Goal: Task Accomplishment & Management: Use online tool/utility

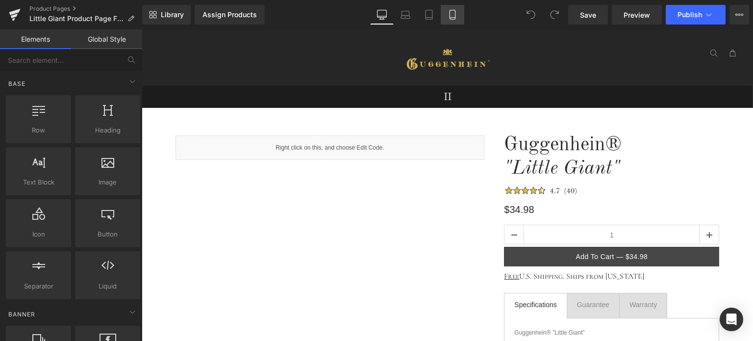
click at [457, 17] on icon at bounding box center [452, 15] width 10 height 10
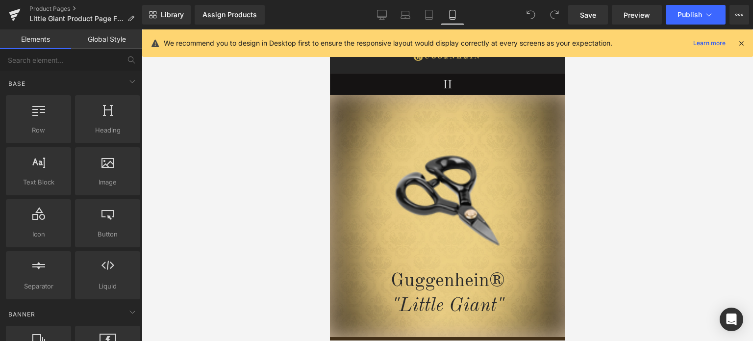
click at [740, 45] on icon at bounding box center [741, 43] width 9 height 9
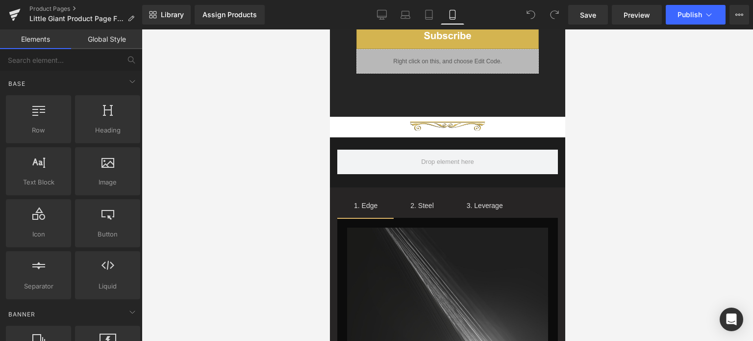
scroll to position [1841, 0]
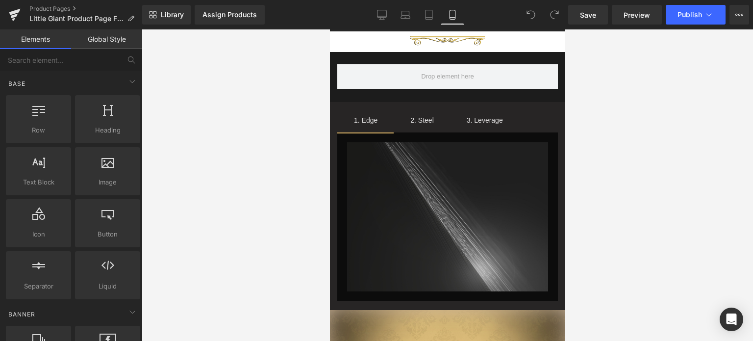
drag, startPoint x: 562, startPoint y: 49, endPoint x: 894, endPoint y: 289, distance: 409.4
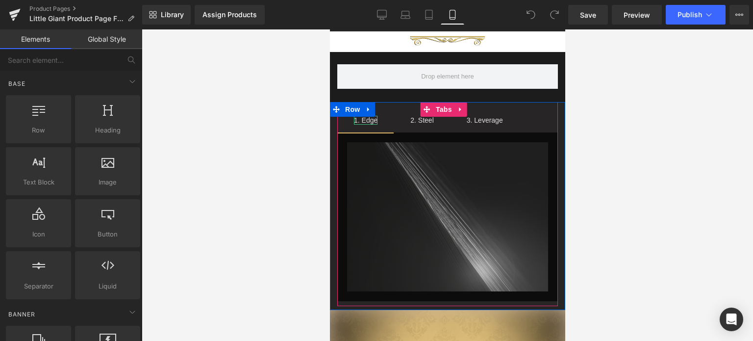
click at [367, 116] on div "1. Edge" at bounding box center [365, 120] width 24 height 9
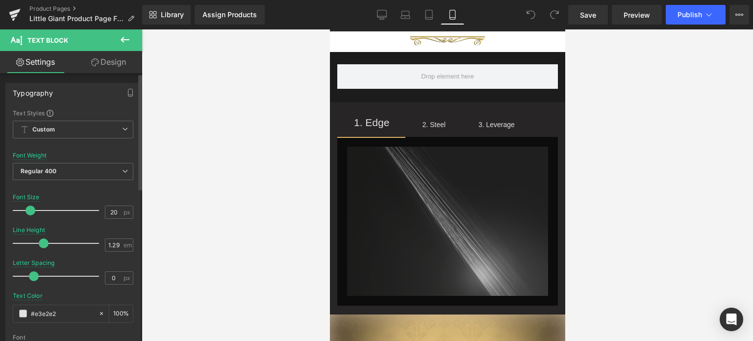
type input "19"
click at [28, 209] on span at bounding box center [29, 210] width 10 height 10
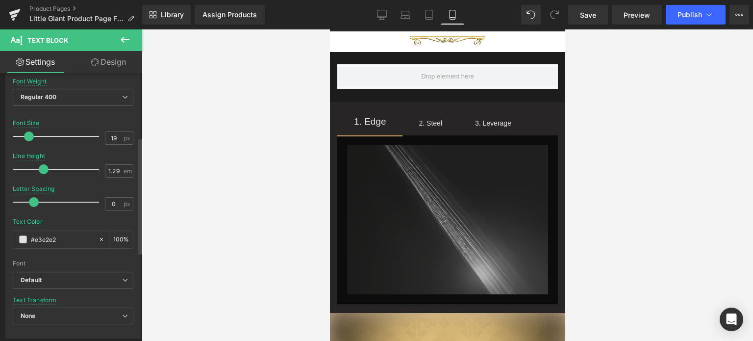
scroll to position [147, 0]
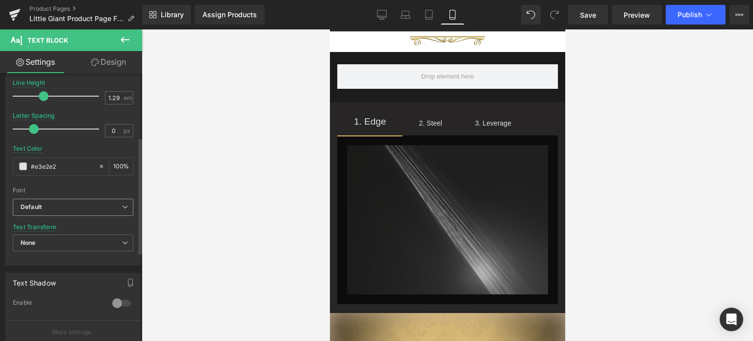
click at [86, 204] on b "Default" at bounding box center [71, 207] width 101 height 8
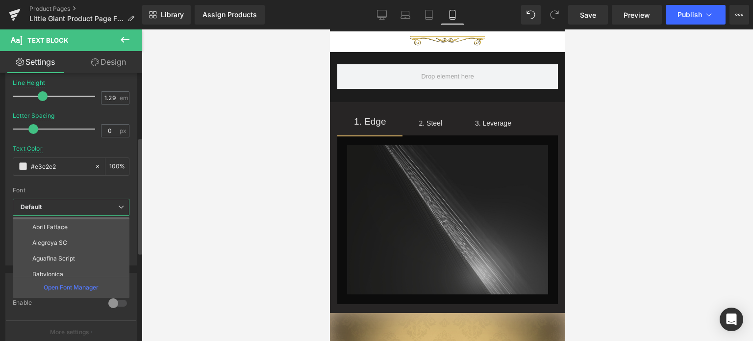
scroll to position [49, 0]
click at [76, 267] on p "Old Standard TT" at bounding box center [55, 270] width 46 height 7
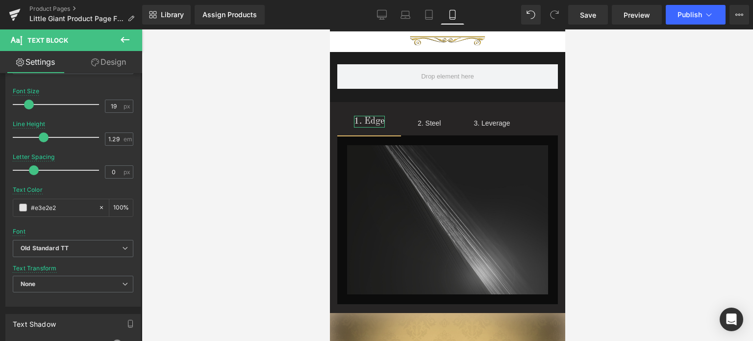
scroll to position [98, 0]
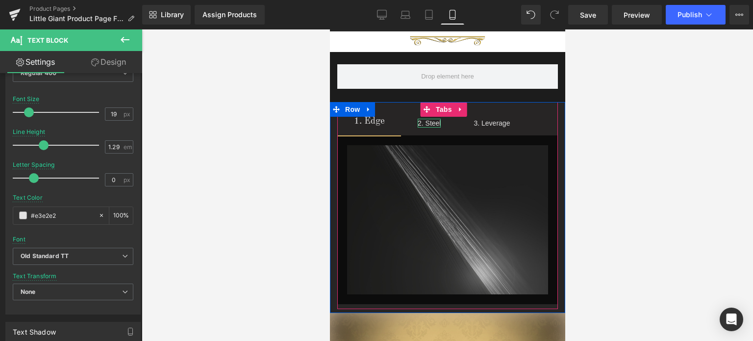
click at [428, 119] on div "2. Steel" at bounding box center [428, 123] width 23 height 9
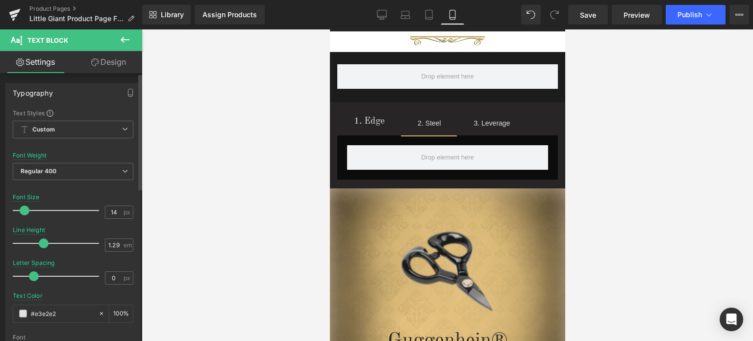
scroll to position [147, 0]
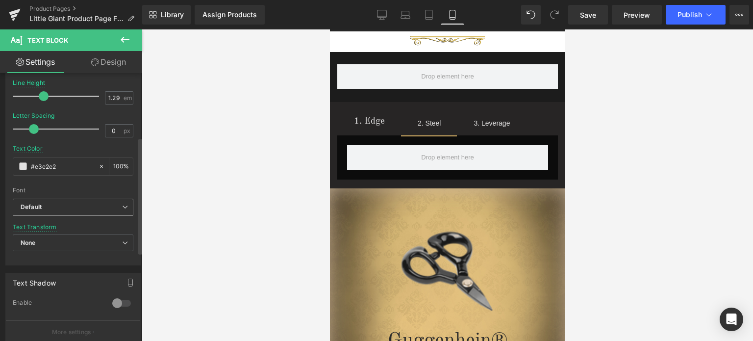
click at [70, 207] on b "Default" at bounding box center [71, 207] width 101 height 8
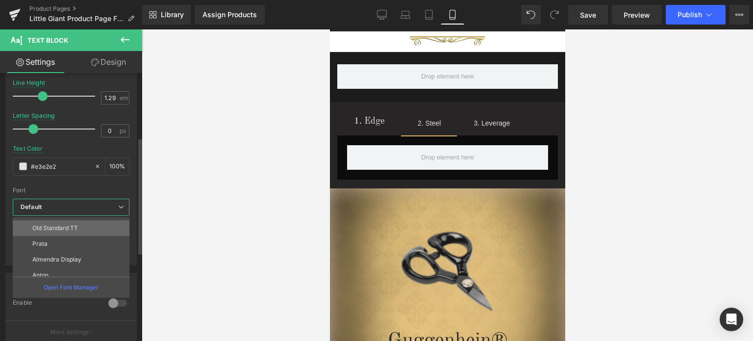
scroll to position [98, 0]
click at [74, 223] on p "Old Standard TT" at bounding box center [55, 221] width 46 height 7
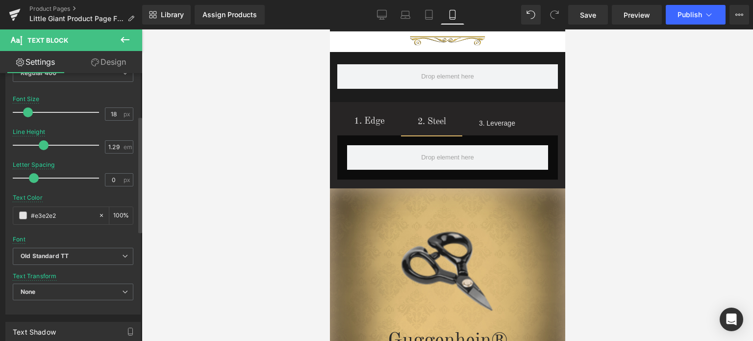
type input "19"
click at [26, 111] on span at bounding box center [29, 112] width 10 height 10
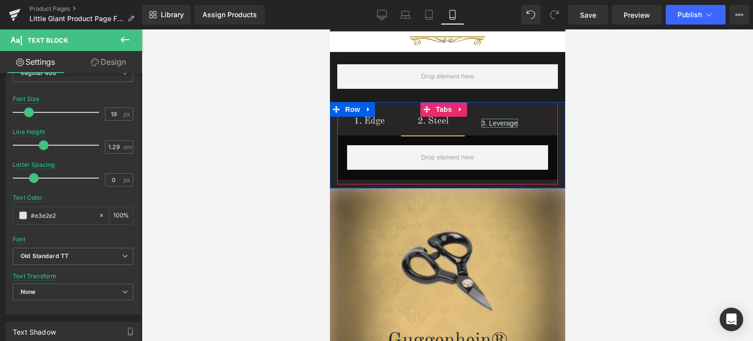
click at [504, 119] on div "3. Leverage" at bounding box center [499, 123] width 36 height 9
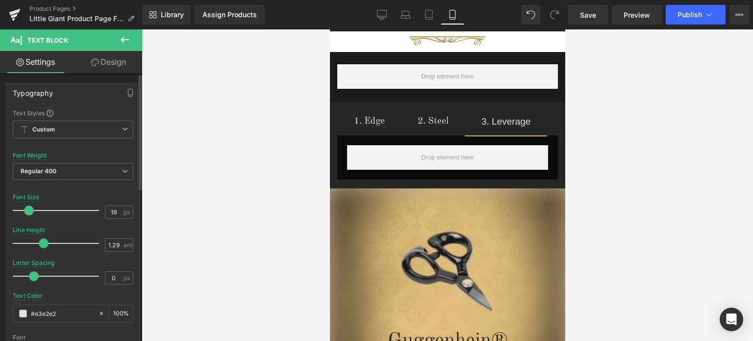
click at [25, 207] on span at bounding box center [29, 210] width 10 height 10
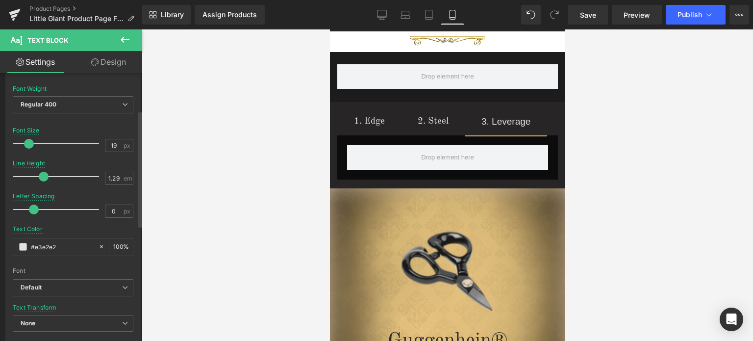
scroll to position [147, 0]
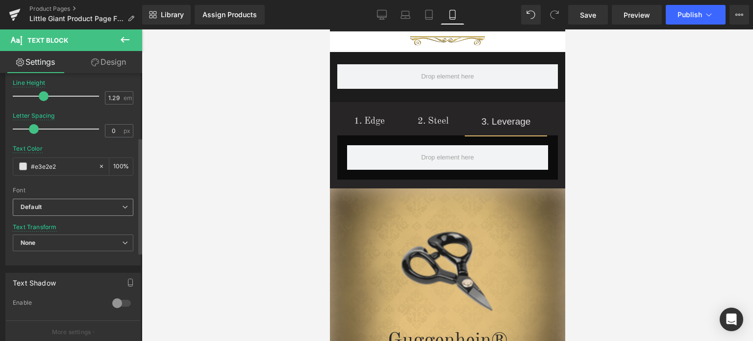
click at [97, 207] on b "Default" at bounding box center [71, 207] width 101 height 8
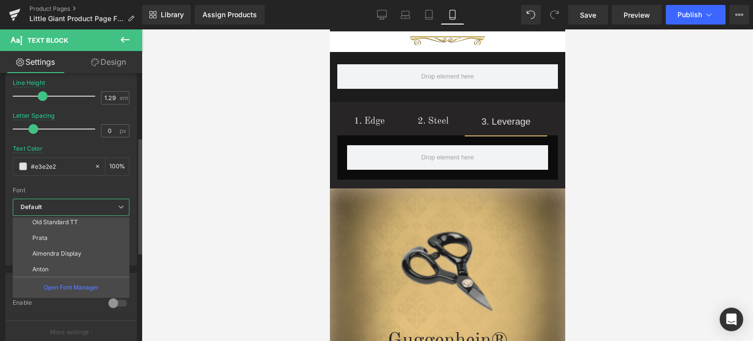
scroll to position [98, 0]
click at [74, 221] on p "Old Standard TT" at bounding box center [55, 221] width 46 height 7
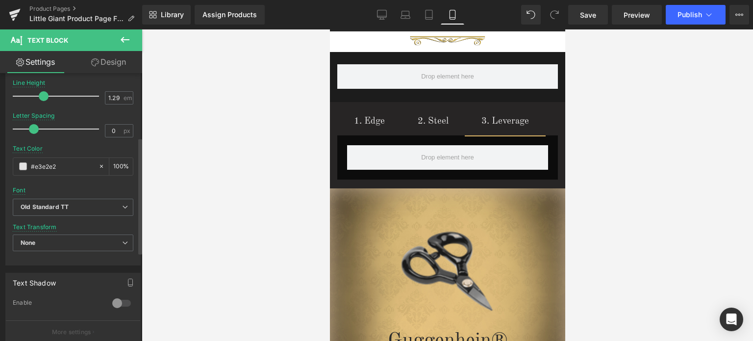
scroll to position [0, 0]
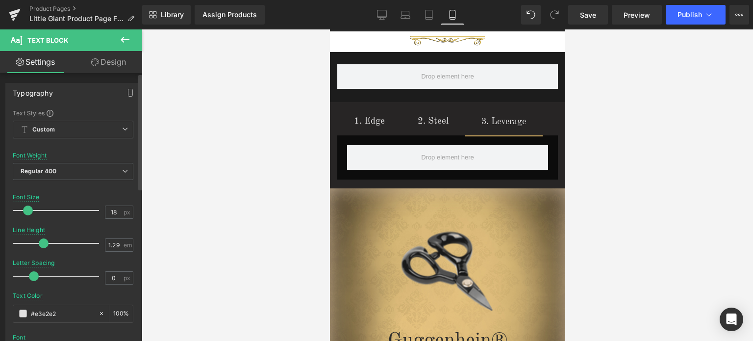
type input "17"
click at [26, 209] on span at bounding box center [27, 210] width 10 height 10
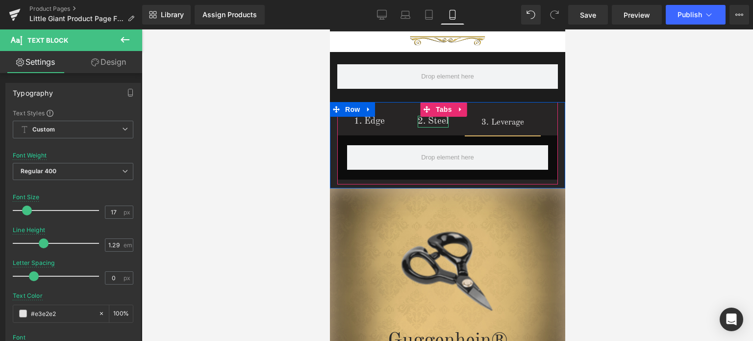
click at [433, 116] on div "2. Steel" at bounding box center [432, 122] width 31 height 12
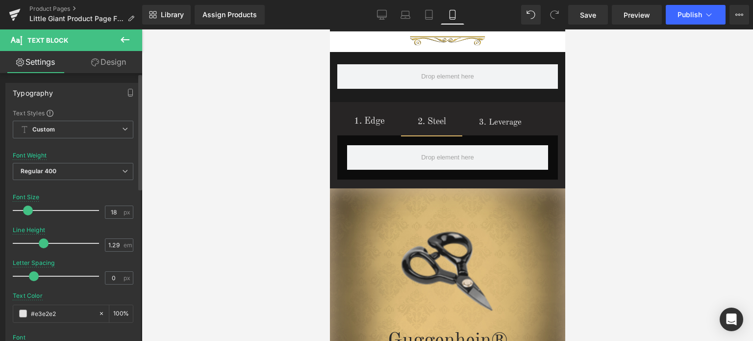
type input "17"
click at [26, 209] on span at bounding box center [27, 210] width 10 height 10
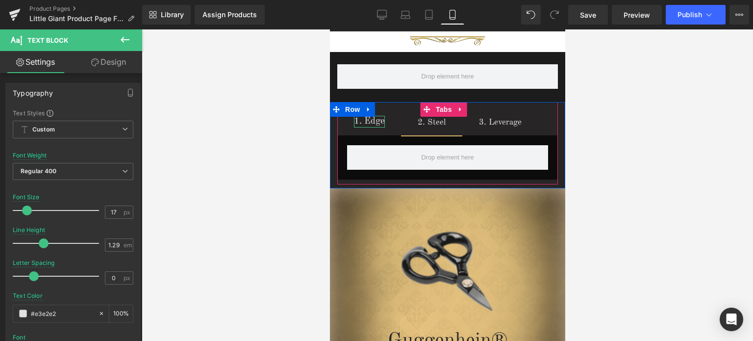
click at [373, 116] on div "1. Edge" at bounding box center [368, 122] width 31 height 12
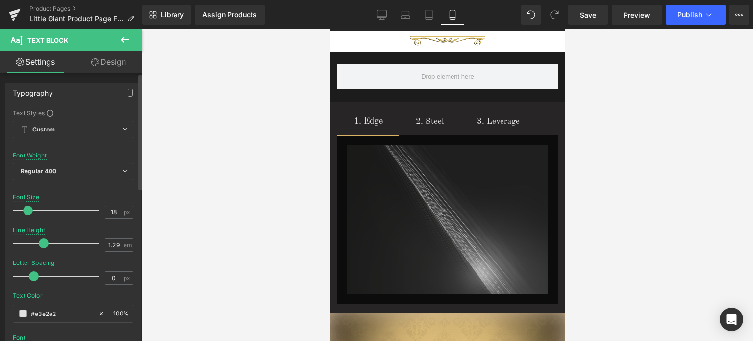
type input "17"
click at [28, 211] on span at bounding box center [27, 210] width 10 height 10
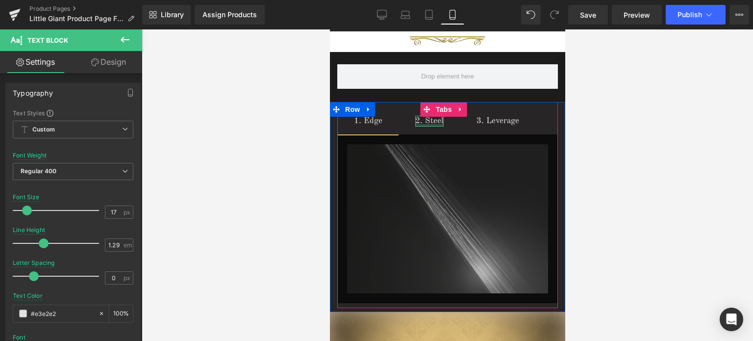
click at [429, 124] on div at bounding box center [429, 125] width 28 height 2
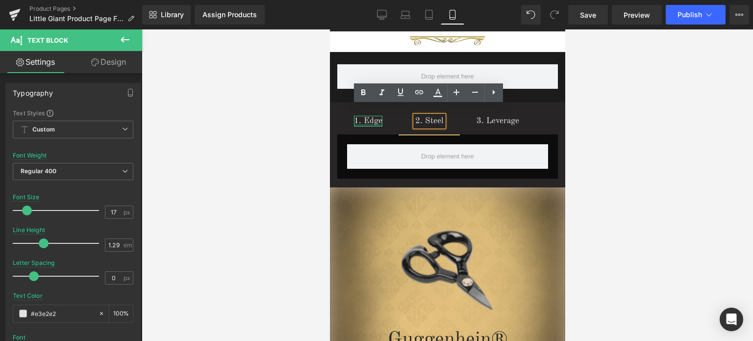
click at [372, 124] on div at bounding box center [367, 125] width 28 height 2
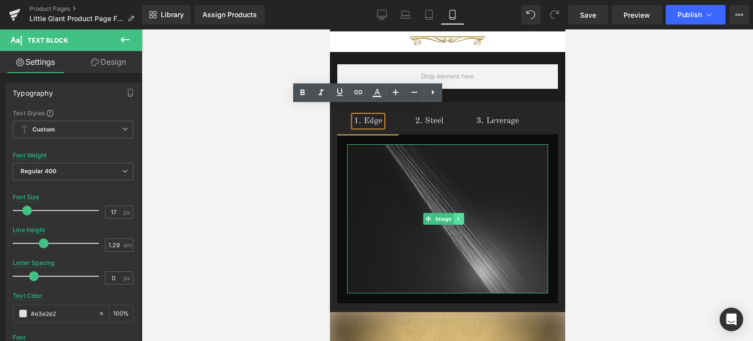
click at [458, 216] on icon at bounding box center [458, 219] width 5 height 6
click at [463, 216] on icon at bounding box center [463, 218] width 5 height 5
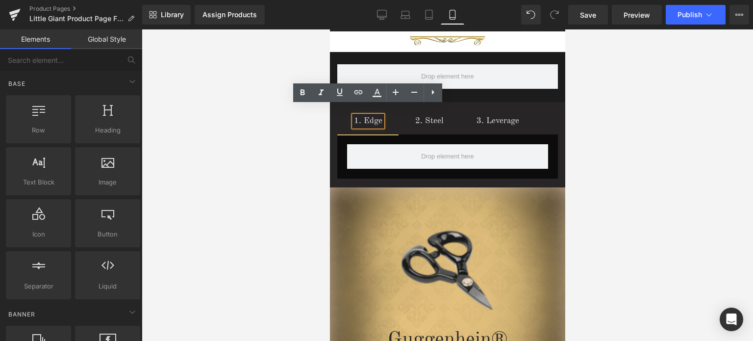
click at [659, 158] on div at bounding box center [447, 184] width 611 height 311
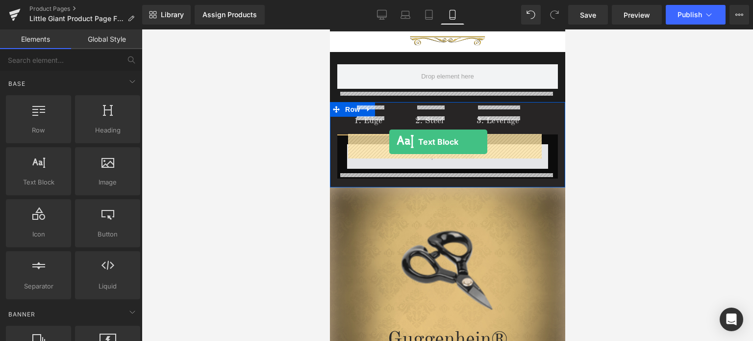
drag, startPoint x: 473, startPoint y: 201, endPoint x: 389, endPoint y: 142, distance: 103.7
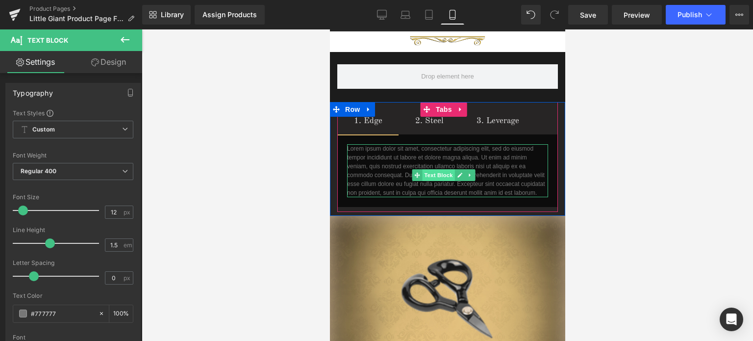
click at [437, 169] on span "Text Block" at bounding box center [438, 175] width 32 height 12
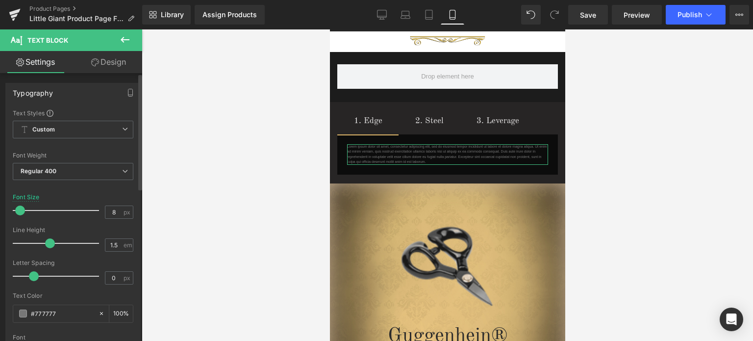
type input "9"
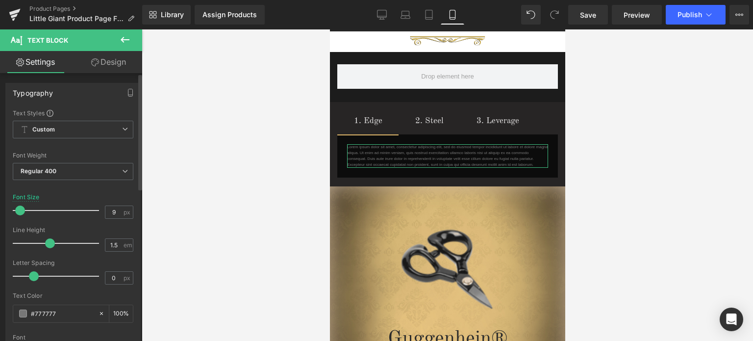
click at [19, 208] on span at bounding box center [20, 210] width 10 height 10
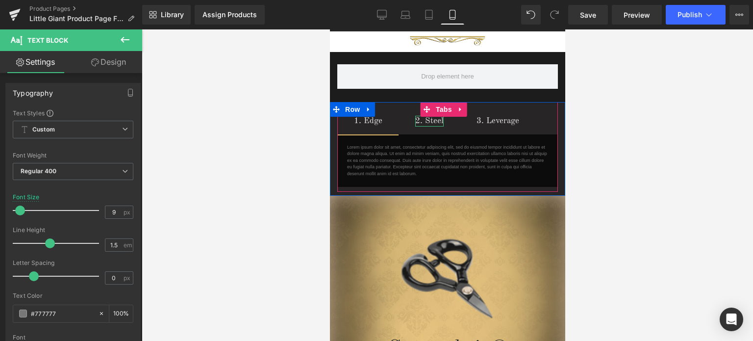
click at [433, 116] on div "2. Steel" at bounding box center [429, 121] width 28 height 11
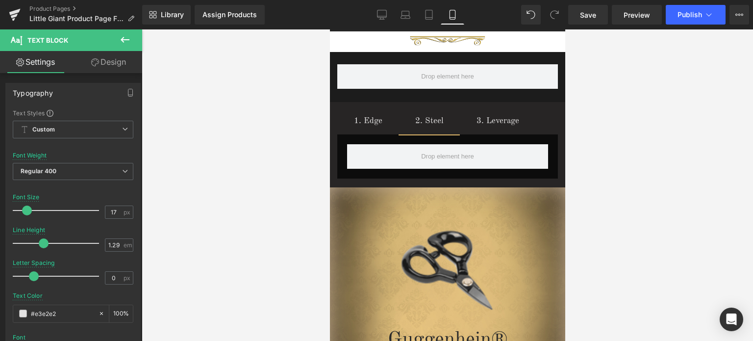
click at [124, 42] on icon at bounding box center [125, 40] width 9 height 6
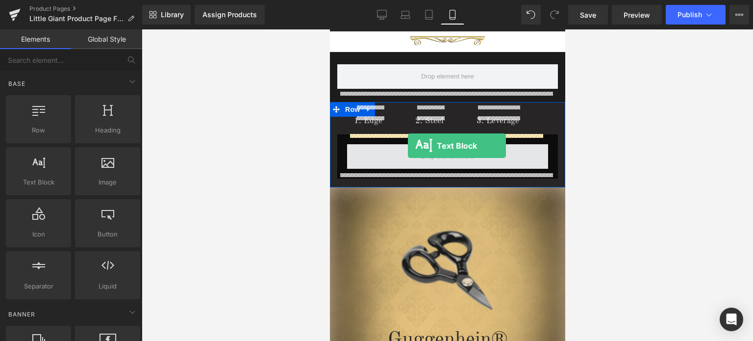
drag, startPoint x: 453, startPoint y: 204, endPoint x: 407, endPoint y: 146, distance: 74.7
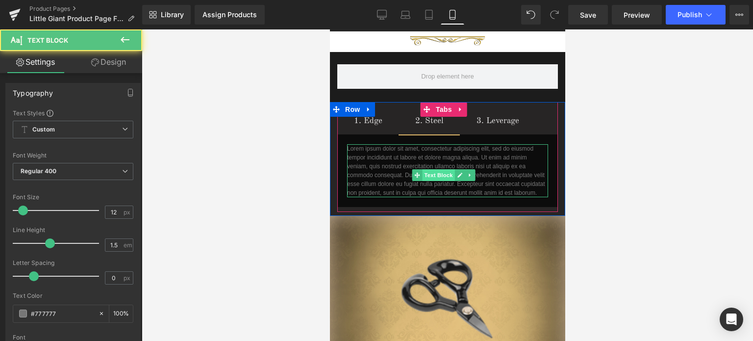
click at [440, 169] on span "Text Block" at bounding box center [438, 175] width 32 height 12
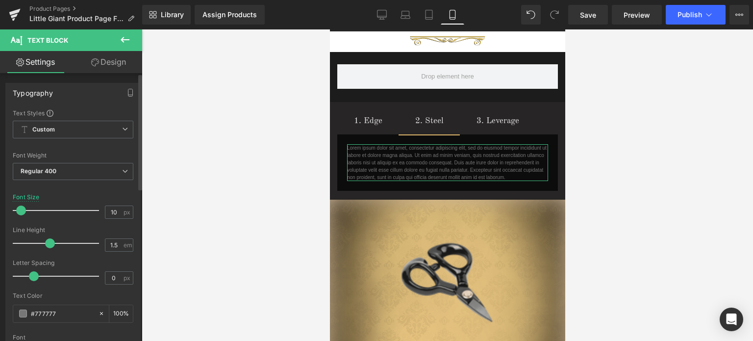
type input "9"
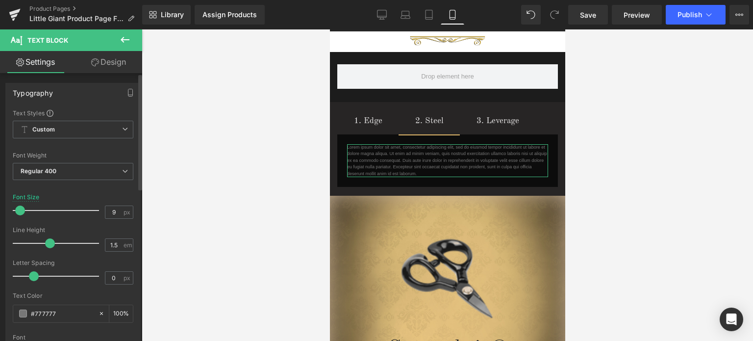
click at [19, 210] on span at bounding box center [20, 210] width 10 height 10
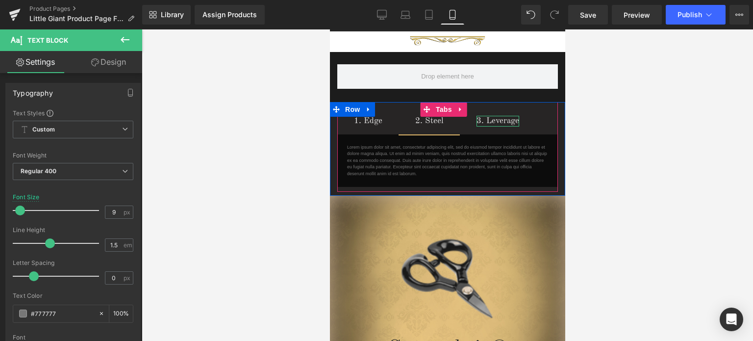
click at [502, 116] on div "3. Leverage" at bounding box center [497, 121] width 43 height 11
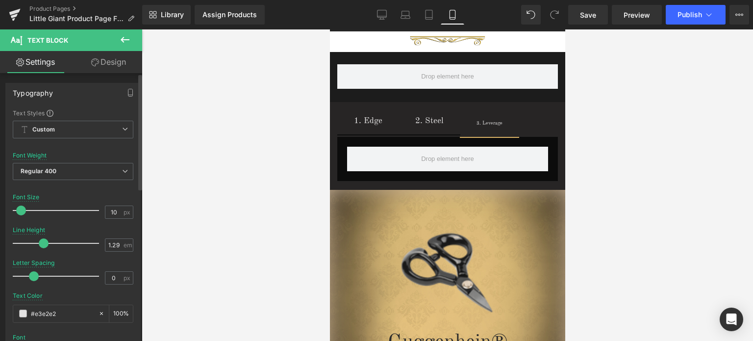
type input "9"
drag, startPoint x: 28, startPoint y: 207, endPoint x: 22, endPoint y: 207, distance: 6.9
click at [22, 207] on span at bounding box center [20, 210] width 10 height 10
click at [127, 36] on icon at bounding box center [125, 40] width 12 height 12
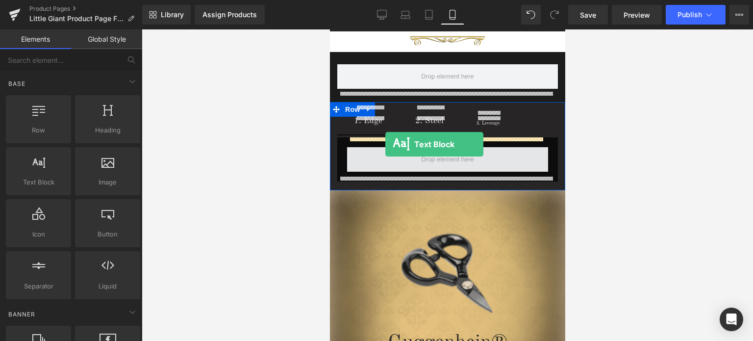
drag, startPoint x: 369, startPoint y: 206, endPoint x: 385, endPoint y: 144, distance: 63.7
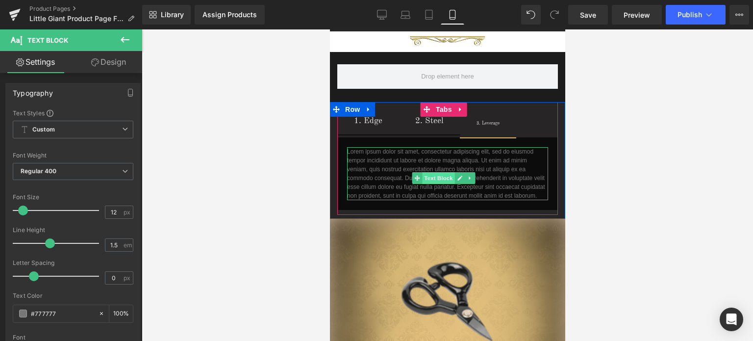
click at [441, 172] on span "Text Block" at bounding box center [438, 178] width 32 height 12
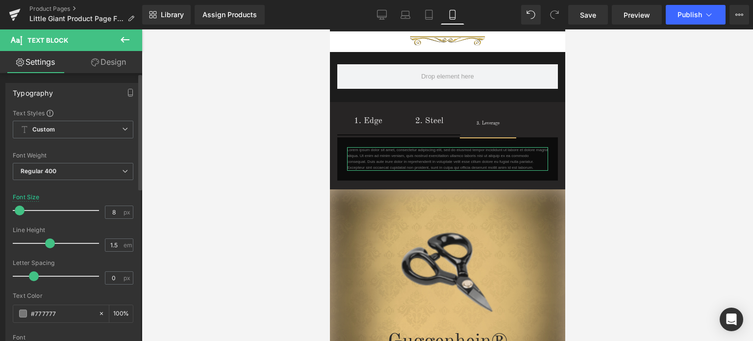
click at [16, 210] on span at bounding box center [20, 210] width 10 height 10
type input "9"
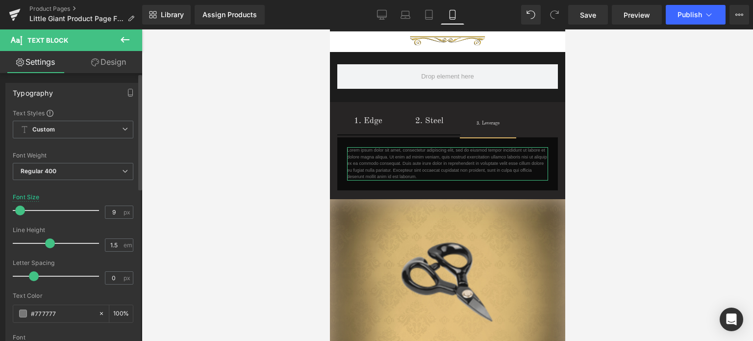
click at [17, 210] on span at bounding box center [20, 210] width 10 height 10
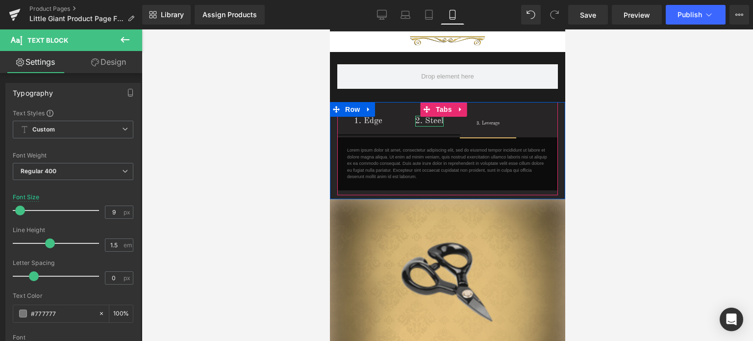
click at [422, 116] on div "2. Steel" at bounding box center [429, 121] width 28 height 11
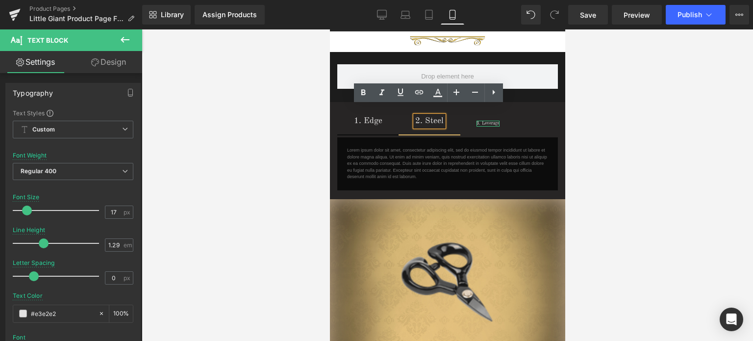
click at [488, 121] on div "3. Leverage" at bounding box center [487, 124] width 23 height 6
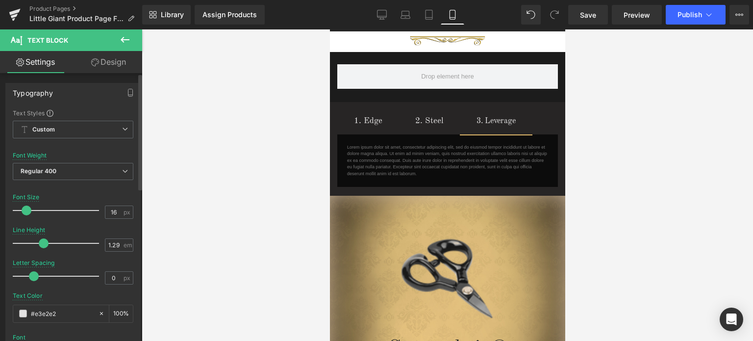
type input "17"
drag, startPoint x: 21, startPoint y: 211, endPoint x: 27, endPoint y: 211, distance: 6.9
click at [27, 211] on span at bounding box center [27, 210] width 10 height 10
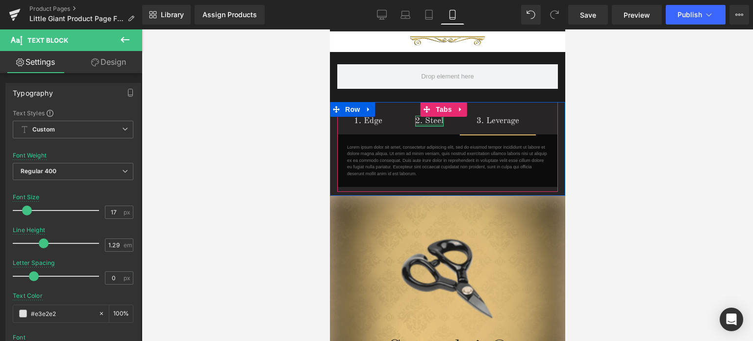
click at [432, 124] on div at bounding box center [429, 125] width 28 height 2
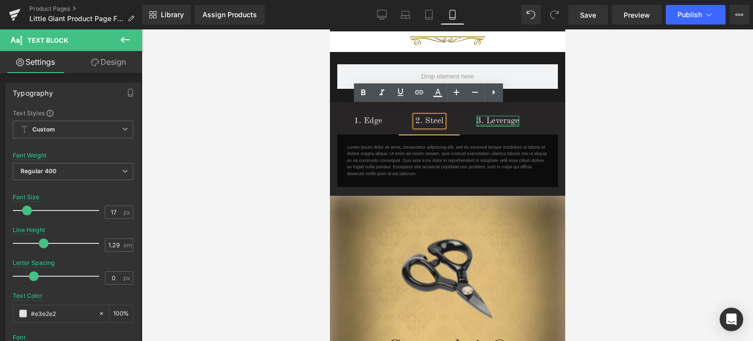
click at [504, 116] on div "3. Leverage" at bounding box center [497, 121] width 43 height 11
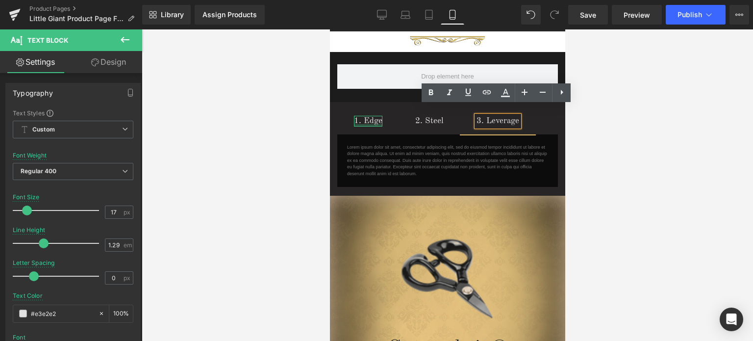
click at [370, 116] on div "1. Edge" at bounding box center [367, 121] width 28 height 11
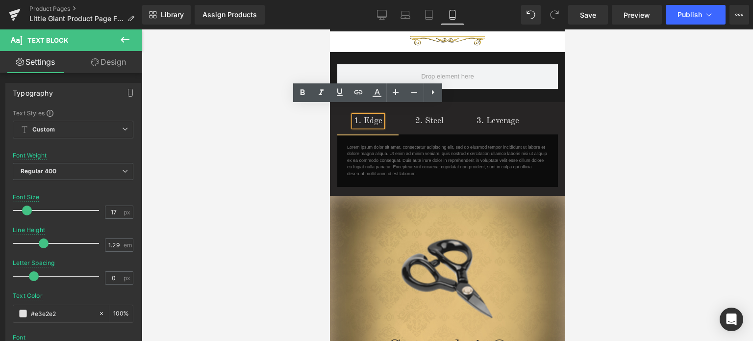
click at [588, 117] on div at bounding box center [447, 184] width 611 height 311
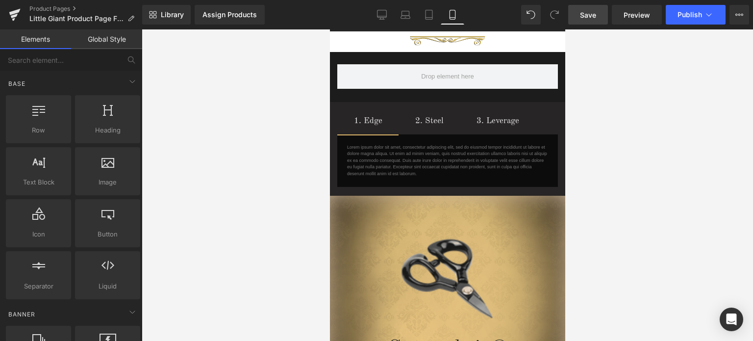
click at [594, 11] on span "Save" at bounding box center [588, 15] width 16 height 10
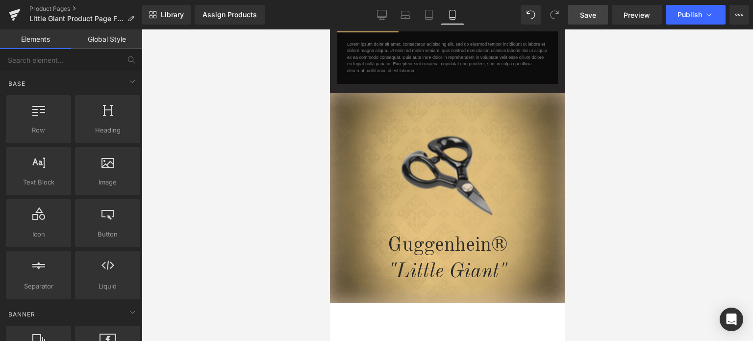
scroll to position [1939, 0]
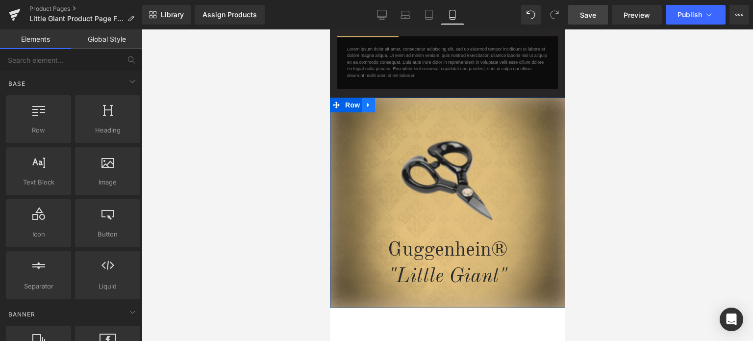
click at [362, 99] on link at bounding box center [368, 105] width 13 height 15
click at [390, 101] on icon at bounding box center [393, 104] width 7 height 7
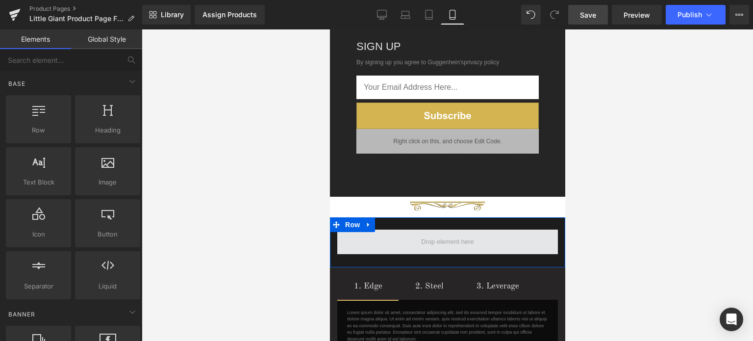
scroll to position [1774, 0]
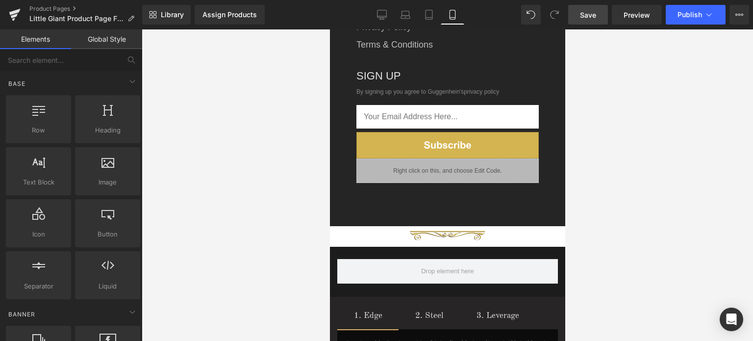
drag, startPoint x: 562, startPoint y: 287, endPoint x: 899, endPoint y: 301, distance: 337.5
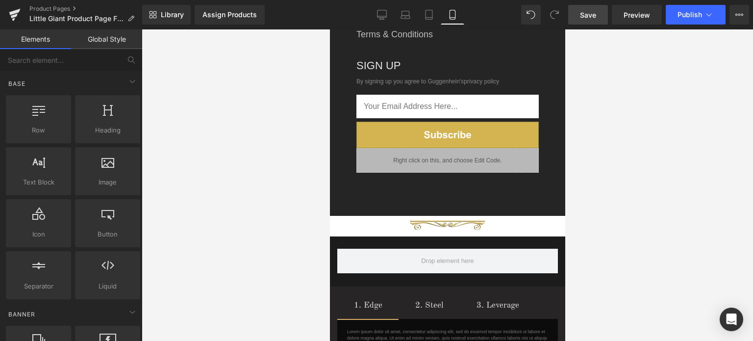
click at [594, 16] on span "Save" at bounding box center [588, 15] width 16 height 10
click at [643, 14] on span "Preview" at bounding box center [636, 15] width 26 height 10
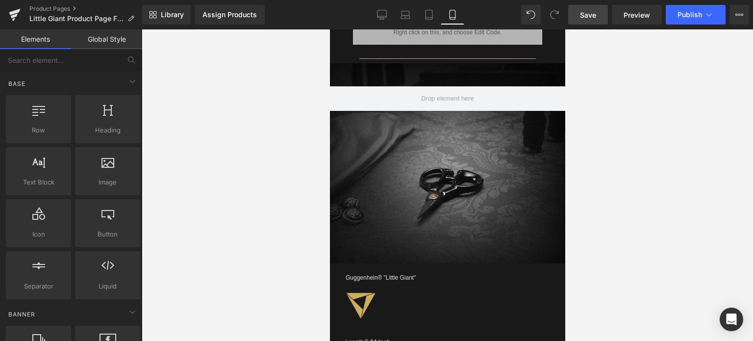
scroll to position [780, 0]
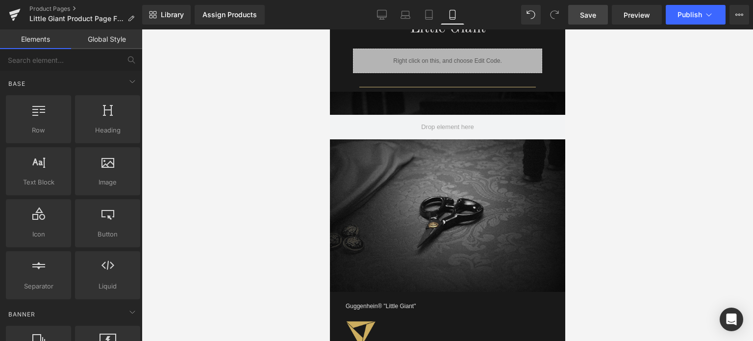
drag, startPoint x: 563, startPoint y: 277, endPoint x: 901, endPoint y: 192, distance: 348.9
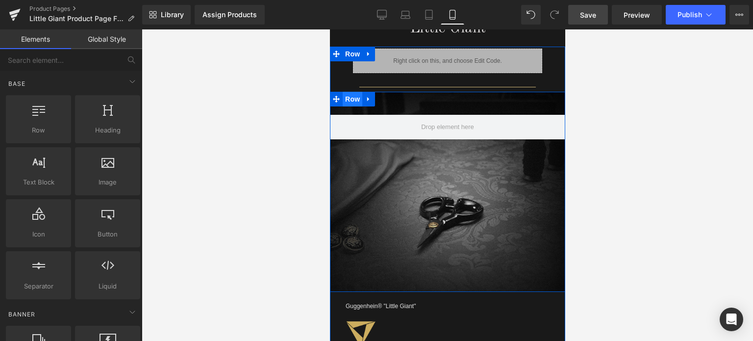
click at [351, 97] on span "Row" at bounding box center [352, 99] width 20 height 15
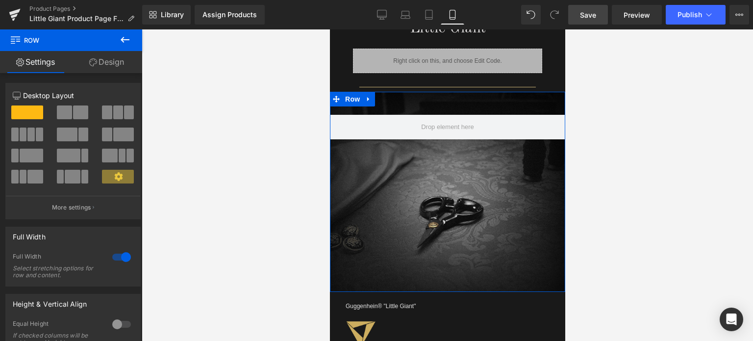
click at [112, 65] on link "Design" at bounding box center [106, 62] width 71 height 22
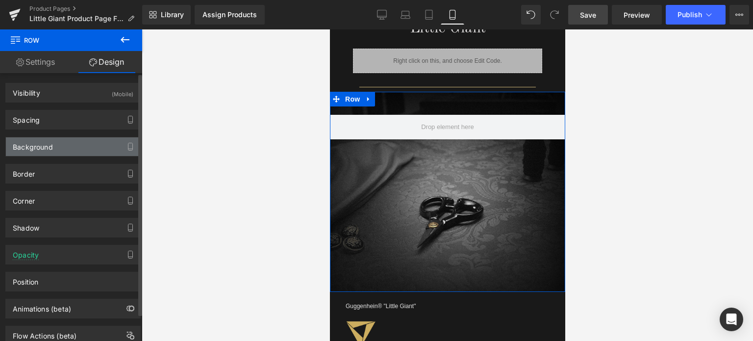
click at [71, 149] on div "Background" at bounding box center [73, 146] width 134 height 19
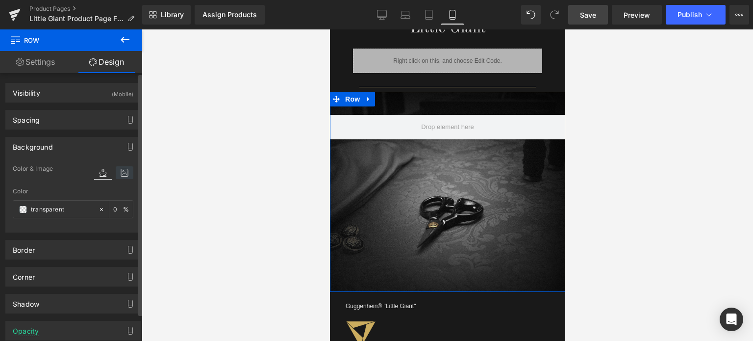
click at [120, 172] on icon at bounding box center [125, 172] width 18 height 13
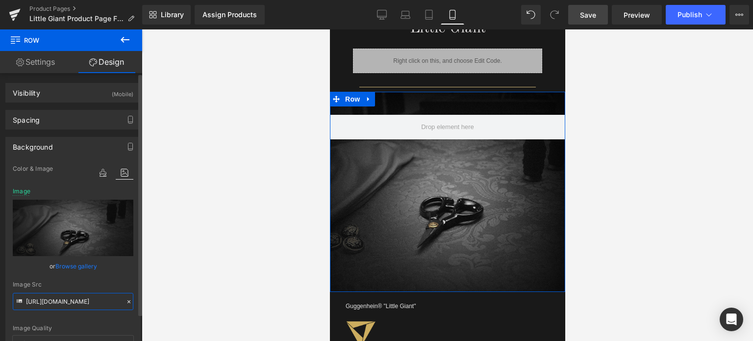
click at [64, 302] on input "[URL][DOMAIN_NAME]" at bounding box center [73, 301] width 121 height 17
click at [125, 318] on div "Image Quality Lighter Lightest Lighter Lighter Lightest Only support for UCare …" at bounding box center [73, 249] width 121 height 173
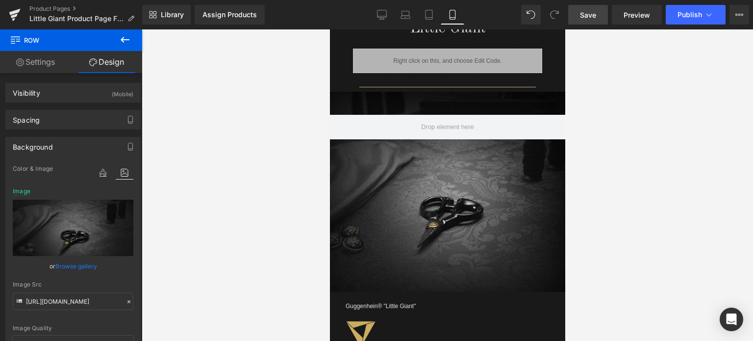
click at [591, 15] on span "Save" at bounding box center [588, 15] width 16 height 10
click at [594, 16] on span "Save" at bounding box center [588, 15] width 16 height 10
click at [593, 12] on span "Save" at bounding box center [588, 15] width 16 height 10
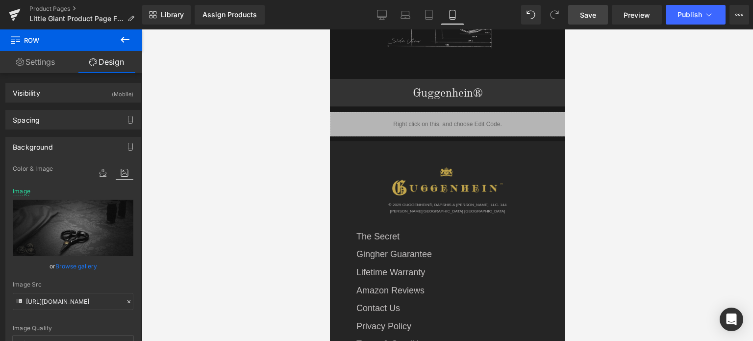
scroll to position [1332, 0]
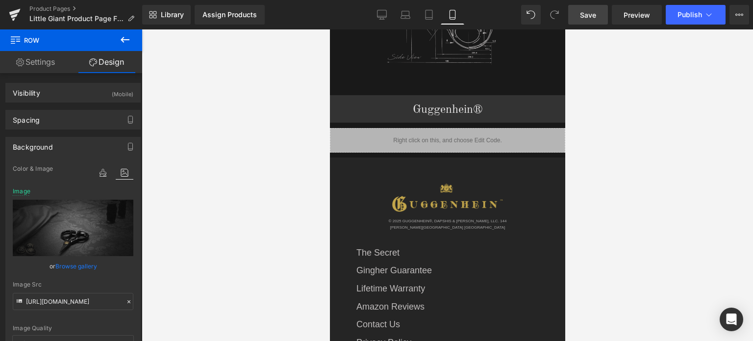
drag, startPoint x: 561, startPoint y: 169, endPoint x: 895, endPoint y: 270, distance: 348.7
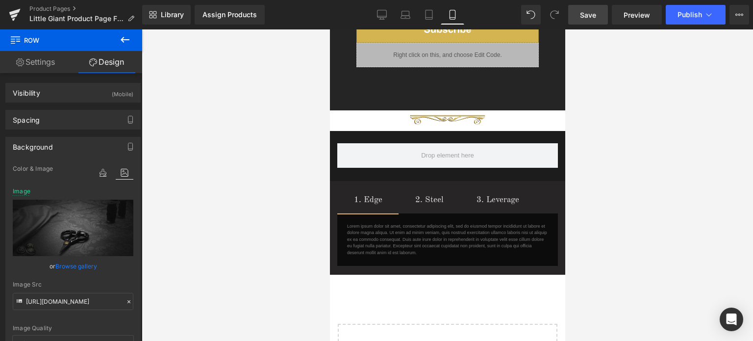
scroll to position [1758, 0]
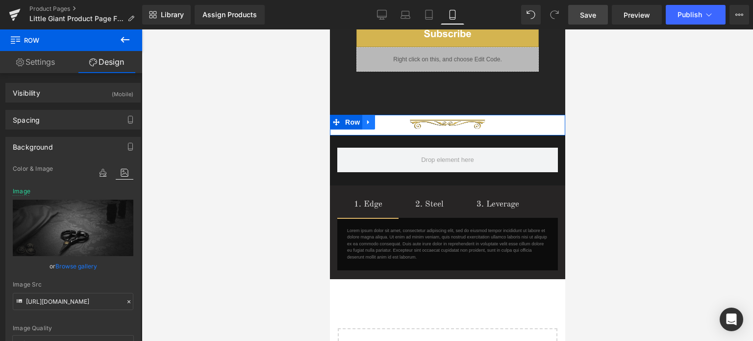
click at [365, 119] on icon at bounding box center [368, 122] width 7 height 7
click at [390, 119] on icon at bounding box center [393, 122] width 7 height 7
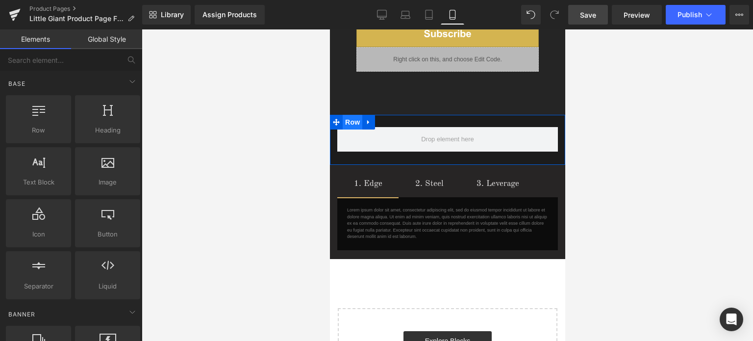
click at [356, 115] on span "Row" at bounding box center [352, 122] width 20 height 15
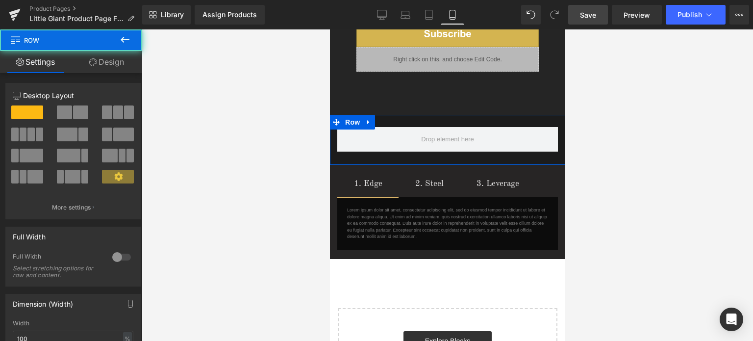
click at [100, 65] on link "Design" at bounding box center [106, 62] width 71 height 22
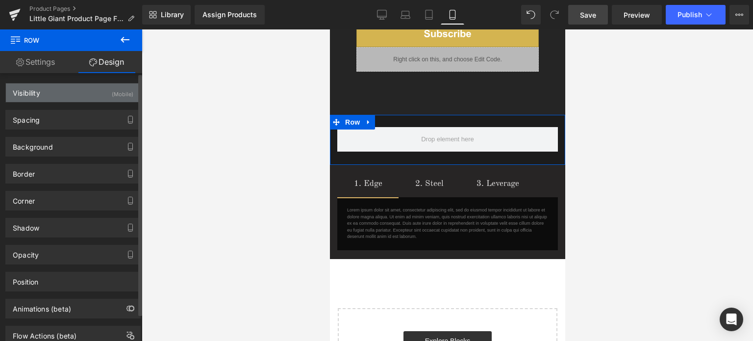
click at [103, 96] on div "Visibility (Mobile)" at bounding box center [73, 92] width 134 height 19
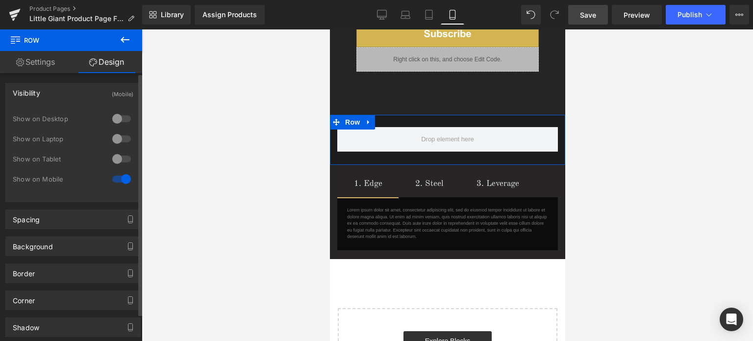
click at [68, 94] on div "Visibility (Mobile)" at bounding box center [73, 92] width 134 height 19
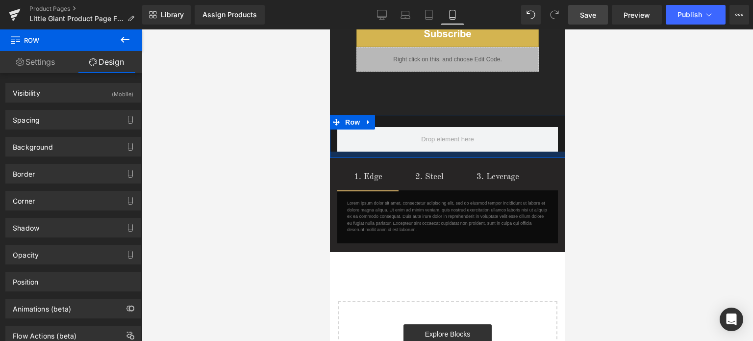
drag, startPoint x: 464, startPoint y: 153, endPoint x: 464, endPoint y: 146, distance: 7.8
click at [463, 151] on div at bounding box center [446, 154] width 235 height 6
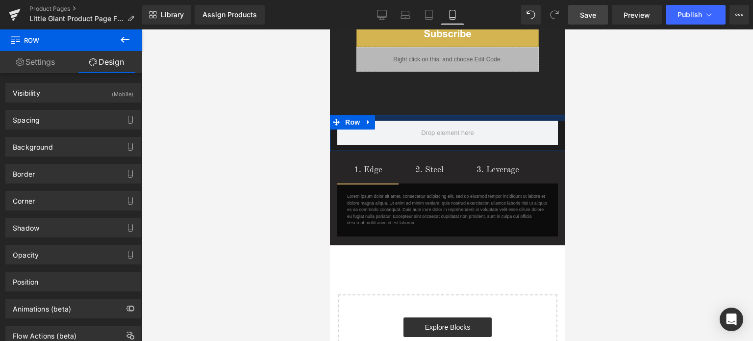
drag, startPoint x: 468, startPoint y: 105, endPoint x: 468, endPoint y: 99, distance: 6.4
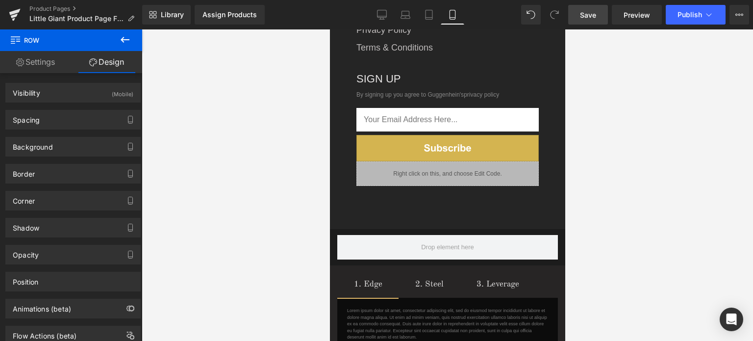
scroll to position [1686, 0]
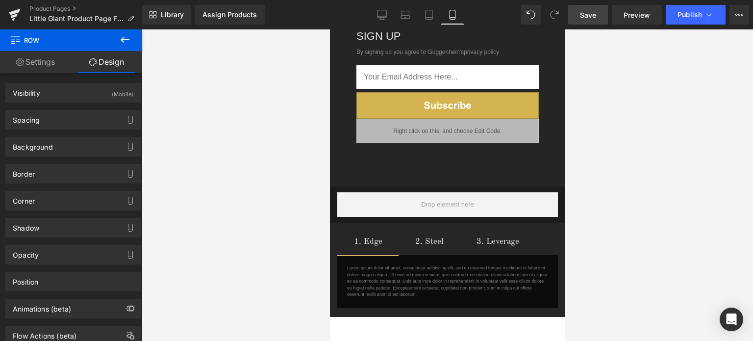
drag, startPoint x: 561, startPoint y: 290, endPoint x: 895, endPoint y: 304, distance: 335.0
click at [593, 17] on span "Save" at bounding box center [588, 15] width 16 height 10
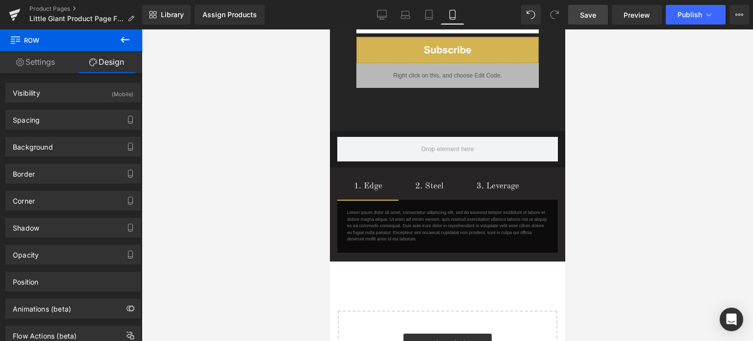
scroll to position [1721, 0]
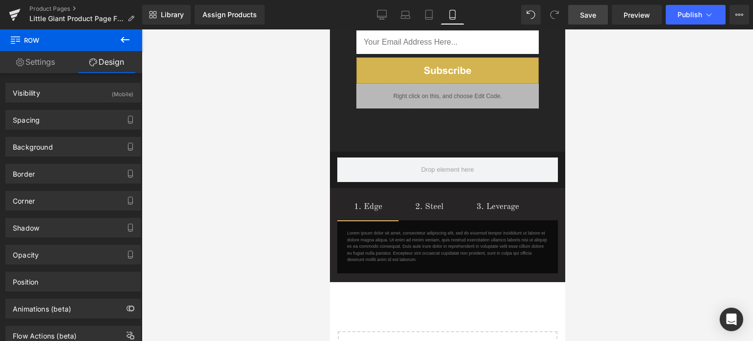
click at [592, 16] on span "Save" at bounding box center [588, 15] width 16 height 10
click at [586, 18] on span "Save" at bounding box center [588, 15] width 16 height 10
click at [123, 40] on icon at bounding box center [125, 40] width 12 height 12
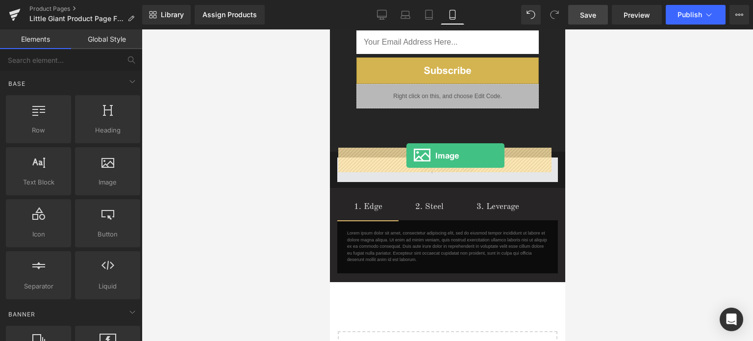
drag, startPoint x: 553, startPoint y: 203, endPoint x: 406, endPoint y: 155, distance: 154.7
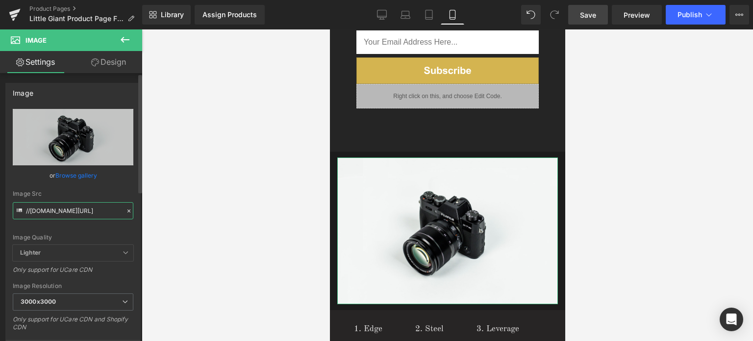
click at [77, 205] on input "//[DOMAIN_NAME][URL]" at bounding box center [73, 210] width 121 height 17
paste input "[URL][DOMAIN_NAME]"
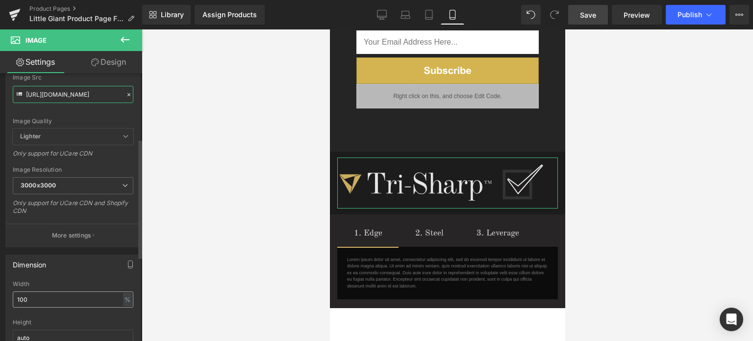
scroll to position [147, 0]
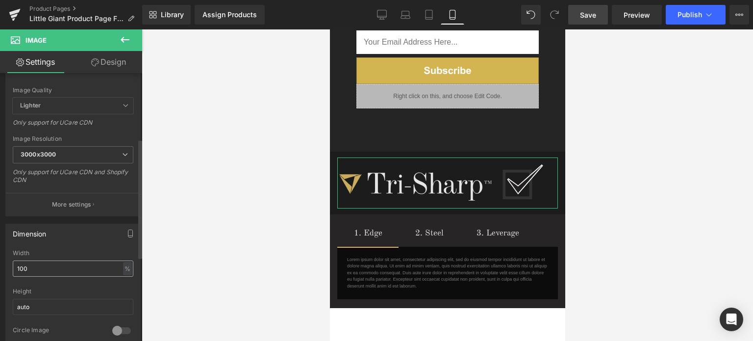
type input "[URL][DOMAIN_NAME]"
drag, startPoint x: 31, startPoint y: 266, endPoint x: 7, endPoint y: 267, distance: 24.5
click at [7, 267] on div "100% Width 100 % % px auto Height auto 0 Circle Image" at bounding box center [73, 298] width 134 height 98
type input "45"
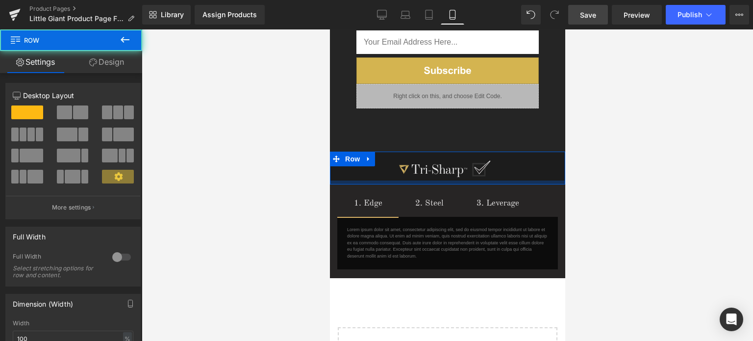
click at [474, 180] on div at bounding box center [446, 182] width 235 height 4
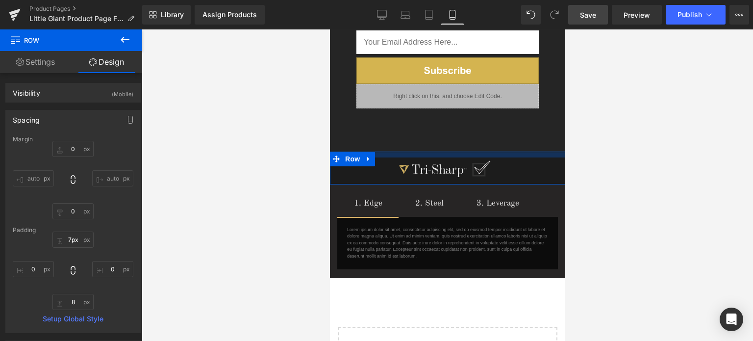
type input "6px"
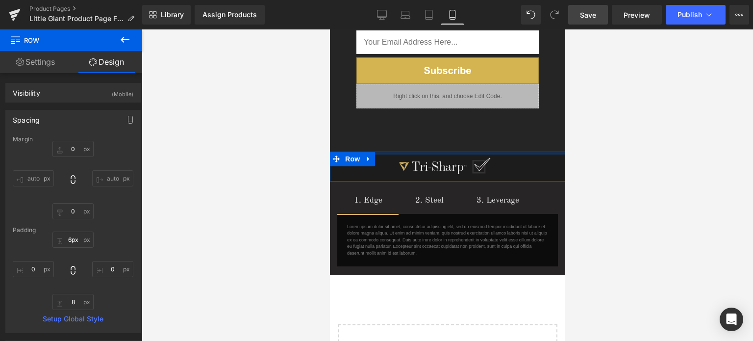
click at [492, 151] on div at bounding box center [446, 152] width 235 height 3
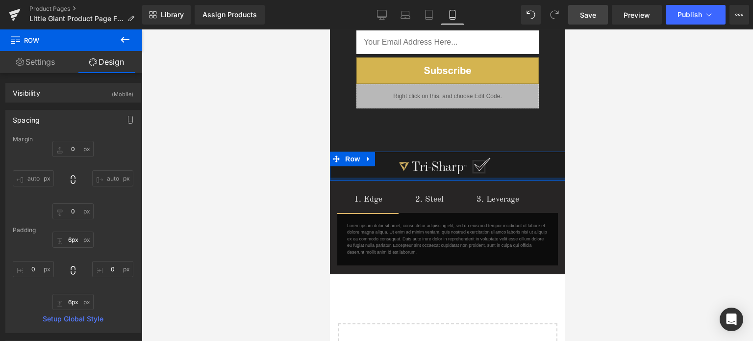
click at [478, 177] on div at bounding box center [446, 178] width 235 height 3
type input "7px"
click at [492, 177] on div at bounding box center [446, 178] width 235 height 3
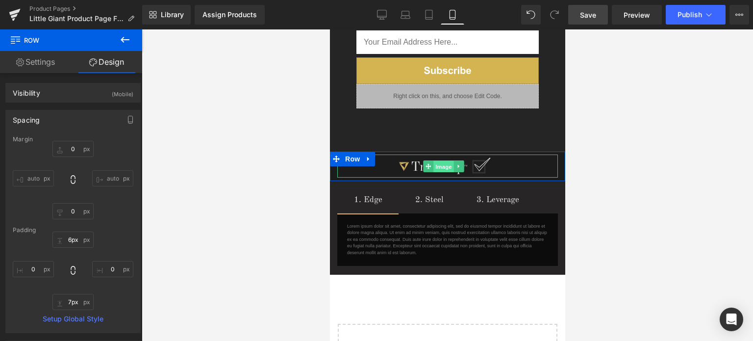
click at [437, 160] on span "Image" at bounding box center [443, 166] width 21 height 12
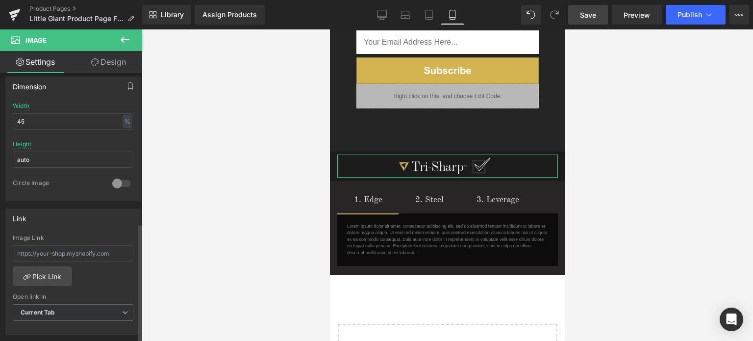
scroll to position [539, 0]
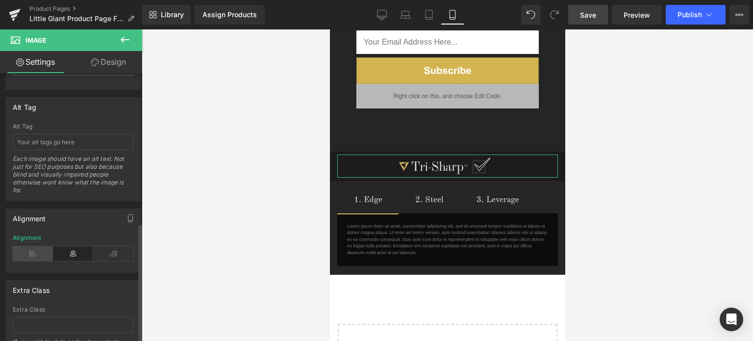
click at [29, 246] on icon at bounding box center [33, 253] width 40 height 15
click at [68, 252] on icon at bounding box center [73, 253] width 40 height 15
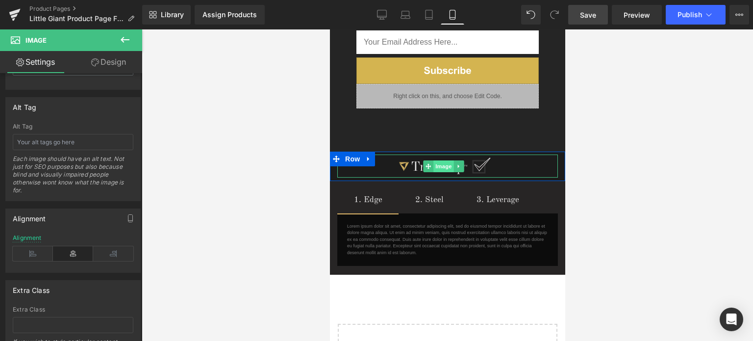
click at [440, 160] on span "Image" at bounding box center [443, 166] width 21 height 12
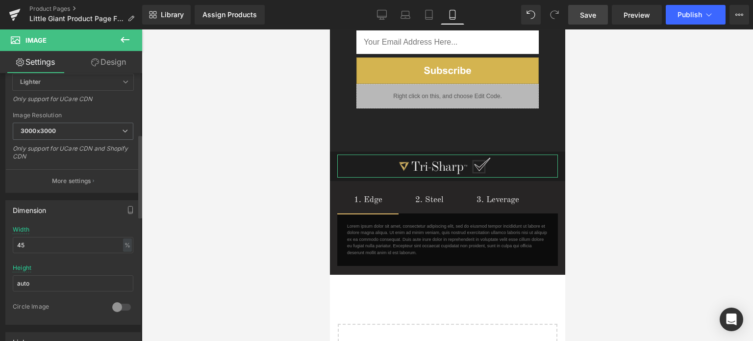
scroll to position [196, 0]
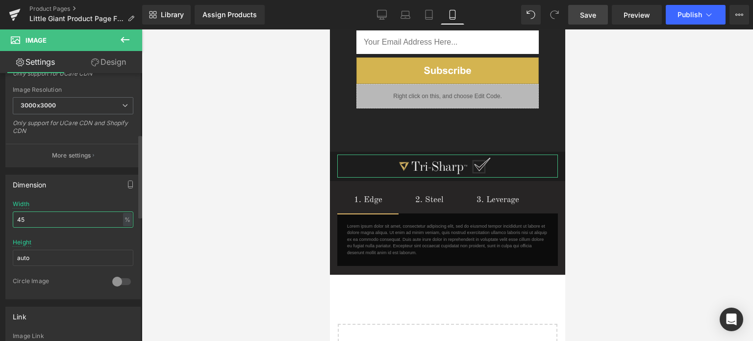
drag, startPoint x: 21, startPoint y: 216, endPoint x: 31, endPoint y: 217, distance: 9.9
click at [30, 216] on input "45" at bounding box center [73, 219] width 121 height 16
type input "49"
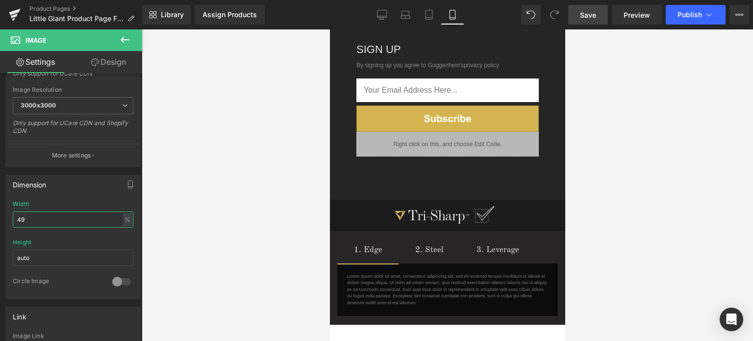
scroll to position [1766, 0]
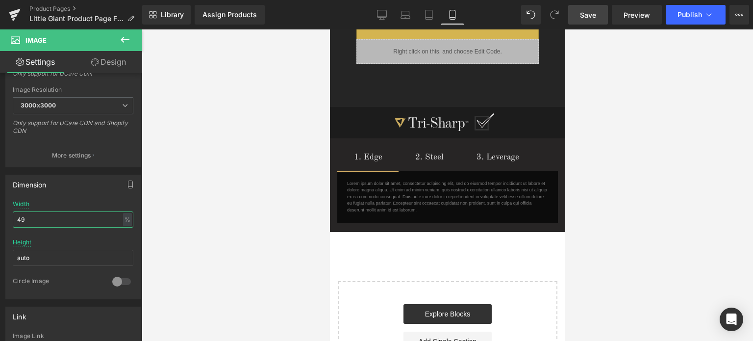
drag, startPoint x: 560, startPoint y: 281, endPoint x: 895, endPoint y: 296, distance: 335.6
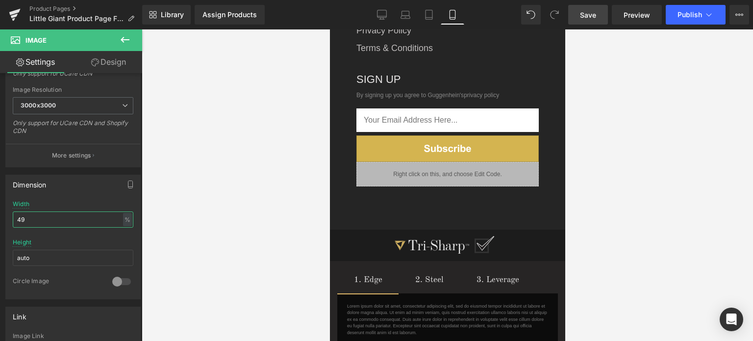
scroll to position [1670, 0]
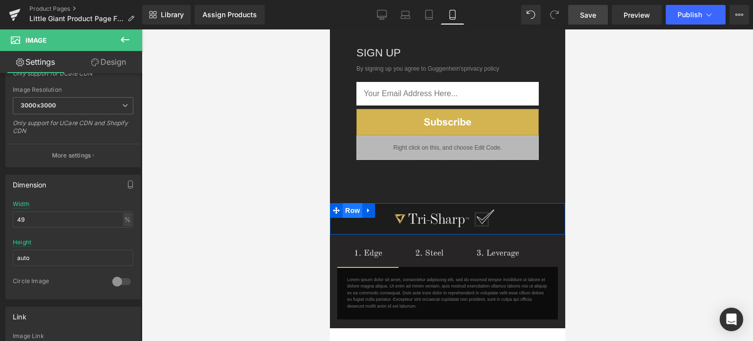
click at [350, 203] on span "Row" at bounding box center [352, 210] width 20 height 15
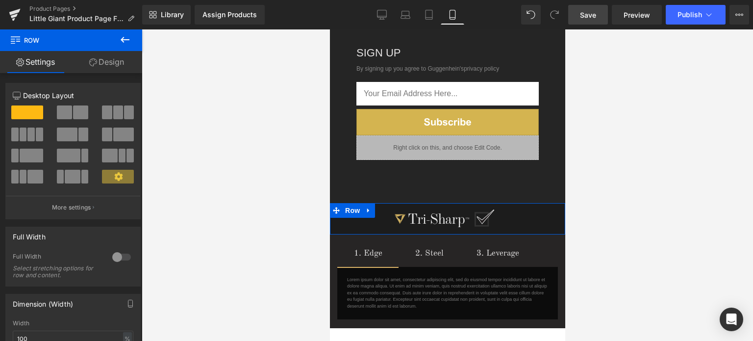
click at [119, 61] on link "Design" at bounding box center [106, 62] width 71 height 22
click at [0, 0] on div "Background" at bounding box center [0, 0] width 0 height 0
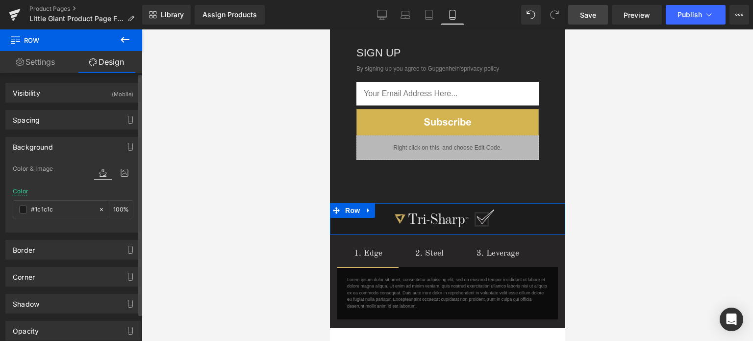
type input "#1c1c1c"
type input "100"
click at [24, 209] on span at bounding box center [23, 209] width 8 height 8
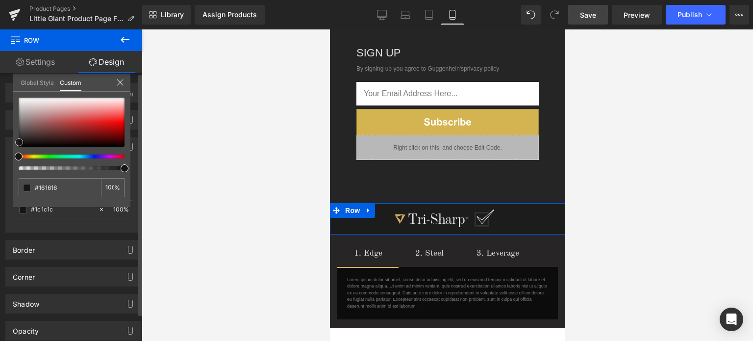
type input "#161616"
click at [20, 145] on span at bounding box center [19, 142] width 8 height 8
type input "#141414"
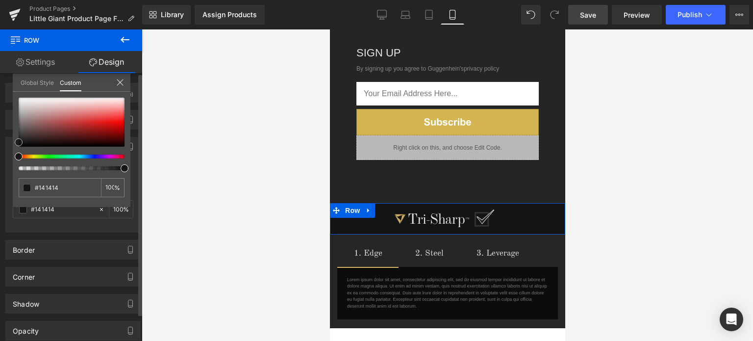
type input "#0c0c0c"
type input "#0a0a0a"
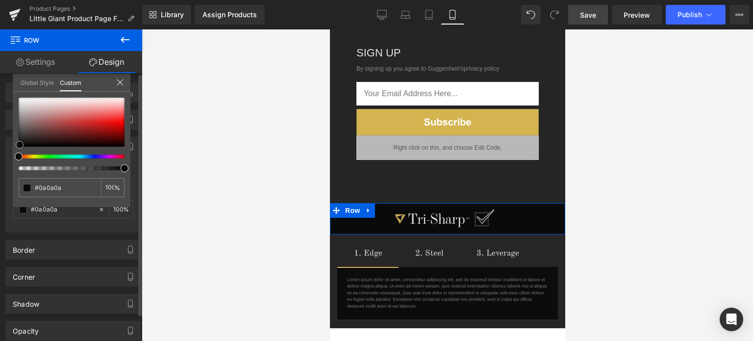
click at [19, 144] on span at bounding box center [20, 145] width 8 height 8
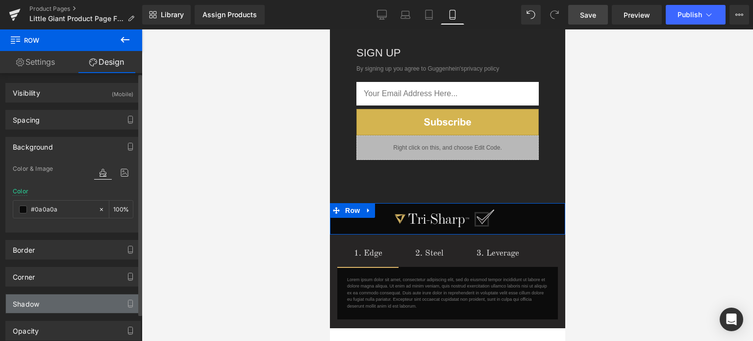
click at [57, 303] on div "Shadow" at bounding box center [73, 303] width 134 height 19
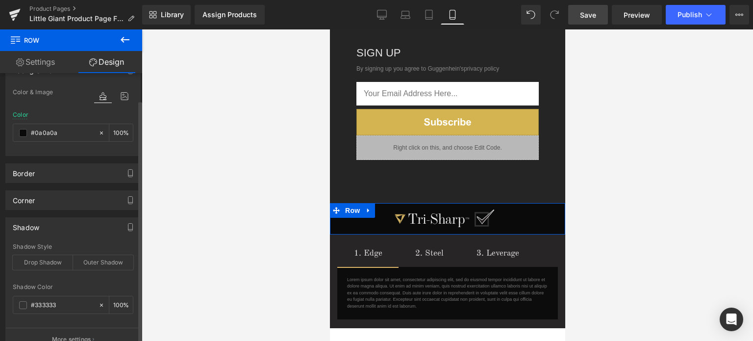
scroll to position [98, 0]
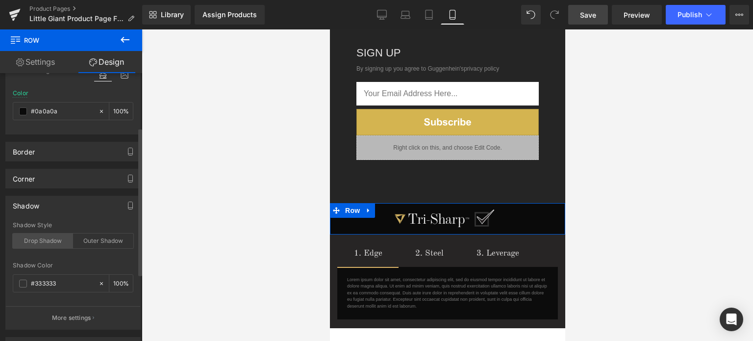
click at [47, 240] on div "Drop Shadow" at bounding box center [43, 240] width 60 height 15
click at [24, 283] on span at bounding box center [23, 283] width 8 height 8
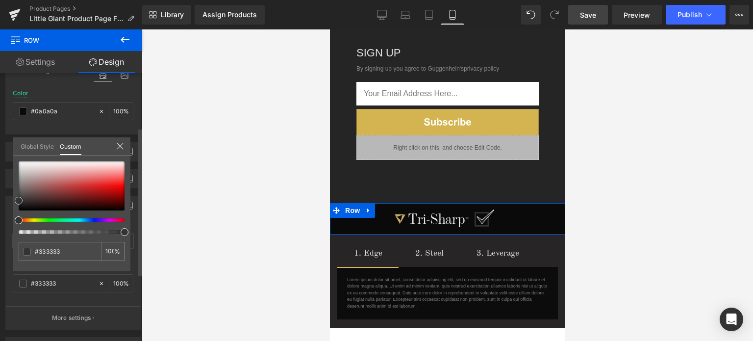
type input "#584a4a"
type input "#3b3434"
type input "#050505"
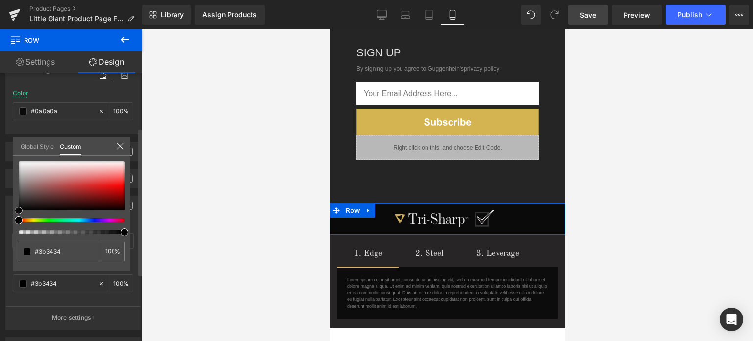
type input "#050505"
type input "#000000"
drag, startPoint x: 20, startPoint y: 207, endPoint x: 11, endPoint y: 236, distance: 29.8
click at [10, 231] on div "Shadow drop Shadow Style Drop Shadow Outer Shadow rgba(0, 0, 0, 1) Shadow Color…" at bounding box center [73, 258] width 147 height 141
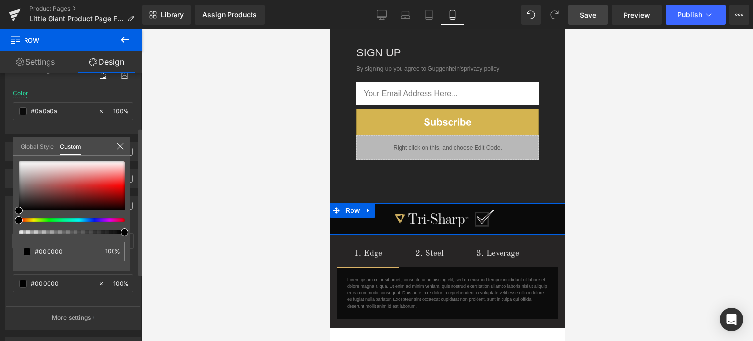
drag, startPoint x: 92, startPoint y: 297, endPoint x: 98, endPoint y: 297, distance: 5.9
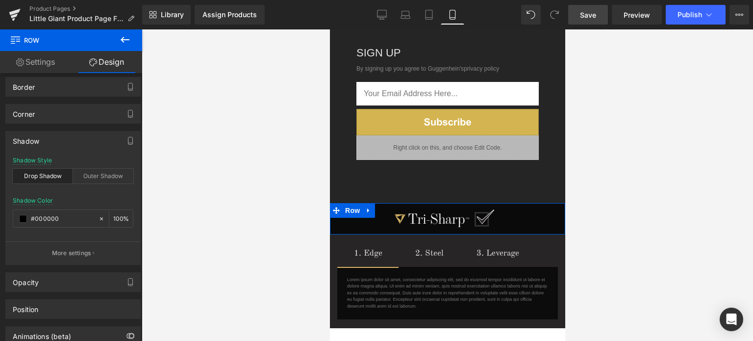
scroll to position [196, 0]
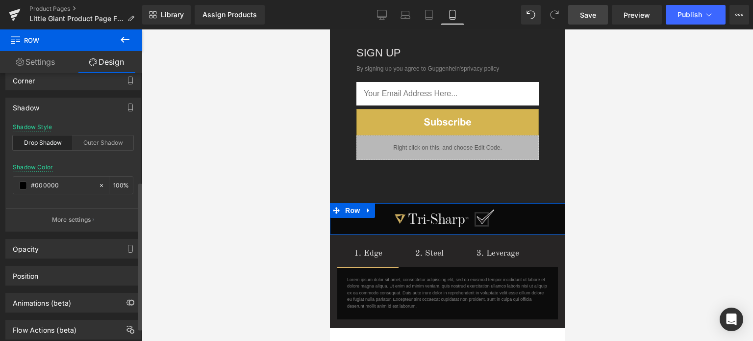
click at [65, 216] on p "More settings" at bounding box center [71, 219] width 39 height 9
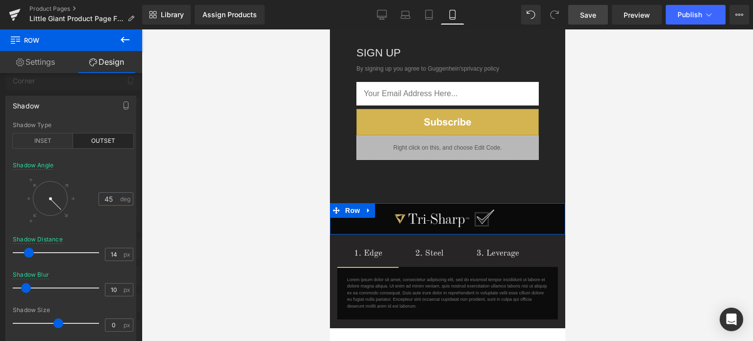
click at [47, 211] on div at bounding box center [50, 198] width 35 height 35
type input "99"
click at [51, 142] on div "INSET" at bounding box center [43, 140] width 60 height 15
click at [105, 141] on div "OUTSET" at bounding box center [103, 140] width 60 height 15
type input "69"
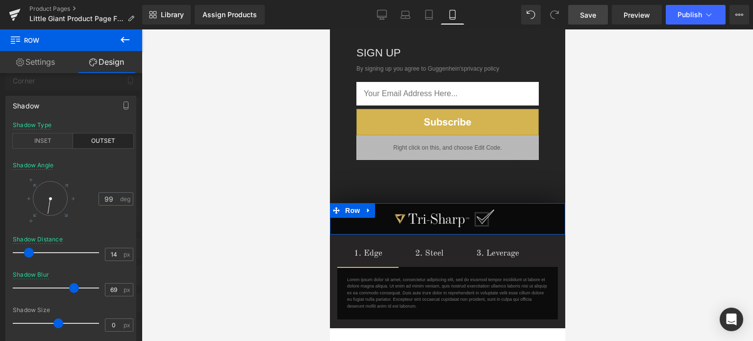
drag, startPoint x: 26, startPoint y: 288, endPoint x: 75, endPoint y: 285, distance: 48.6
click at [75, 285] on span at bounding box center [74, 288] width 10 height 10
click at [50, 184] on div at bounding box center [50, 198] width 35 height 35
click at [50, 211] on div at bounding box center [50, 198] width 35 height 35
type input "83"
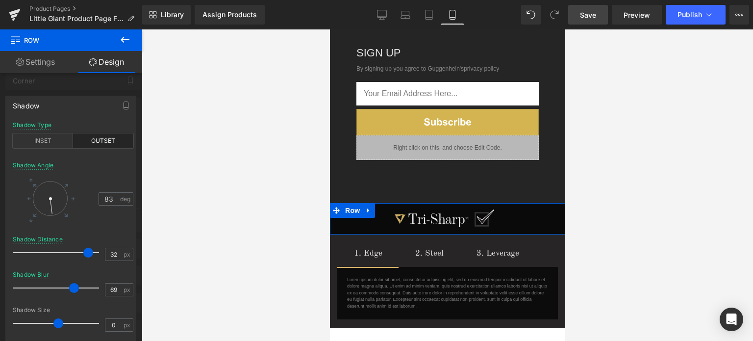
type input "31"
drag, startPoint x: 29, startPoint y: 252, endPoint x: 43, endPoint y: 247, distance: 15.2
click at [43, 247] on div at bounding box center [58, 253] width 81 height 20
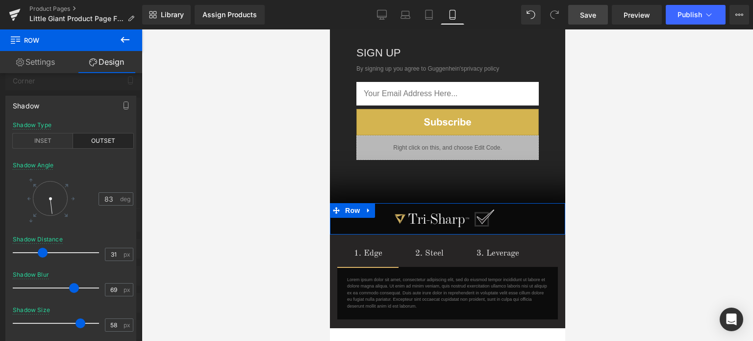
drag, startPoint x: 58, startPoint y: 323, endPoint x: 177, endPoint y: 291, distance: 122.8
click at [83, 315] on div at bounding box center [58, 323] width 81 height 20
type input "61"
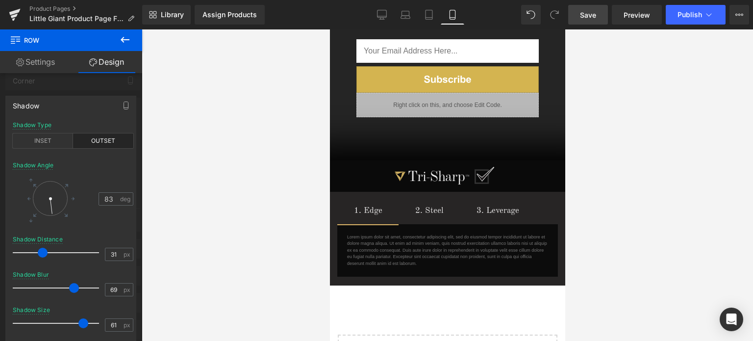
scroll to position [1719, 0]
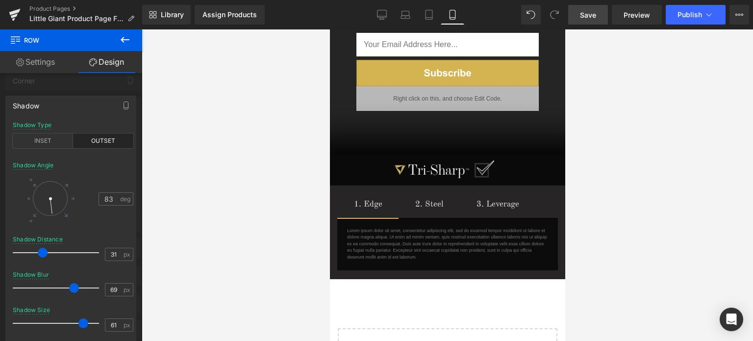
click at [630, 152] on div at bounding box center [447, 184] width 611 height 311
click at [594, 16] on span "Save" at bounding box center [588, 15] width 16 height 10
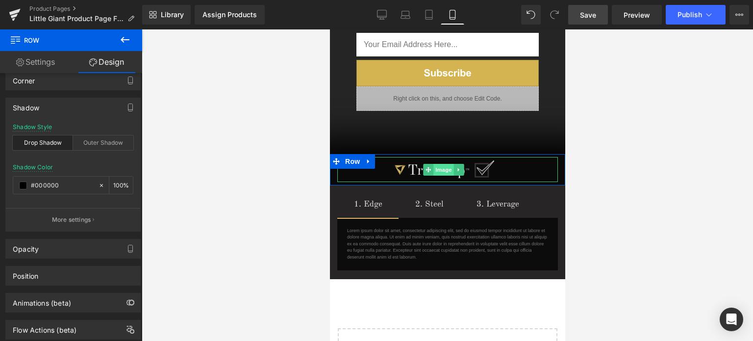
click at [438, 164] on span "Image" at bounding box center [443, 170] width 21 height 12
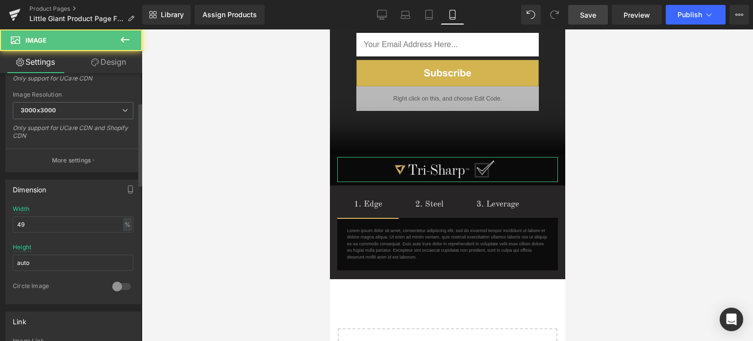
scroll to position [245, 0]
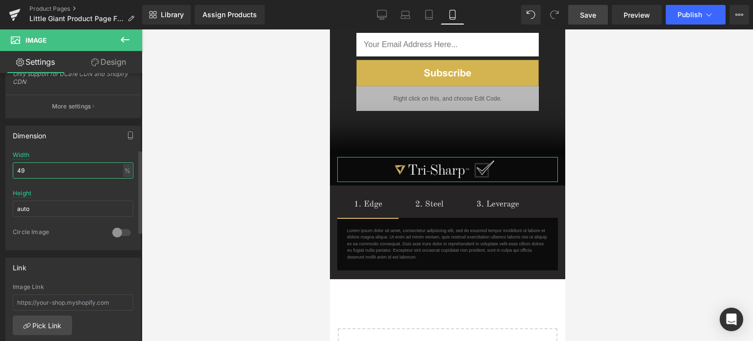
drag, startPoint x: 22, startPoint y: 170, endPoint x: 15, endPoint y: 170, distance: 6.9
click at [15, 170] on input "49" at bounding box center [73, 170] width 121 height 16
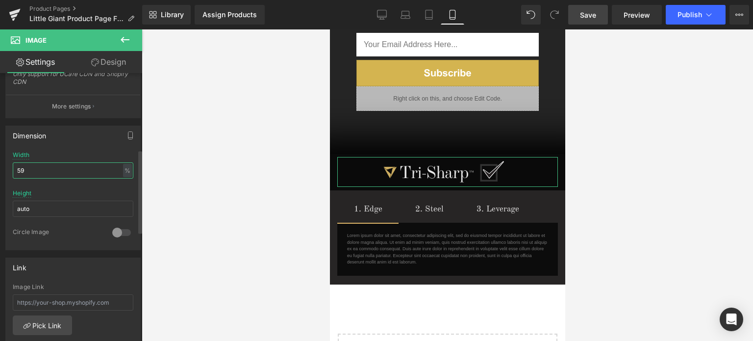
click at [24, 170] on input "59" at bounding box center [73, 170] width 121 height 16
type input "53"
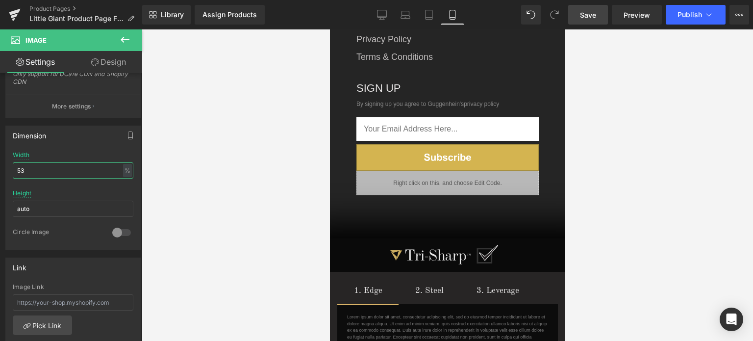
scroll to position [1670, 0]
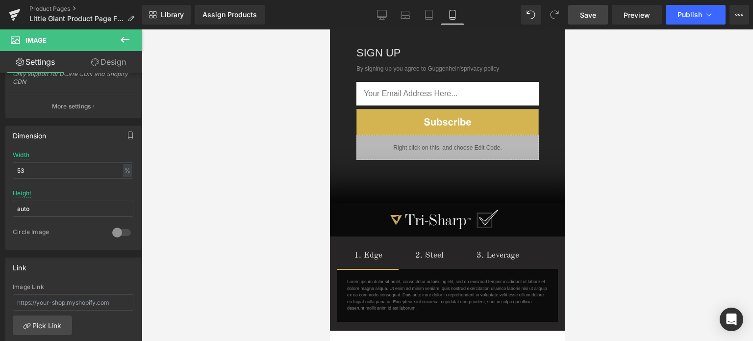
click at [367, 189] on div "Image © 2025 GUGGENHEIN®, DAPSHIS & [PERSON_NAME], LLC. [STREET_ADDRESS][PERSON…" at bounding box center [446, 11] width 235 height 384
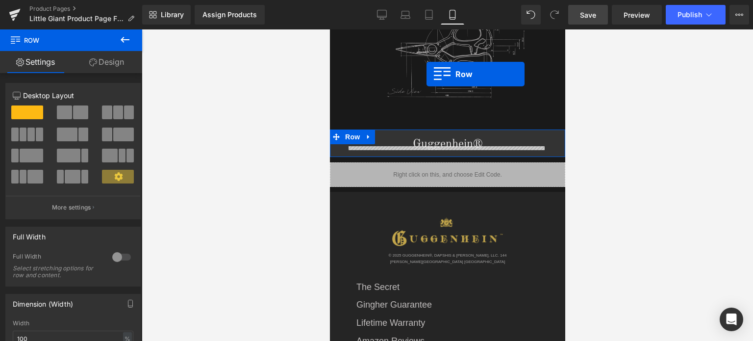
scroll to position [1258, 0]
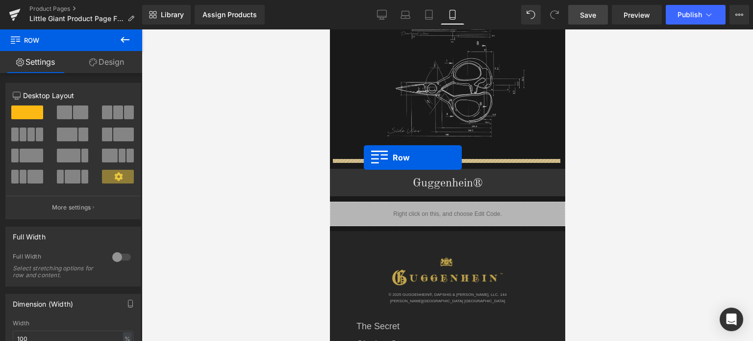
drag, startPoint x: 334, startPoint y: 198, endPoint x: 1034, endPoint y: 242, distance: 700.7
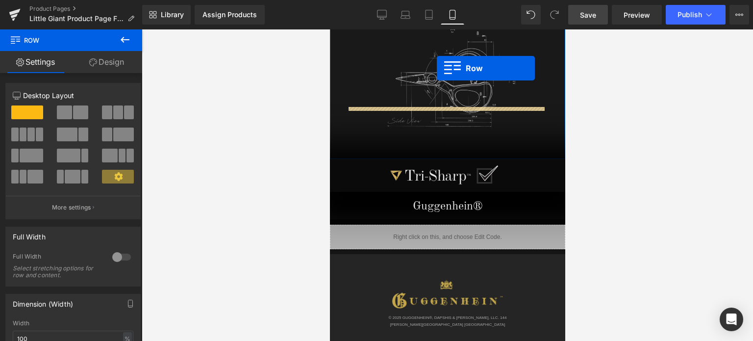
scroll to position [1219, 0]
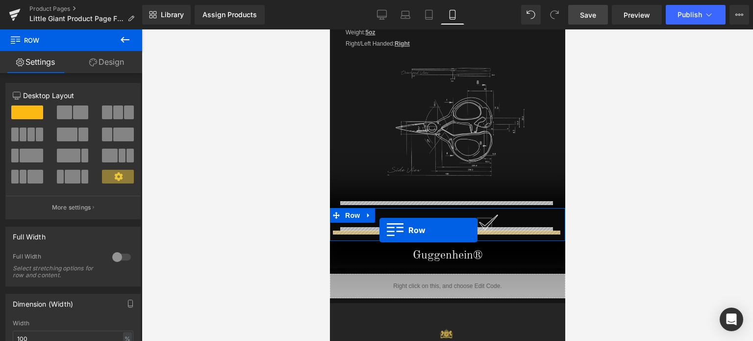
drag, startPoint x: 334, startPoint y: 103, endPoint x: 1026, endPoint y: 294, distance: 717.8
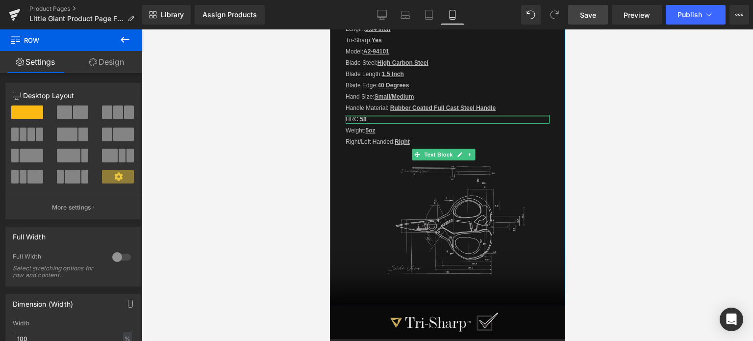
scroll to position [1366, 0]
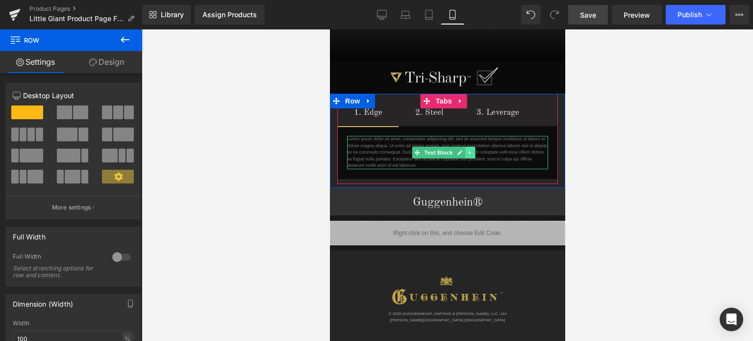
click at [471, 149] on icon at bounding box center [469, 152] width 5 height 6
click at [464, 149] on icon at bounding box center [464, 151] width 5 height 5
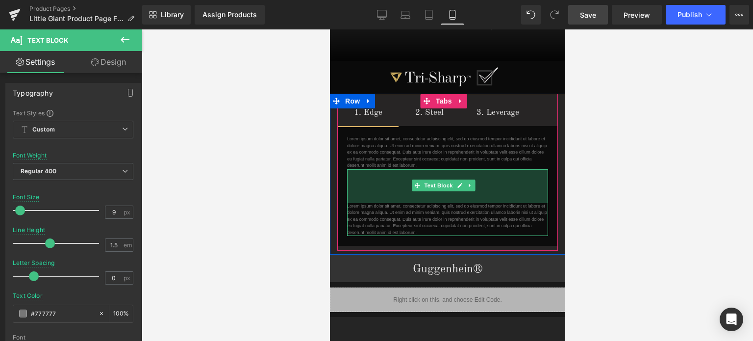
drag, startPoint x: 968, startPoint y: 206, endPoint x: 460, endPoint y: 192, distance: 508.9
click at [460, 192] on div "Lorem ipsum dolor sit amet, consectetur adipiscing elit, sed do eiusmod tempor …" at bounding box center [446, 202] width 201 height 67
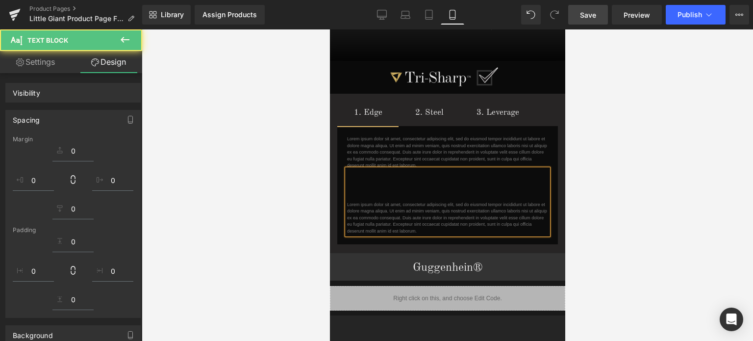
click at [639, 176] on div at bounding box center [447, 184] width 611 height 311
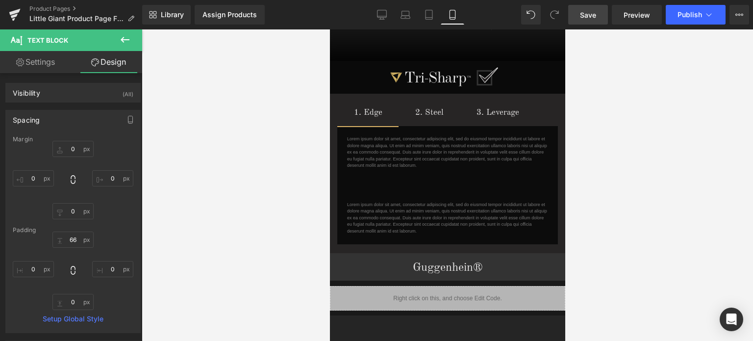
scroll to position [1317, 0]
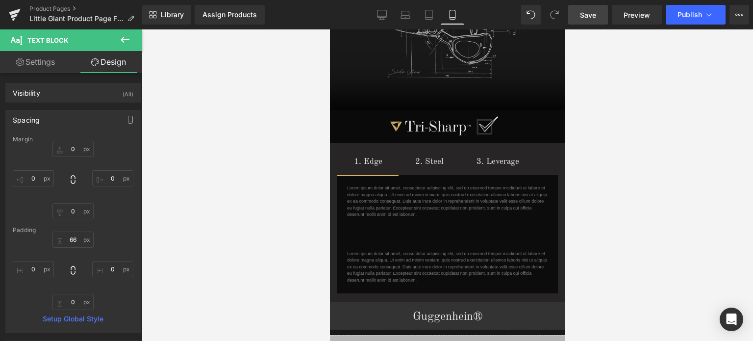
click at [591, 13] on span "Save" at bounding box center [588, 15] width 16 height 10
drag, startPoint x: 600, startPoint y: 14, endPoint x: 190, endPoint y: 182, distance: 443.6
click at [600, 14] on link "Save" at bounding box center [588, 15] width 40 height 20
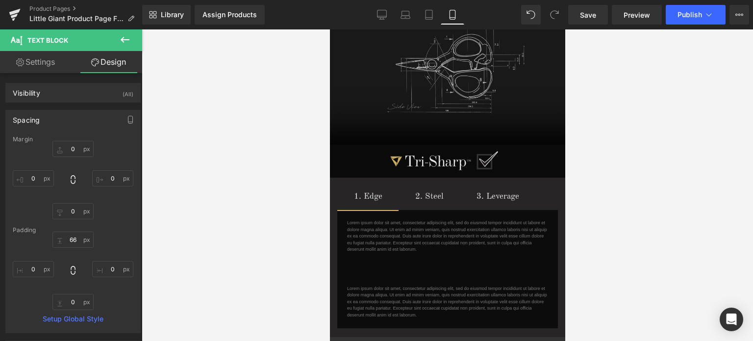
scroll to position [1271, 0]
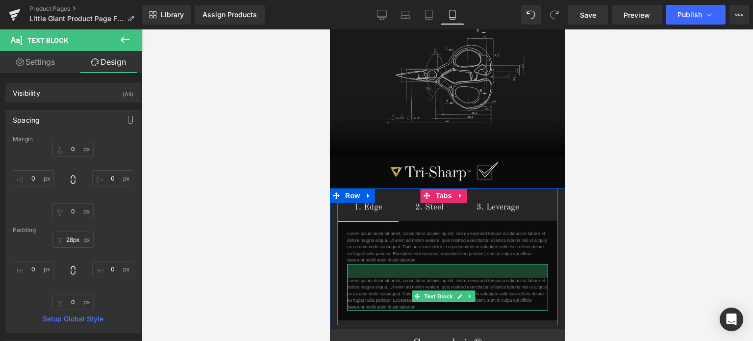
type input "24px"
drag, startPoint x: 499, startPoint y: 254, endPoint x: 501, endPoint y: 240, distance: 14.8
click at [501, 240] on div "Lorem ipsum dolor sit amet, consectetur adipiscing elit, sed do eiusmod tempor …" at bounding box center [447, 270] width 221 height 98
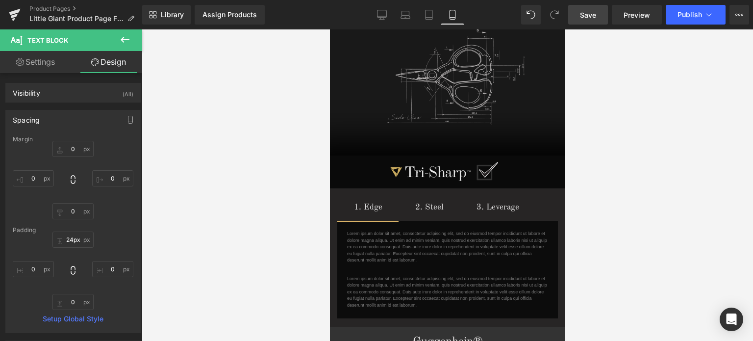
click at [593, 14] on span "Save" at bounding box center [588, 15] width 16 height 10
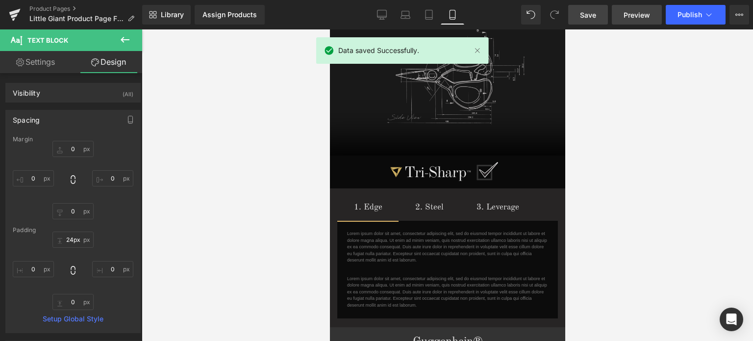
click at [627, 15] on span "Preview" at bounding box center [636, 15] width 26 height 10
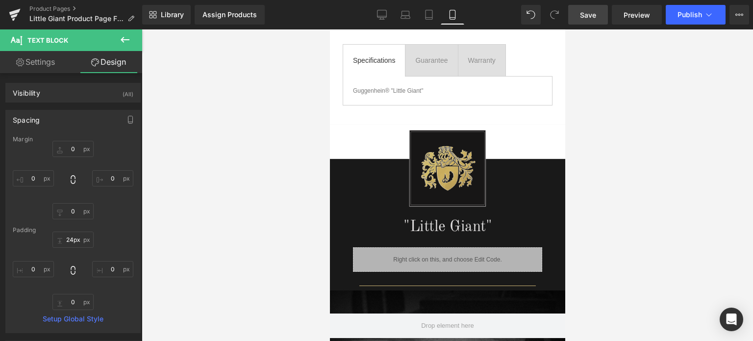
scroll to position [574, 0]
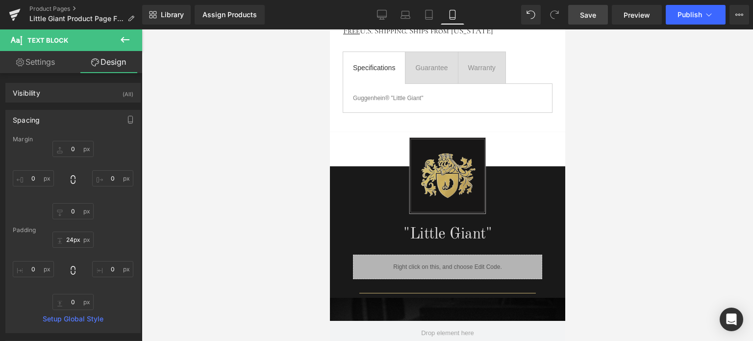
drag, startPoint x: 560, startPoint y: 223, endPoint x: 896, endPoint y: 161, distance: 341.8
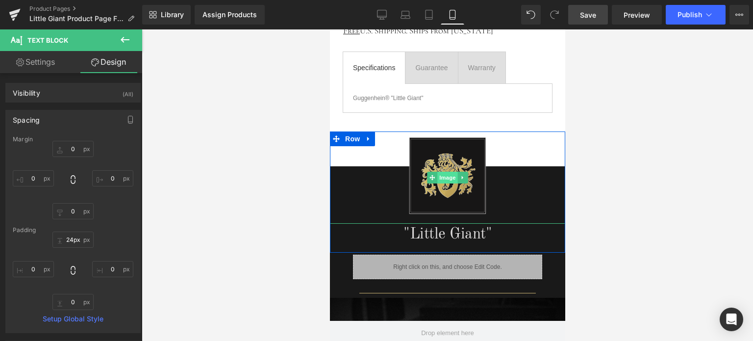
click at [449, 176] on span "Image" at bounding box center [447, 178] width 21 height 12
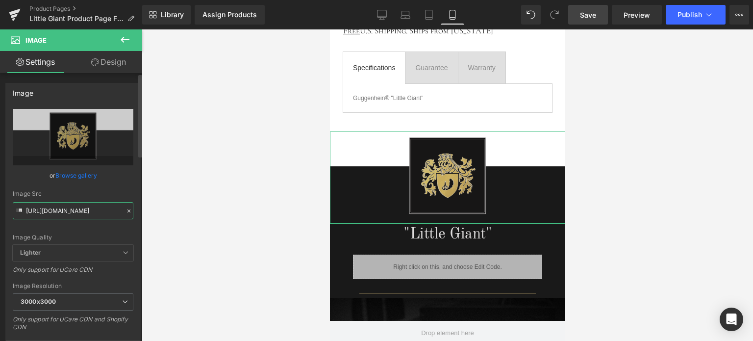
click at [76, 210] on input "[URL][DOMAIN_NAME]" at bounding box center [73, 210] width 121 height 17
paste input "2_e87582b9-2c84-4368-a9e2-b34fed624a2e.png?v=1755996043"
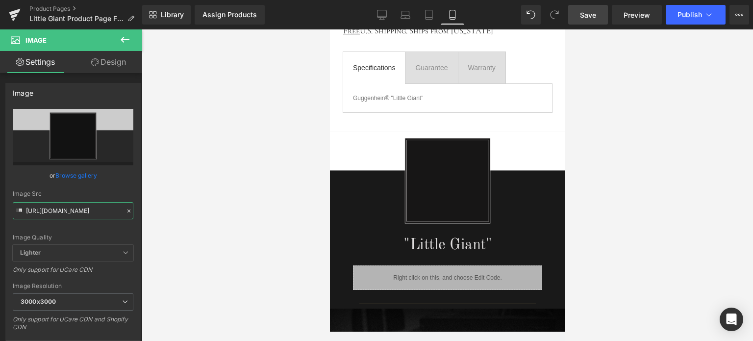
type input "[URL][DOMAIN_NAME]"
click at [590, 13] on span "Save" at bounding box center [588, 15] width 16 height 10
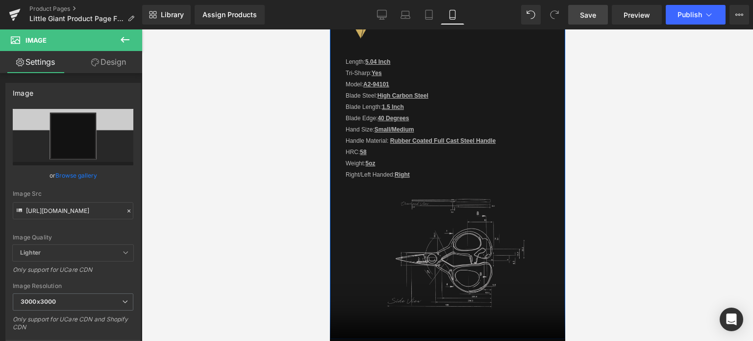
scroll to position [1162, 0]
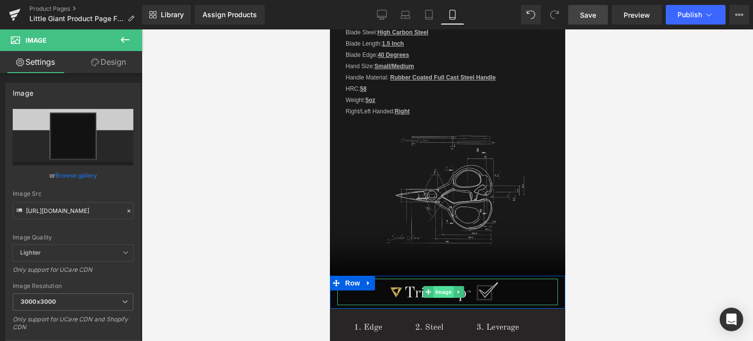
click at [440, 286] on span "Image" at bounding box center [443, 292] width 21 height 12
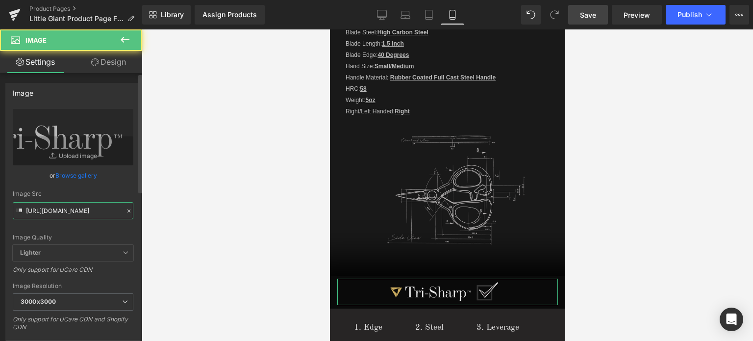
click at [64, 205] on input "[URL][DOMAIN_NAME]" at bounding box center [73, 210] width 121 height 17
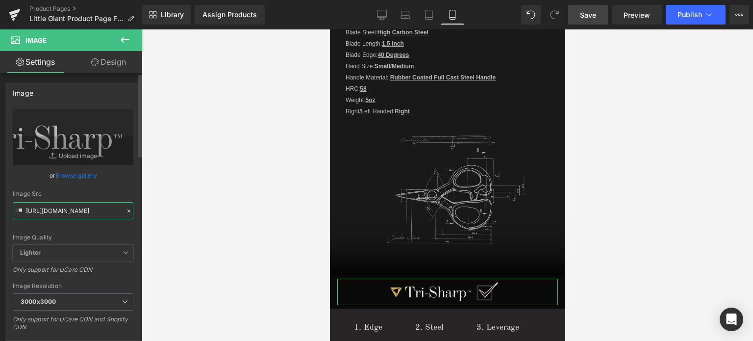
paste input "1.svg?v=1756027161"
type input "[URL][DOMAIN_NAME]"
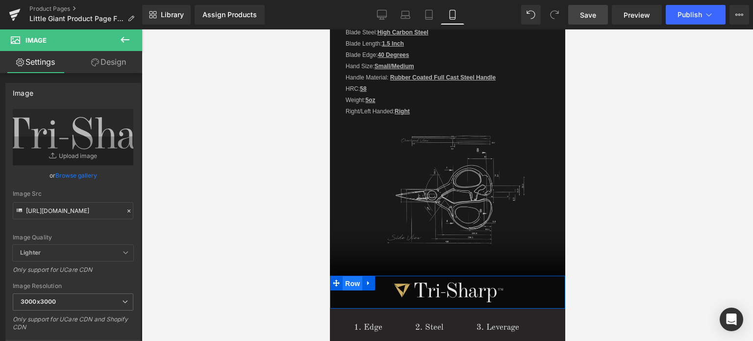
click at [352, 276] on span "Row" at bounding box center [352, 283] width 20 height 15
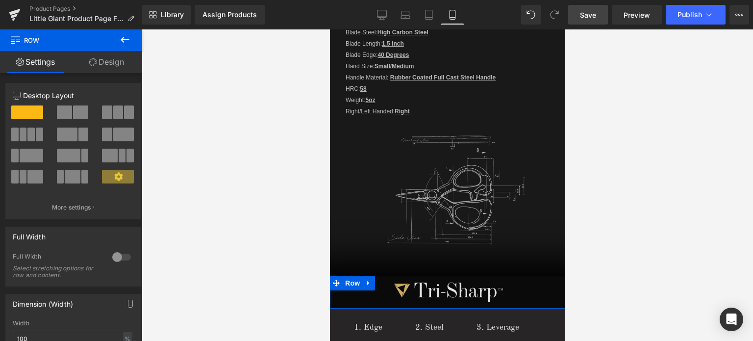
click at [115, 60] on link "Design" at bounding box center [106, 62] width 71 height 22
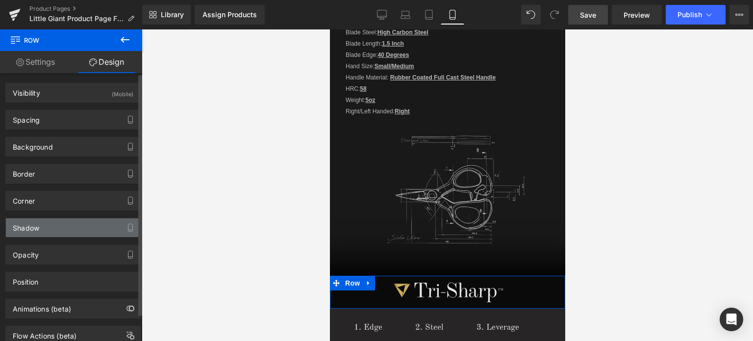
click at [51, 227] on div "Shadow" at bounding box center [73, 227] width 134 height 19
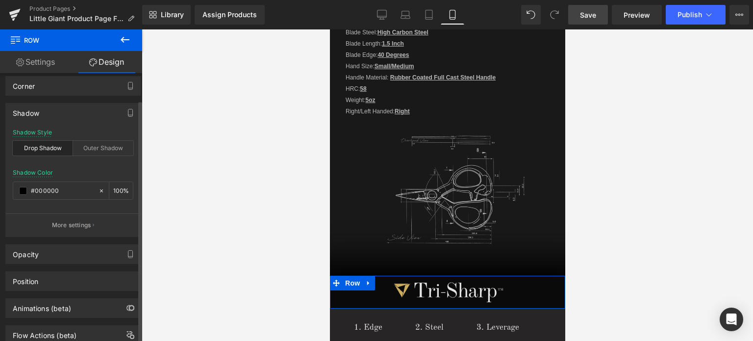
scroll to position [144, 0]
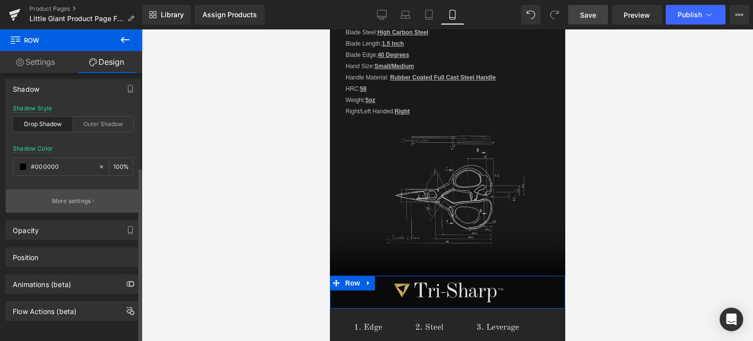
click at [74, 204] on button "More settings" at bounding box center [73, 200] width 134 height 23
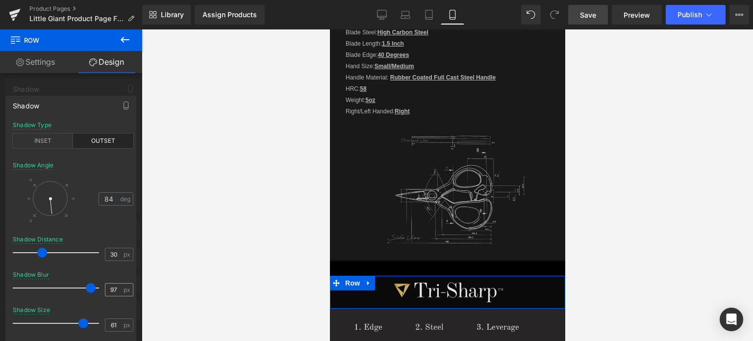
type input "100"
drag, startPoint x: 76, startPoint y: 289, endPoint x: 113, endPoint y: 286, distance: 37.4
click at [113, 286] on div "Shadow Blur 100 px" at bounding box center [73, 287] width 121 height 33
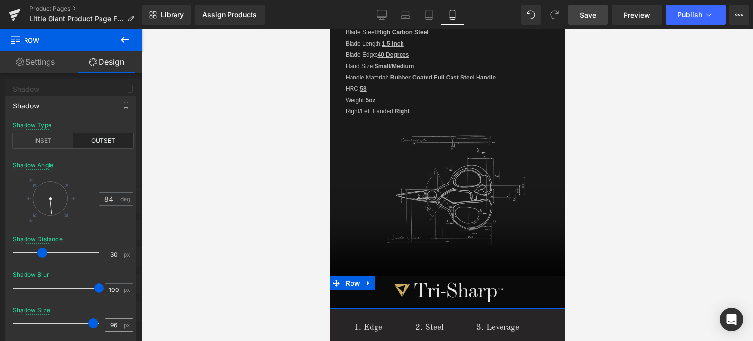
type input "100"
drag, startPoint x: 82, startPoint y: 321, endPoint x: 101, endPoint y: 320, distance: 18.6
click at [101, 320] on span at bounding box center [99, 323] width 10 height 10
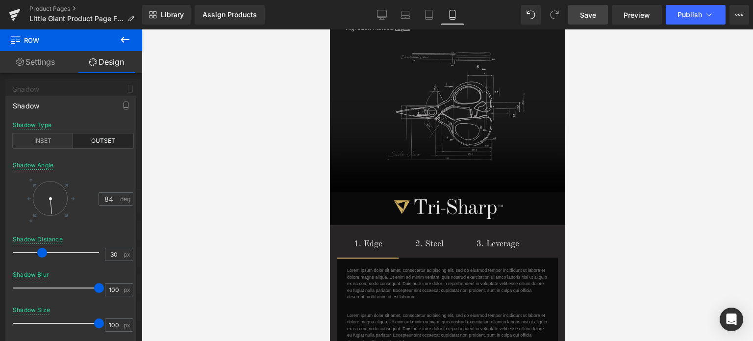
scroll to position [1336, 0]
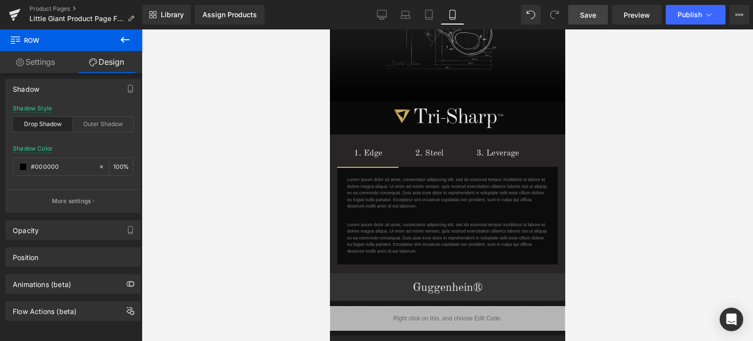
drag, startPoint x: 679, startPoint y: 163, endPoint x: 618, endPoint y: 159, distance: 60.4
click at [672, 163] on div at bounding box center [447, 184] width 611 height 311
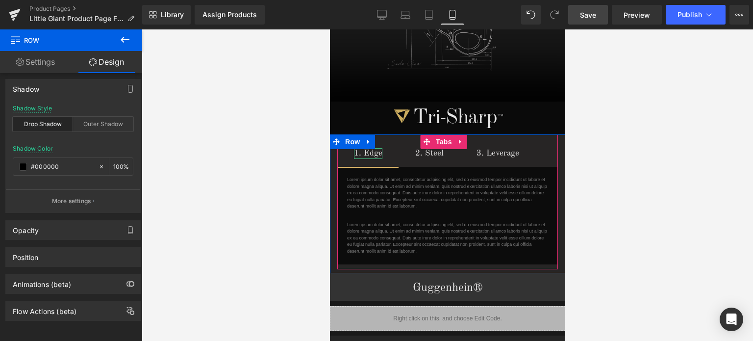
click at [373, 148] on div "1. Edge" at bounding box center [367, 153] width 28 height 11
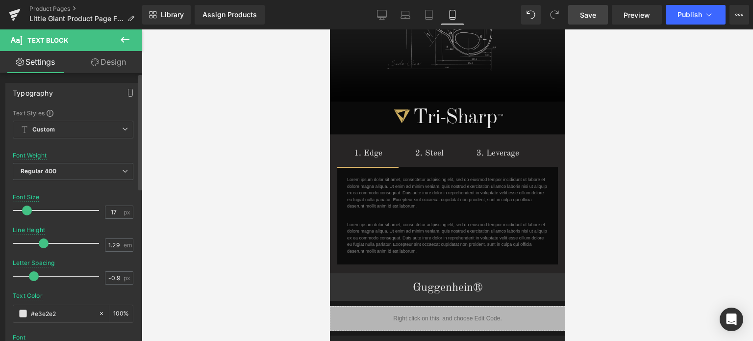
type input "-1"
drag, startPoint x: 32, startPoint y: 276, endPoint x: 0, endPoint y: 275, distance: 32.4
click at [0, 275] on div "Typography Text Styles Custom Custom Setup Global Style Custom Setup Global Sty…" at bounding box center [73, 243] width 147 height 337
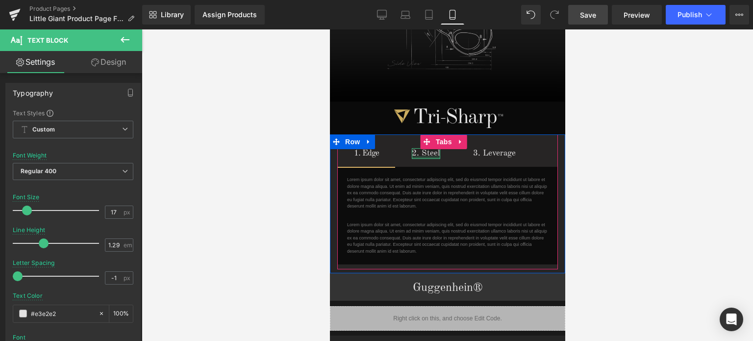
click at [428, 156] on div at bounding box center [425, 157] width 28 height 2
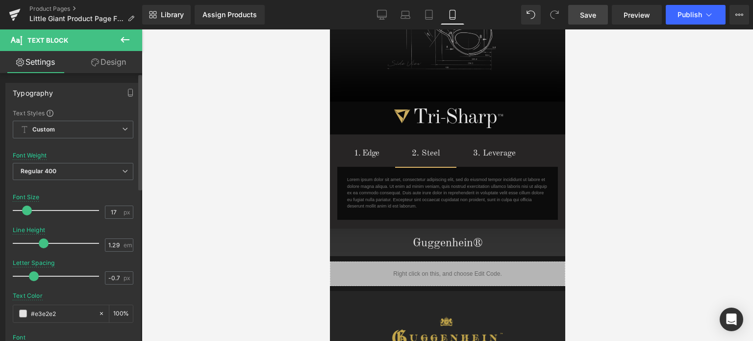
type input "-1"
drag, startPoint x: 33, startPoint y: 276, endPoint x: 0, endPoint y: 277, distance: 32.9
click at [0, 277] on div "Typography Text Styles Custom Custom Setup Global Style Custom Setup Global Sty…" at bounding box center [73, 243] width 147 height 337
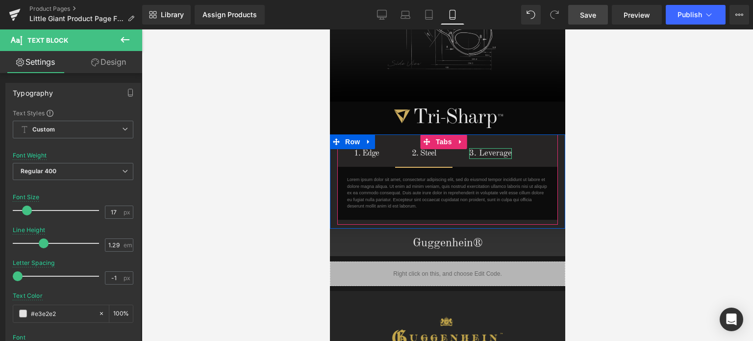
click at [494, 148] on div "3. Leverage" at bounding box center [490, 153] width 43 height 11
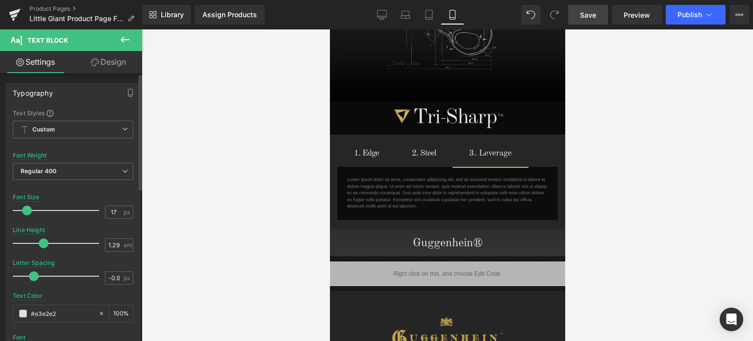
type input "-1"
drag, startPoint x: 33, startPoint y: 274, endPoint x: 0, endPoint y: 276, distance: 32.9
click at [0, 276] on div "Typography Text Styles Custom Custom Setup Global Style Custom Setup Global Sty…" at bounding box center [73, 243] width 147 height 337
click at [598, 19] on link "Save" at bounding box center [588, 15] width 40 height 20
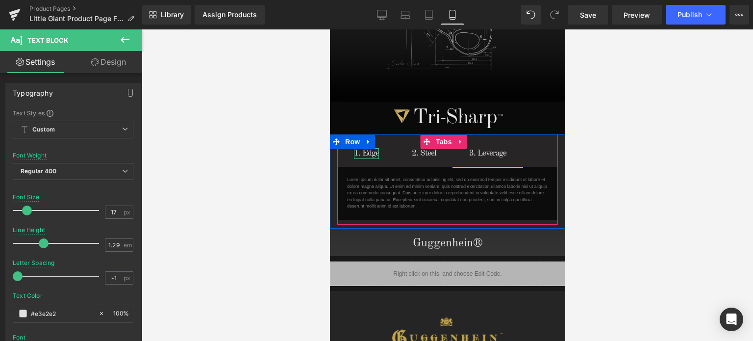
click at [366, 148] on div "1. Edge" at bounding box center [365, 153] width 25 height 11
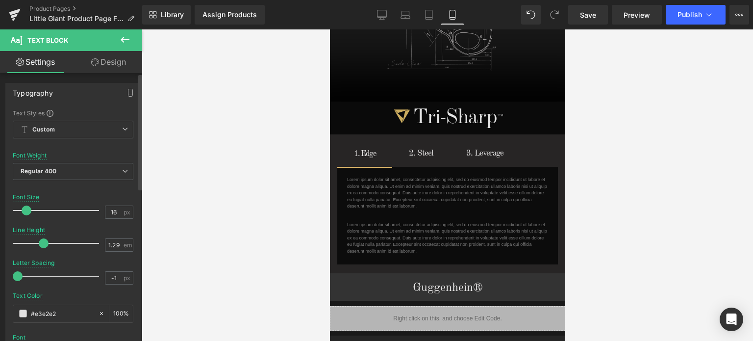
type input "15"
click at [23, 209] on span at bounding box center [26, 210] width 10 height 10
click at [18, 274] on span at bounding box center [18, 276] width 10 height 10
drag, startPoint x: 115, startPoint y: 275, endPoint x: 101, endPoint y: 275, distance: 13.2
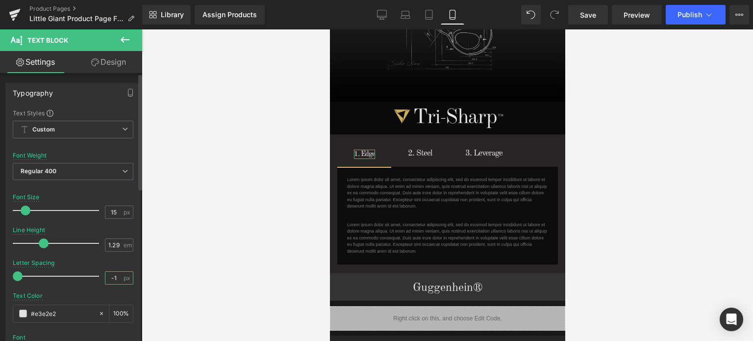
click at [105, 275] on input "-1" at bounding box center [113, 278] width 17 height 12
type input "0"
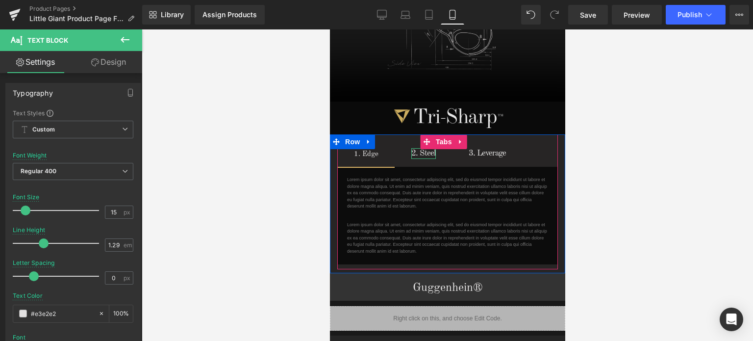
click at [424, 148] on div "2. Steel" at bounding box center [423, 153] width 25 height 11
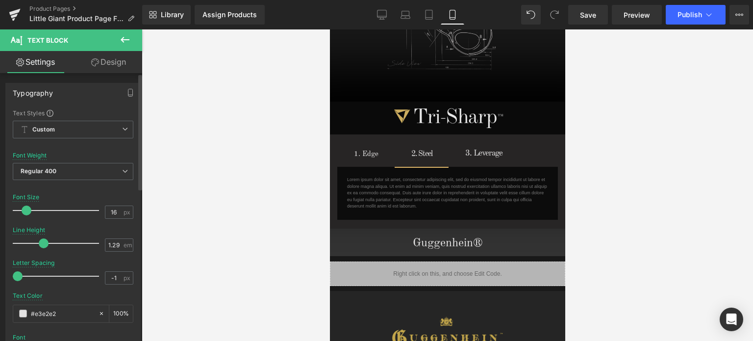
type input "15"
click at [27, 208] on span at bounding box center [26, 210] width 10 height 10
drag, startPoint x: 113, startPoint y: 276, endPoint x: 97, endPoint y: 278, distance: 15.8
click at [97, 278] on div "Letter Spacing -1 px" at bounding box center [73, 275] width 121 height 33
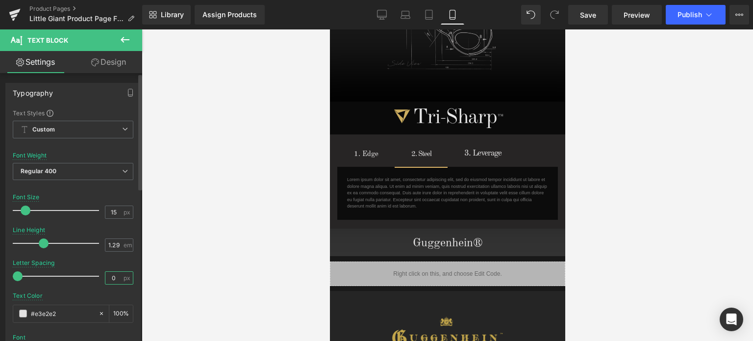
type input "0"
click at [113, 293] on div "Text Color #e3e2e2 100 %" at bounding box center [73, 313] width 121 height 42
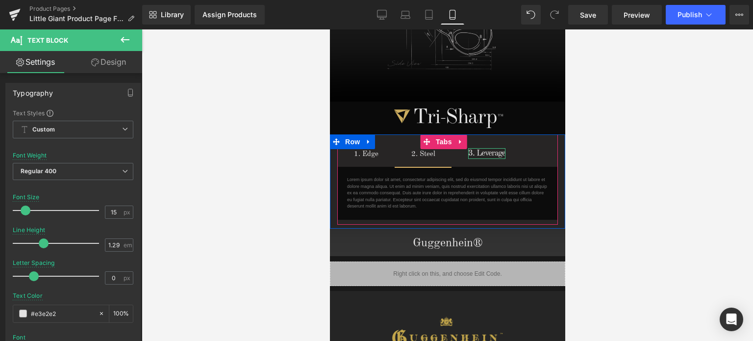
click at [491, 148] on div "3. Leverage" at bounding box center [486, 153] width 37 height 11
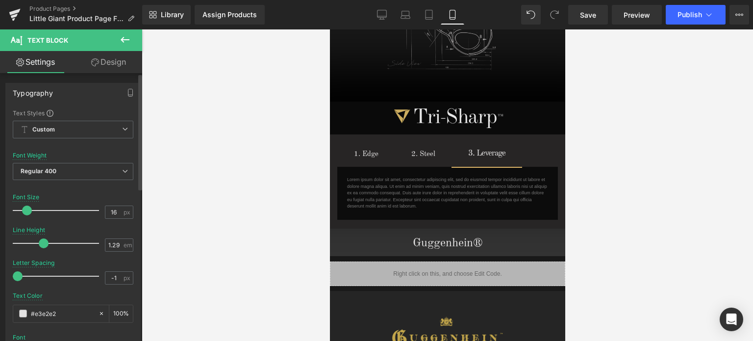
type input "15"
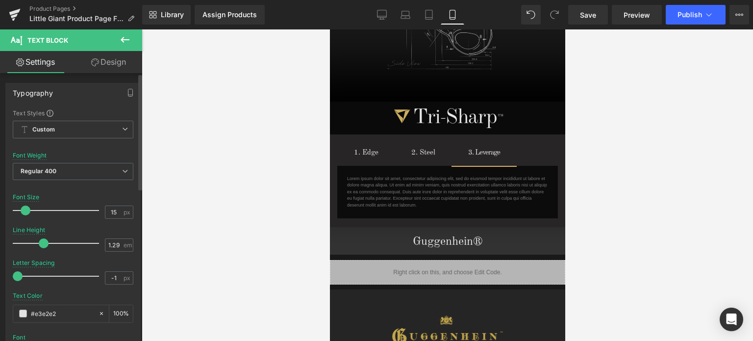
click at [24, 208] on span at bounding box center [26, 210] width 10 height 10
drag, startPoint x: 115, startPoint y: 278, endPoint x: 109, endPoint y: 278, distance: 5.9
click at [109, 278] on input "-1" at bounding box center [113, 278] width 17 height 12
click at [122, 288] on div at bounding box center [73, 289] width 121 height 6
type input "0"
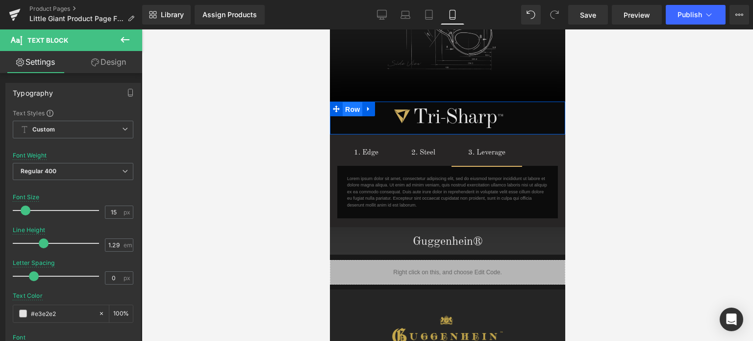
click at [349, 102] on span "Row" at bounding box center [352, 109] width 20 height 15
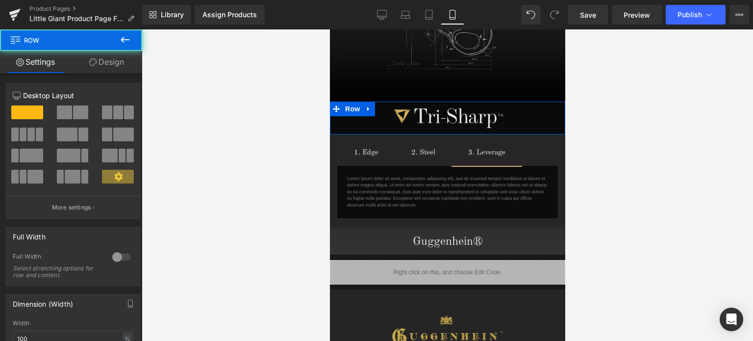
click at [119, 61] on link "Design" at bounding box center [106, 62] width 71 height 22
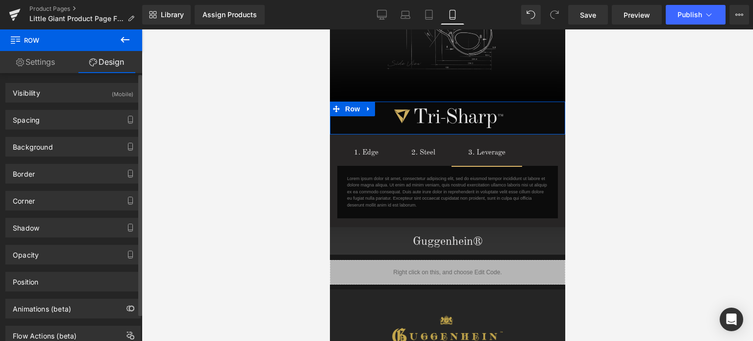
type input "#000000"
type input "100"
click at [35, 222] on div "Shadow" at bounding box center [26, 225] width 26 height 14
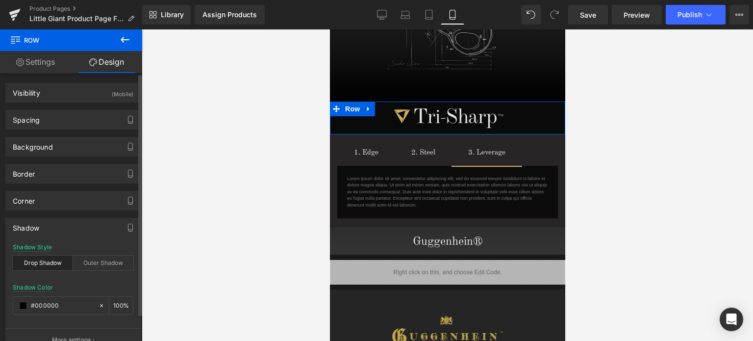
click at [44, 261] on div "Drop Shadow" at bounding box center [43, 262] width 60 height 15
type input "0"
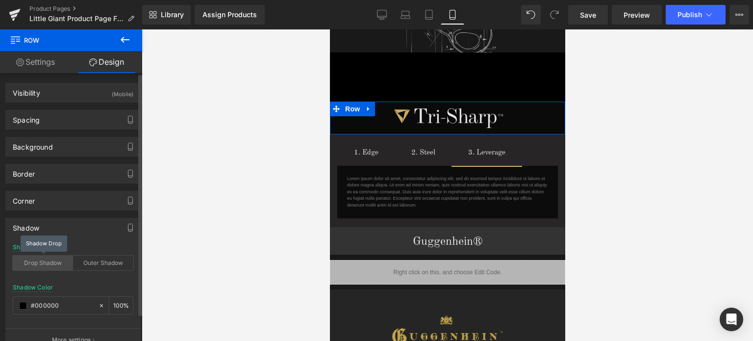
click at [45, 260] on div "Drop Shadow" at bounding box center [43, 262] width 60 height 15
type input "45"
type input "14"
type input "10"
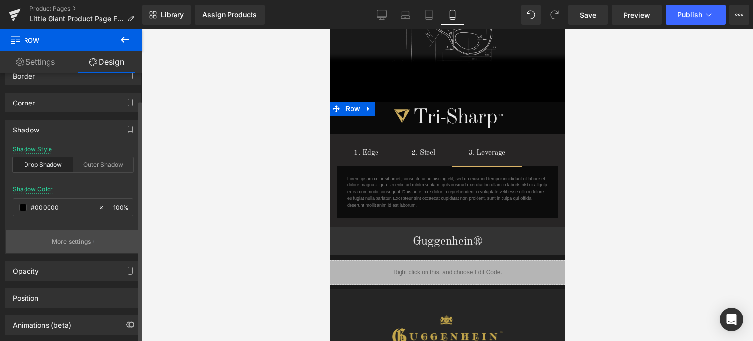
click at [69, 235] on button "More settings" at bounding box center [73, 241] width 134 height 23
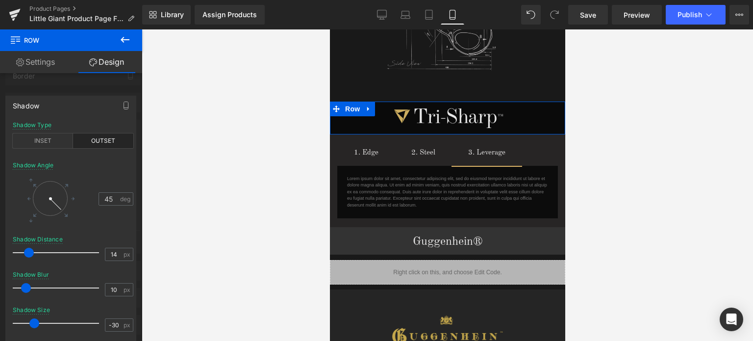
type input "-29"
drag, startPoint x: 81, startPoint y: 320, endPoint x: 46, endPoint y: 320, distance: 35.8
click at [46, 320] on span at bounding box center [47, 323] width 10 height 10
click at [49, 142] on div "INSET" at bounding box center [43, 140] width 60 height 15
click at [94, 139] on div "OUTSET" at bounding box center [103, 140] width 60 height 15
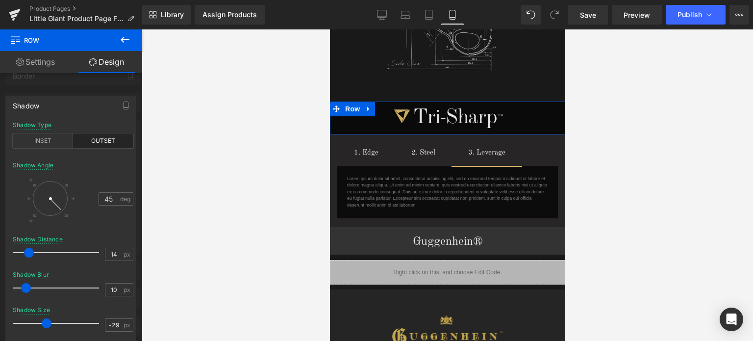
click at [75, 86] on div at bounding box center [71, 187] width 142 height 316
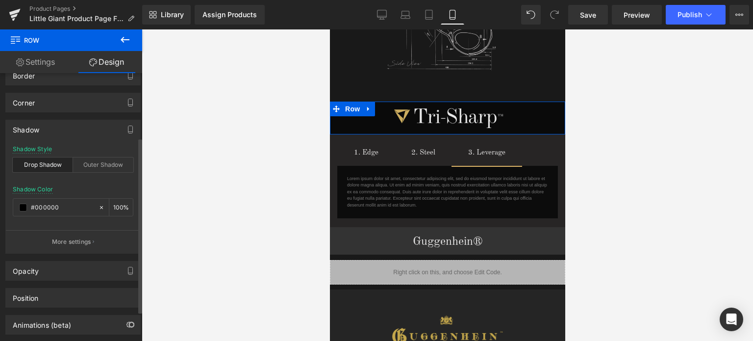
click at [46, 165] on div "Drop Shadow" at bounding box center [43, 164] width 60 height 15
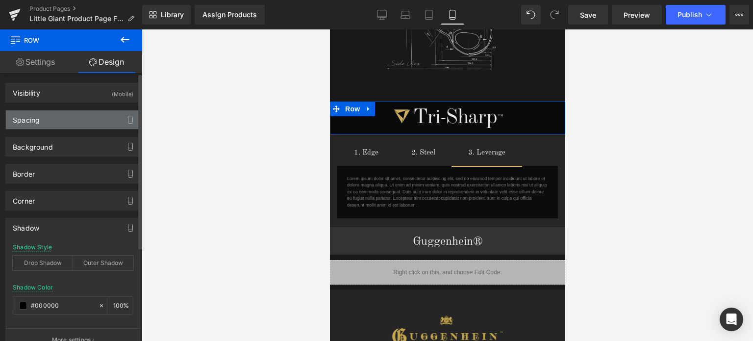
click at [48, 118] on div "Spacing" at bounding box center [73, 119] width 134 height 19
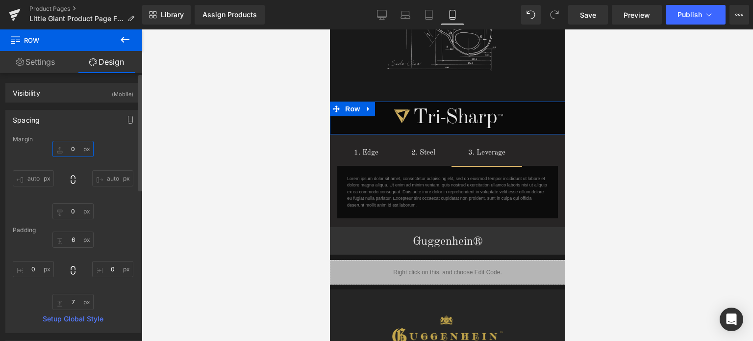
click at [79, 151] on input "0" at bounding box center [72, 149] width 41 height 16
type input "1"
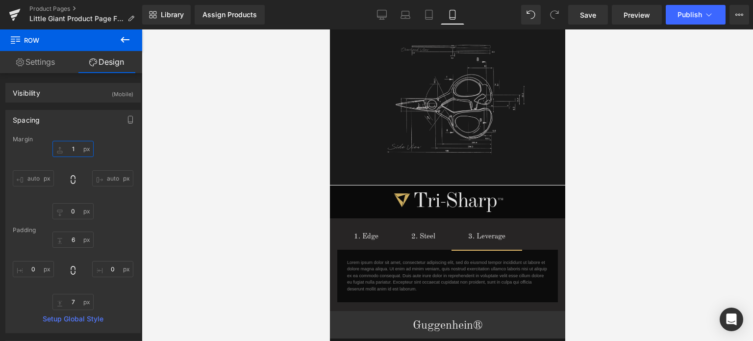
scroll to position [1257, 0]
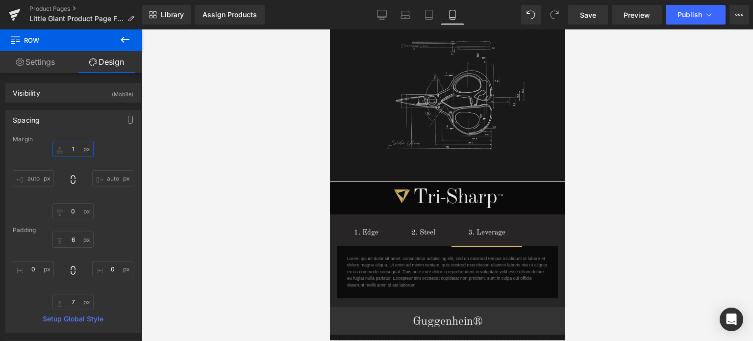
drag, startPoint x: 561, startPoint y: 238, endPoint x: 910, endPoint y: 257, distance: 349.5
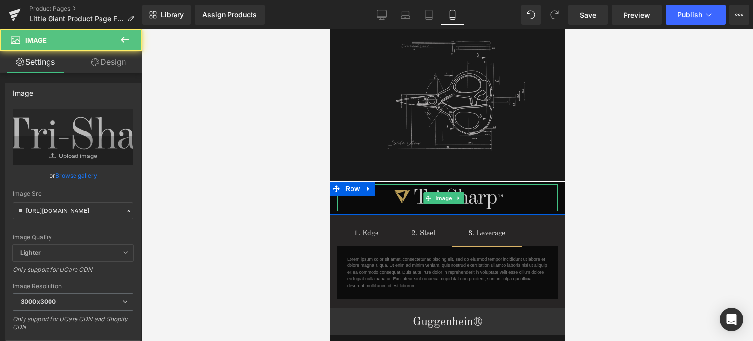
drag, startPoint x: 492, startPoint y: 177, endPoint x: 1016, endPoint y: 234, distance: 527.5
click at [493, 184] on div "Image" at bounding box center [447, 197] width 221 height 27
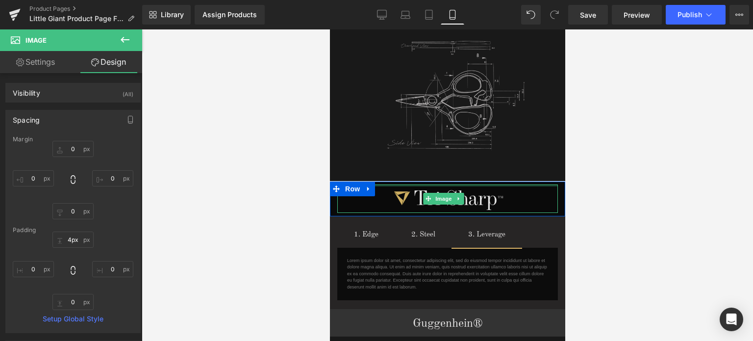
type input "3px"
click at [494, 184] on div at bounding box center [447, 184] width 221 height 1
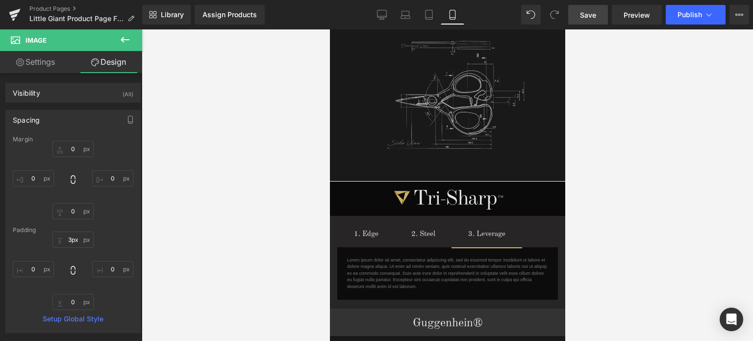
click at [592, 18] on span "Save" at bounding box center [588, 15] width 16 height 10
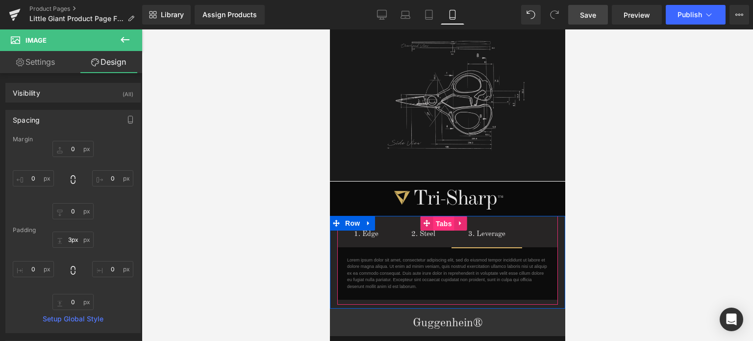
click at [442, 216] on span "Tabs" at bounding box center [443, 223] width 21 height 15
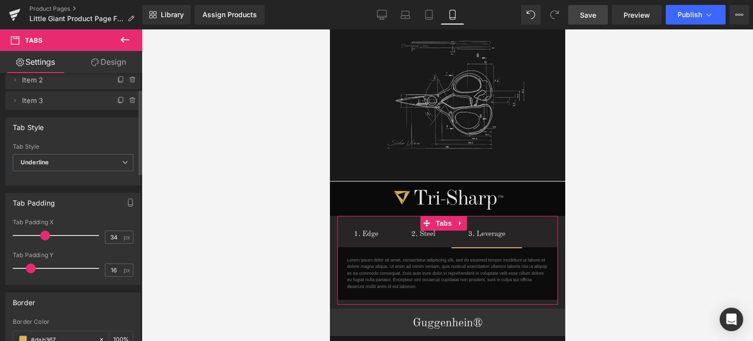
scroll to position [49, 0]
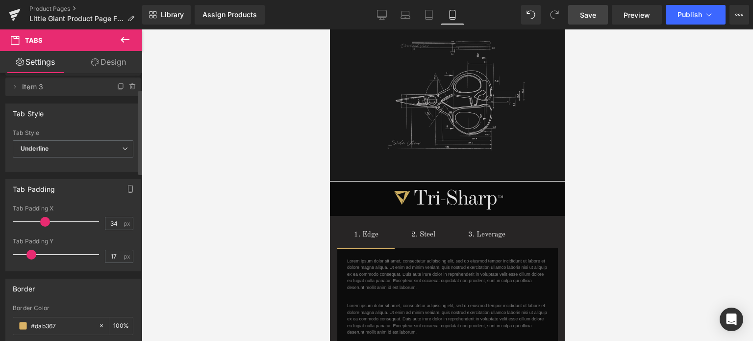
type input "15"
click at [26, 251] on span at bounding box center [31, 254] width 10 height 10
type input "18"
drag, startPoint x: 44, startPoint y: 220, endPoint x: 31, endPoint y: 224, distance: 13.5
click at [31, 224] on span at bounding box center [32, 222] width 10 height 10
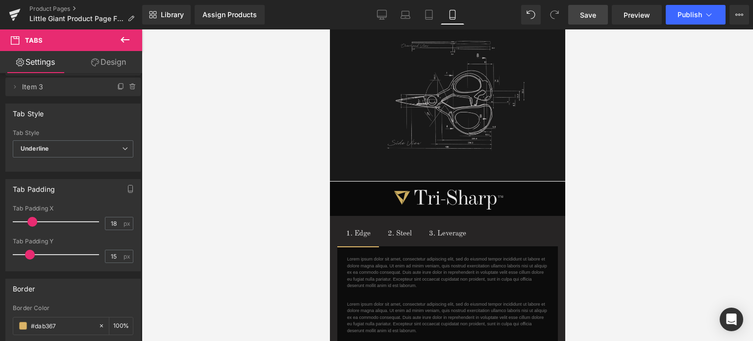
click at [588, 13] on span "Save" at bounding box center [588, 15] width 16 height 10
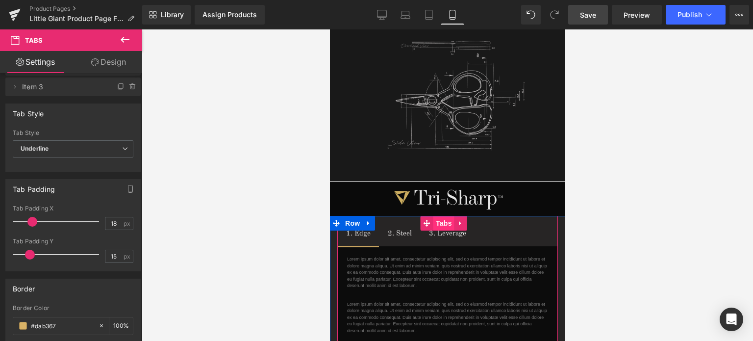
click at [433, 216] on span "Tabs" at bounding box center [443, 223] width 21 height 15
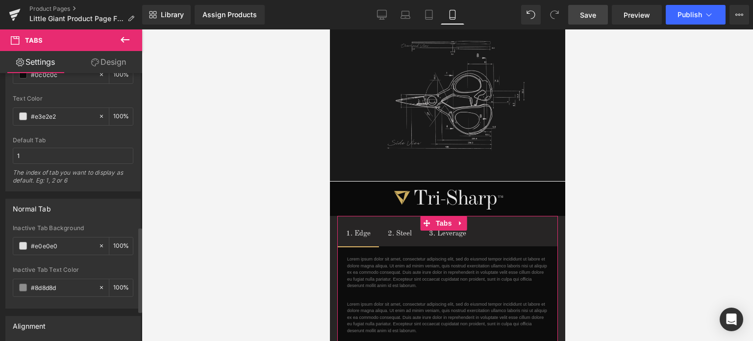
scroll to position [490, 0]
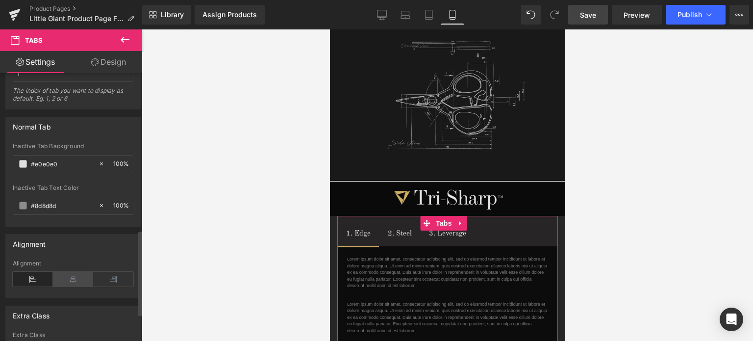
click at [74, 279] on icon at bounding box center [73, 279] width 40 height 15
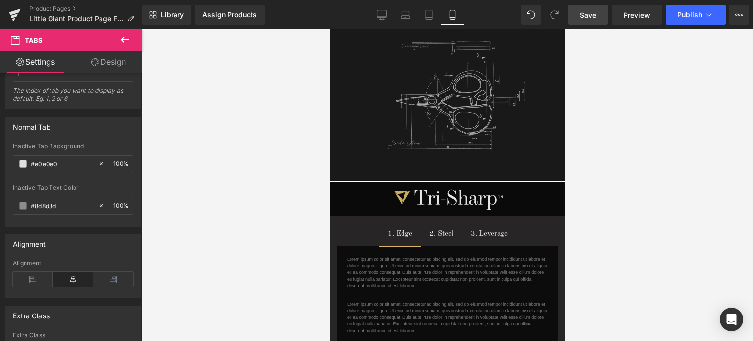
click at [594, 14] on span "Save" at bounding box center [588, 15] width 16 height 10
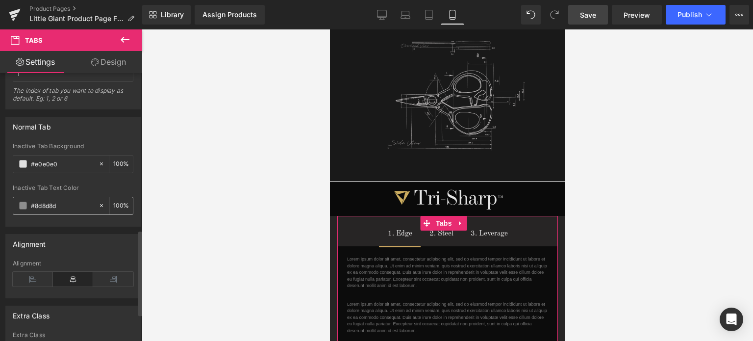
click at [21, 203] on span at bounding box center [23, 205] width 8 height 8
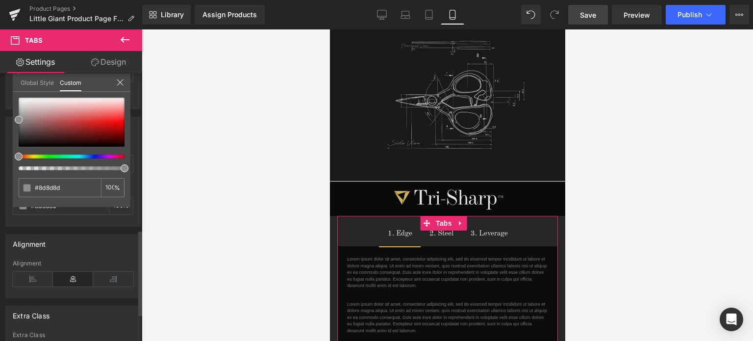
type input "99"
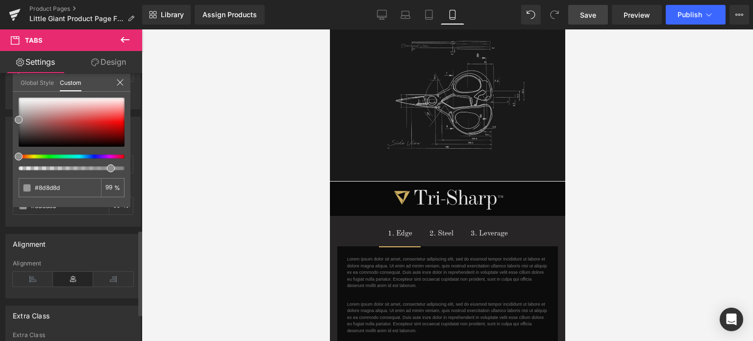
type input "91"
type input "59"
type input "58"
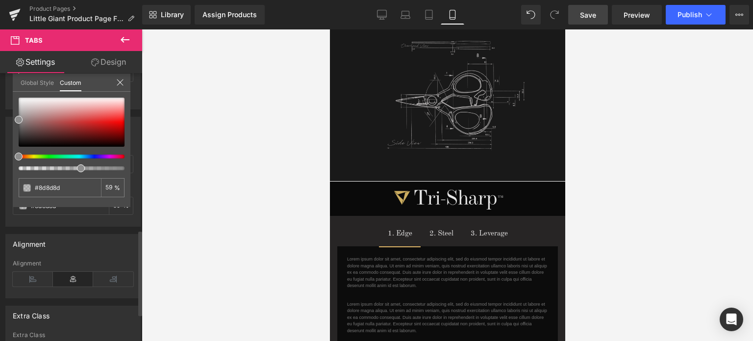
type input "58"
type input "47"
type input "28"
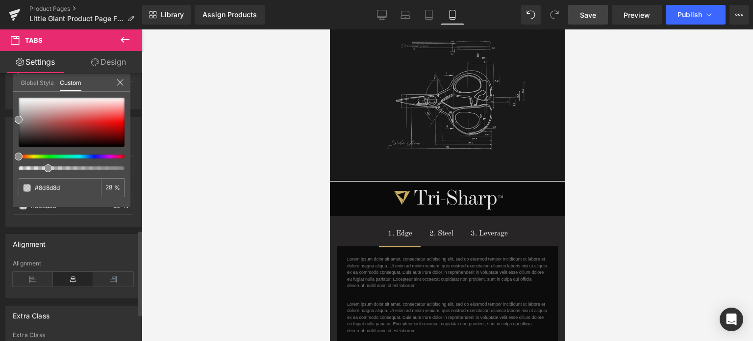
type input "29"
type input "84"
drag, startPoint x: 124, startPoint y: 168, endPoint x: 133, endPoint y: 178, distance: 13.5
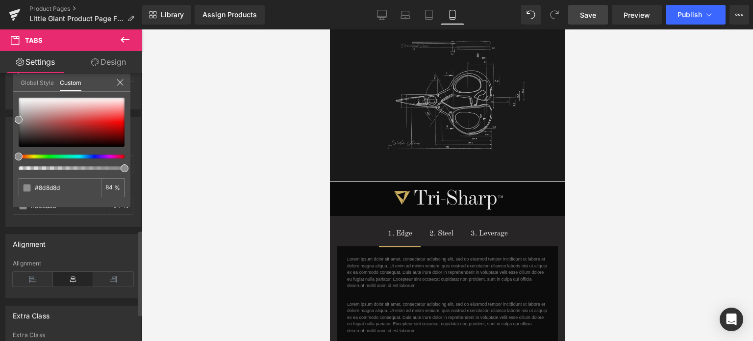
click at [127, 169] on span at bounding box center [125, 168] width 8 height 8
type input "100"
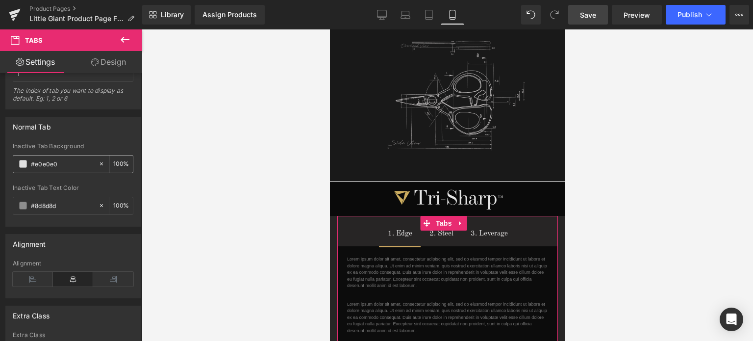
click at [23, 163] on span at bounding box center [23, 164] width 8 height 8
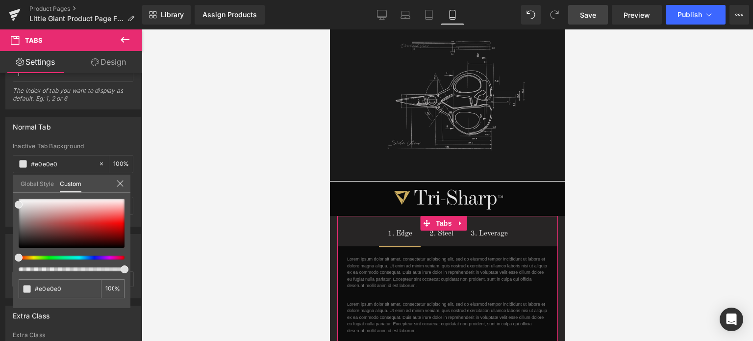
type input "99"
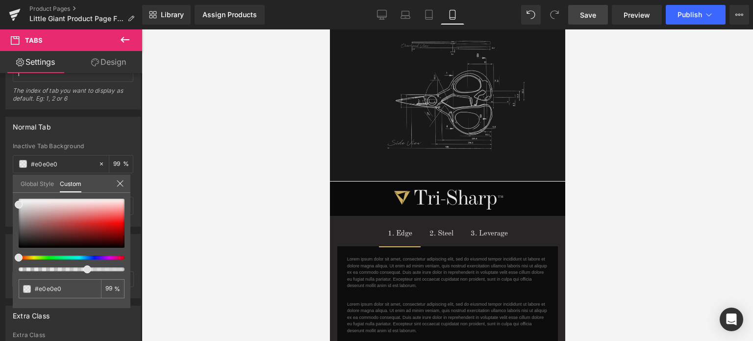
type input "65"
type input "56"
type input "57"
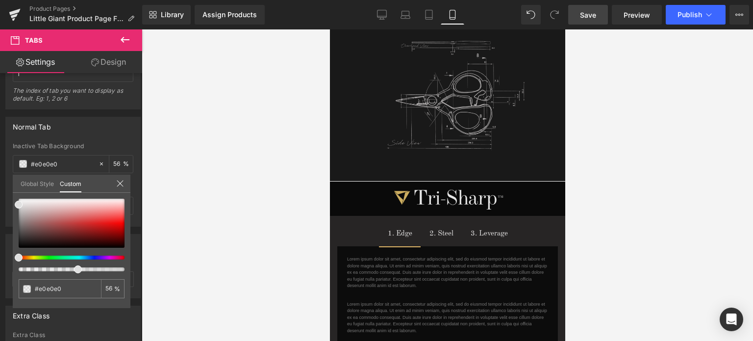
type input "57"
type input "83"
type input "100"
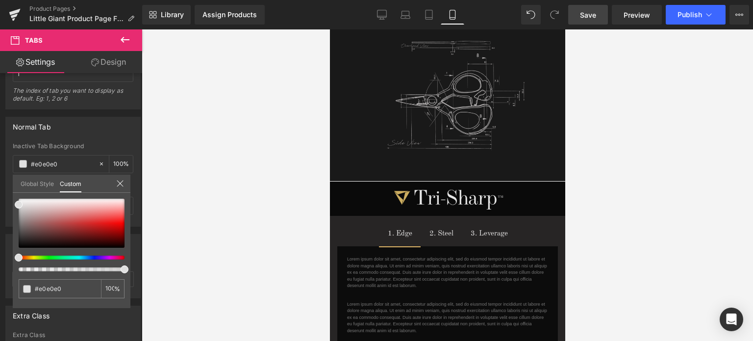
drag, startPoint x: 123, startPoint y: 269, endPoint x: 128, endPoint y: 265, distance: 6.7
click at [128, 265] on div "#e0e0e0 100 %" at bounding box center [72, 252] width 118 height 109
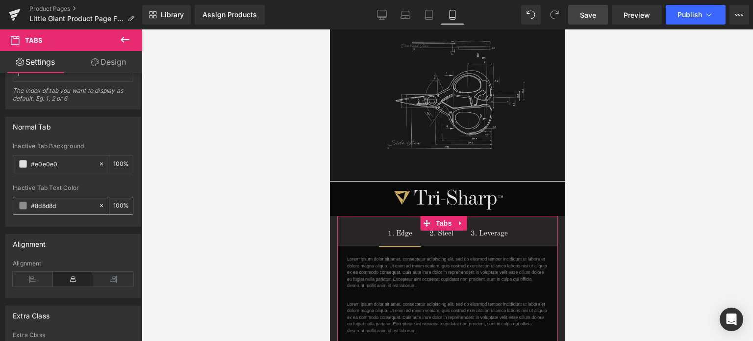
click at [22, 204] on span at bounding box center [23, 205] width 8 height 8
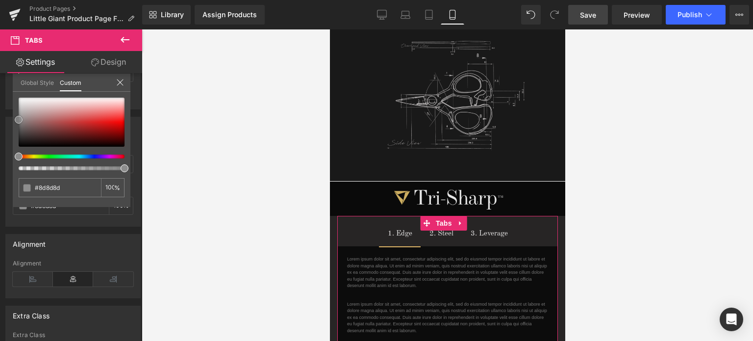
type input "#848484"
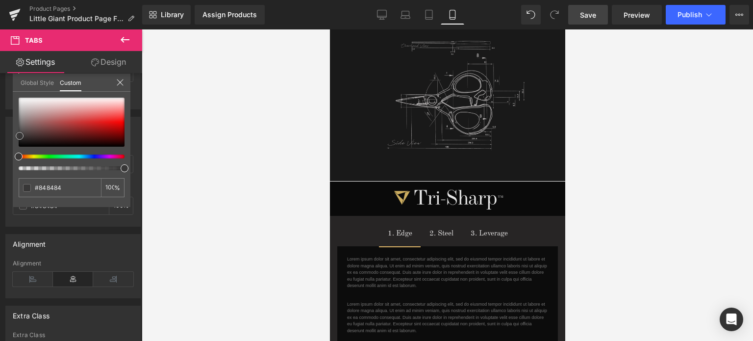
type input "#4f4f4f"
type input "#292828"
type input "#2a2626"
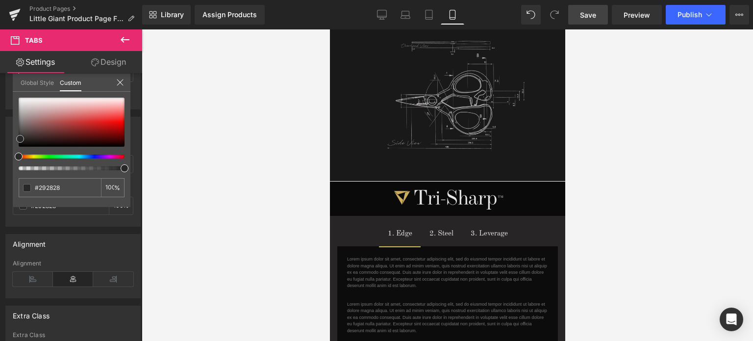
type input "#2a2626"
type input "#5f0b0b"
type input "#5a0b0b"
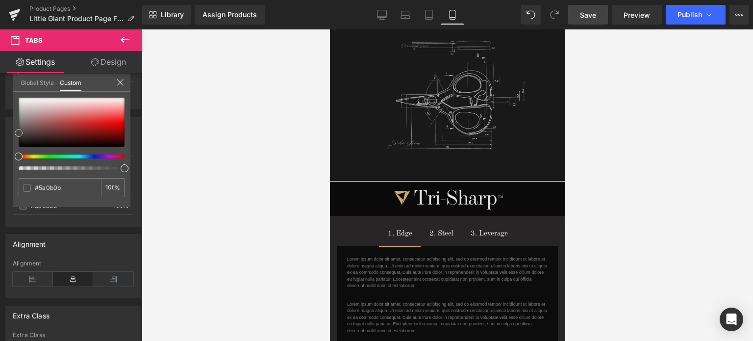
type input "#3d3d3d"
drag, startPoint x: 18, startPoint y: 120, endPoint x: 10, endPoint y: 133, distance: 15.1
click at [10, 133] on div "Normal Tab rgba(224, 224, 224, 1) Inactive Tab Background #e0e0e0 100 % rgba(61…" at bounding box center [73, 167] width 147 height 117
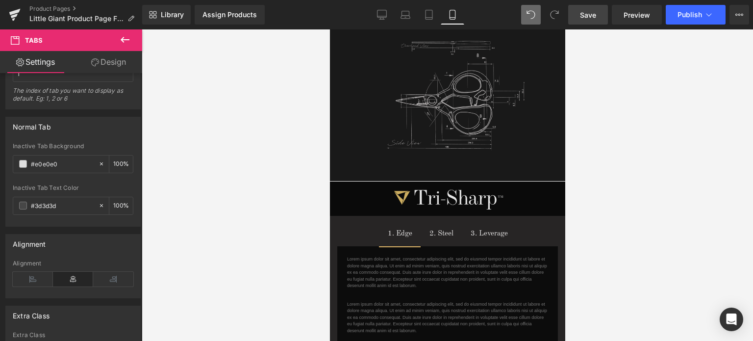
type input "#8d8d8d"
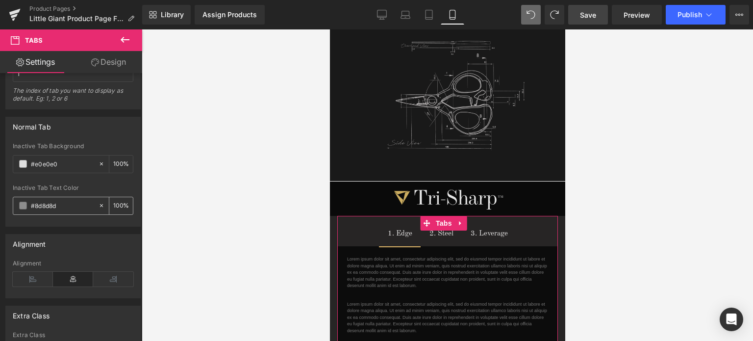
click at [25, 202] on span at bounding box center [23, 205] width 8 height 8
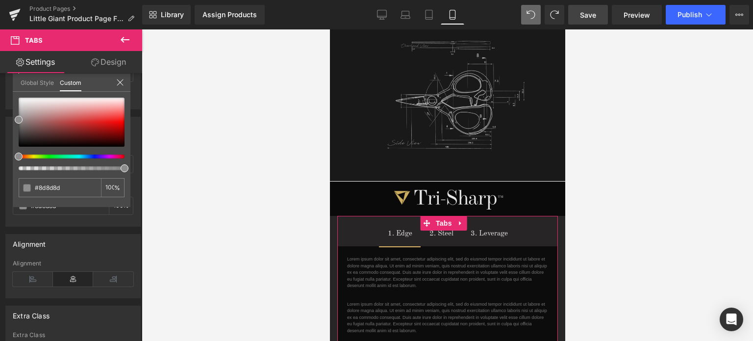
type input "99"
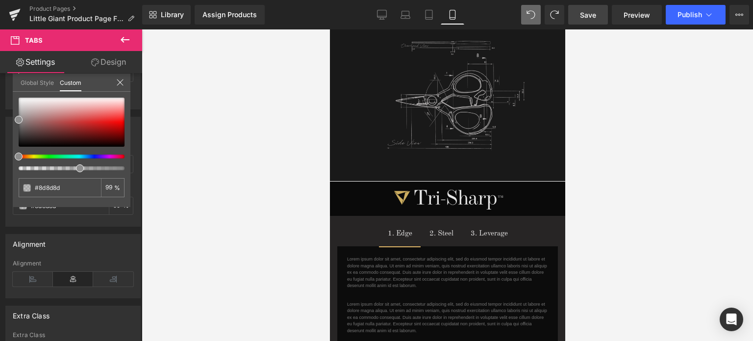
type input "63"
type input "37"
drag, startPoint x: 122, startPoint y: 166, endPoint x: 50, endPoint y: 171, distance: 72.2
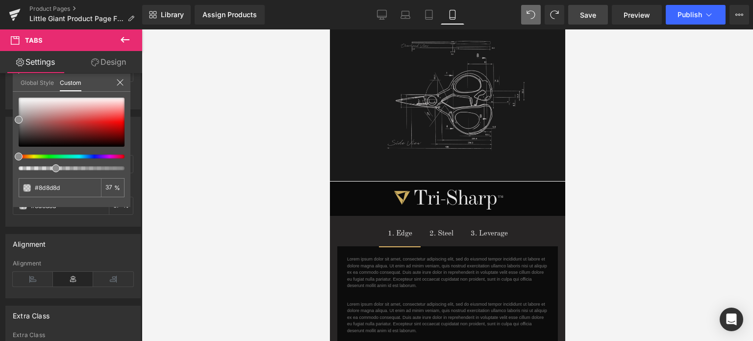
click at [50, 171] on div "#8d8d8d 37 %" at bounding box center [72, 152] width 118 height 109
click at [589, 13] on span "Save" at bounding box center [588, 15] width 16 height 10
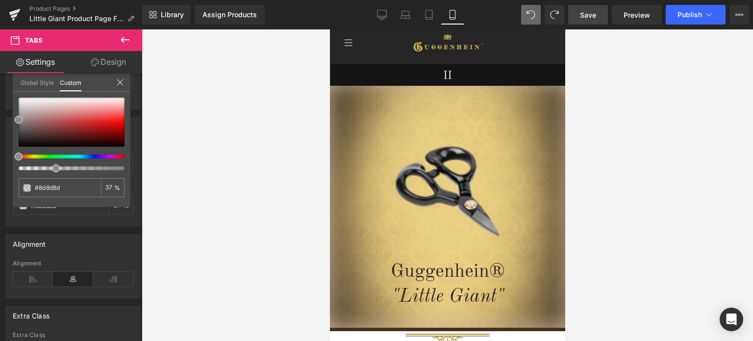
scroll to position [0, 0]
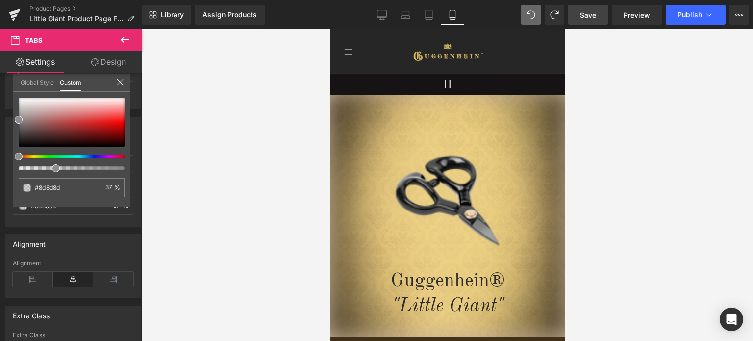
drag, startPoint x: 562, startPoint y: 220, endPoint x: 896, endPoint y: 82, distance: 361.5
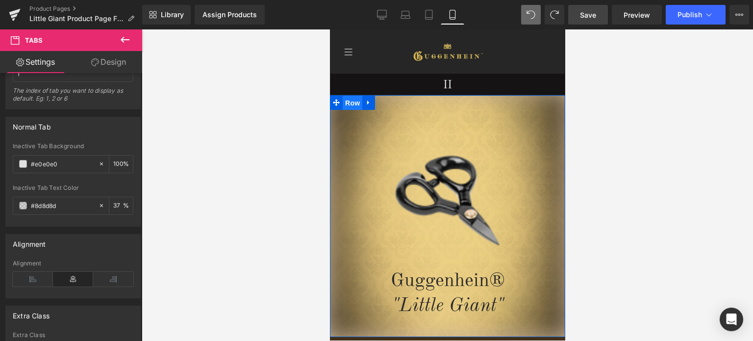
click at [347, 104] on span "Row" at bounding box center [352, 103] width 20 height 15
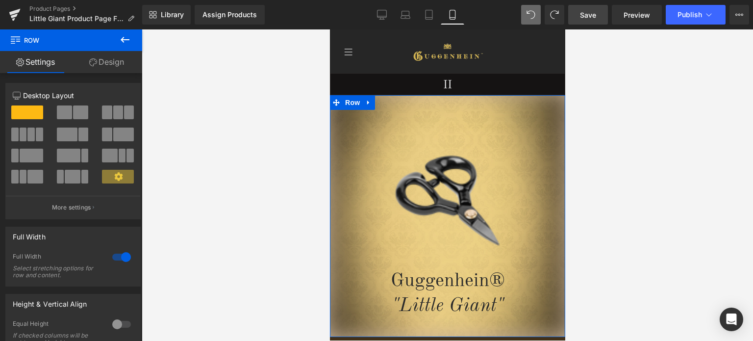
click at [109, 61] on link "Design" at bounding box center [106, 62] width 71 height 22
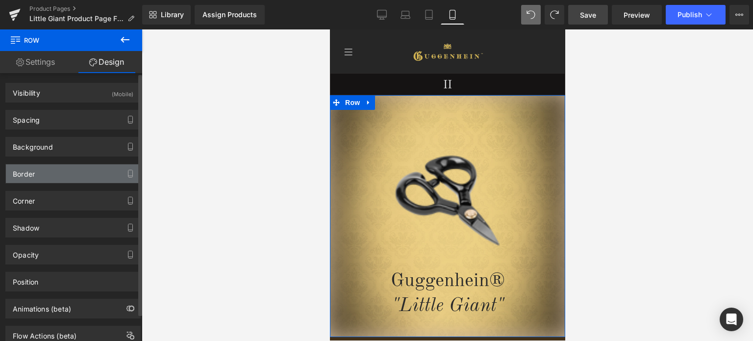
drag, startPoint x: 68, startPoint y: 176, endPoint x: 71, endPoint y: 164, distance: 12.0
click at [69, 176] on div "Border" at bounding box center [73, 173] width 134 height 19
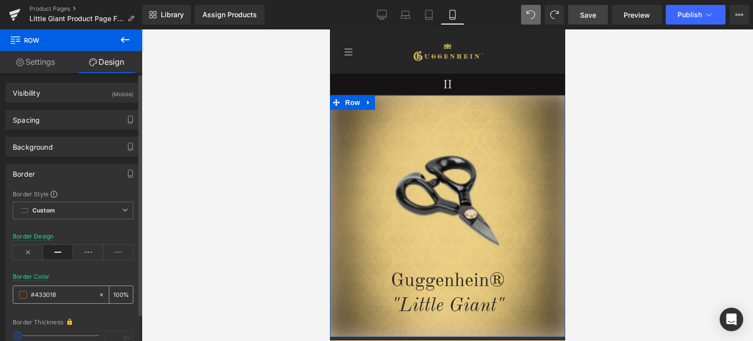
click at [22, 295] on span at bounding box center [23, 295] width 8 height 8
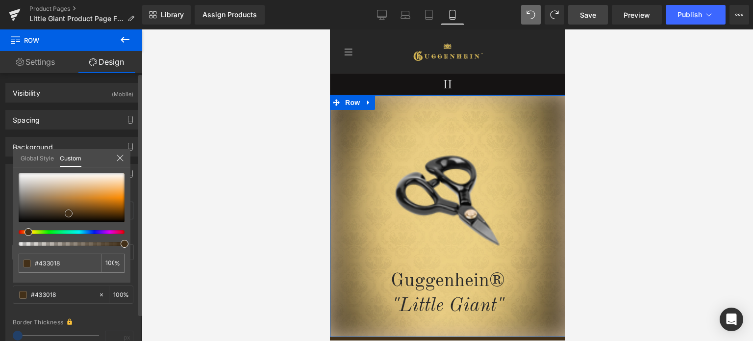
type input "#706251"
type input "#6b5d4c"
type input "#000000"
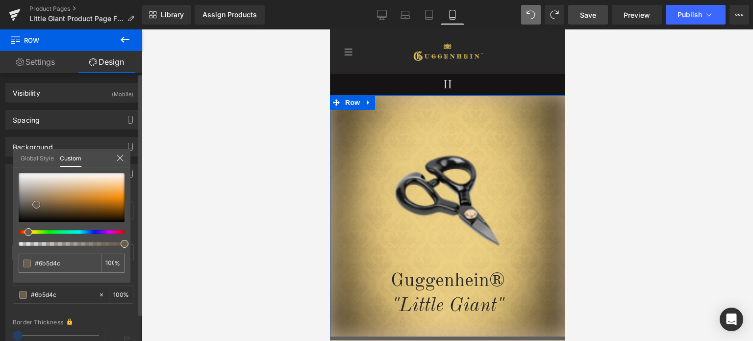
type input "#000000"
drag, startPoint x: 36, startPoint y: 204, endPoint x: 11, endPoint y: 231, distance: 37.1
click at [11, 231] on div "Border Border Style Custom Custom Setup Global Style Custom Setup Global Style …" at bounding box center [73, 266] width 147 height 221
drag, startPoint x: 116, startPoint y: 311, endPoint x: 121, endPoint y: 306, distance: 7.3
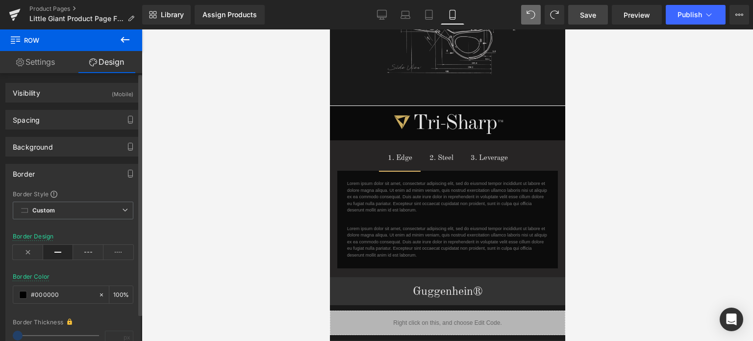
scroll to position [1274, 0]
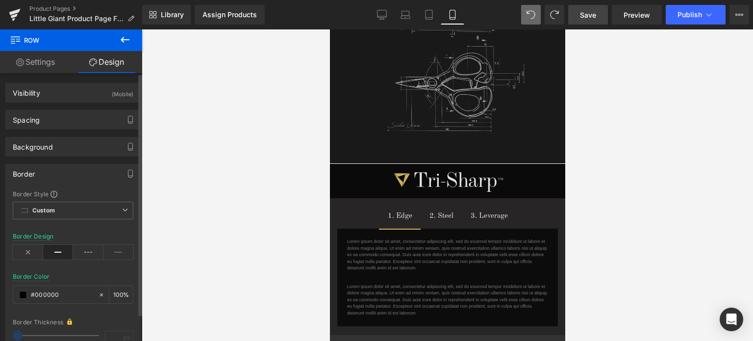
click at [350, 164] on span "Row" at bounding box center [352, 171] width 20 height 15
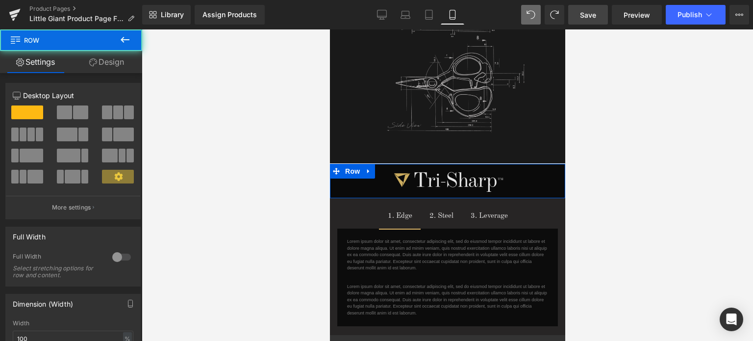
click at [113, 62] on link "Design" at bounding box center [106, 62] width 71 height 22
click at [0, 0] on div "Spacing" at bounding box center [0, 0] width 0 height 0
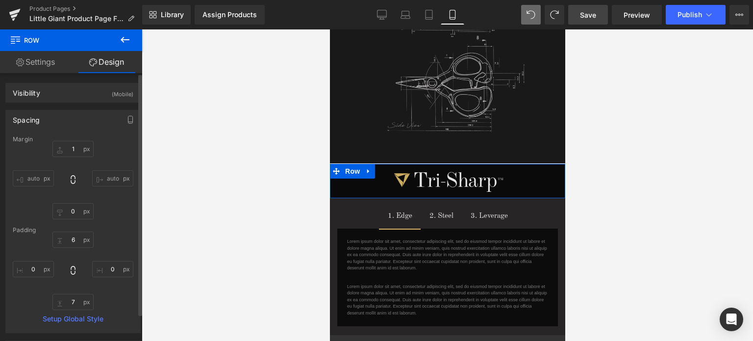
type input "1"
type input "0"
type input "6"
type input "0"
type input "7"
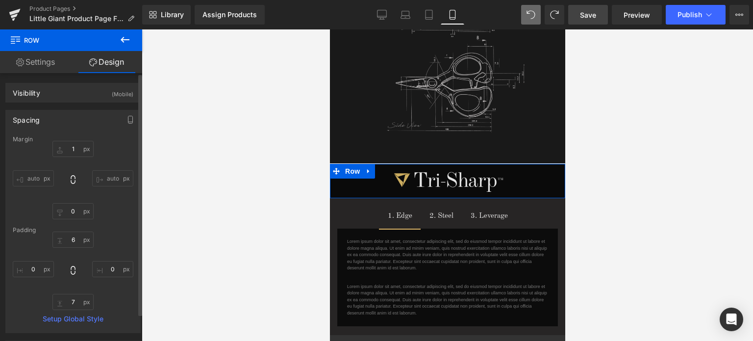
type input "0"
click at [73, 209] on input "0" at bounding box center [72, 211] width 41 height 16
drag, startPoint x: 75, startPoint y: 211, endPoint x: 69, endPoint y: 212, distance: 6.4
click at [69, 212] on input "1" at bounding box center [72, 211] width 41 height 16
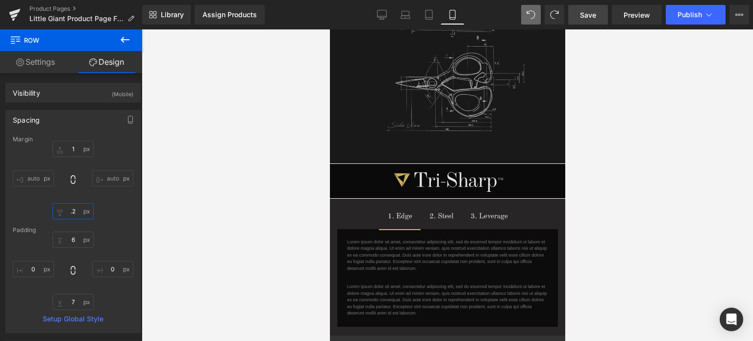
type input ".2"
click at [593, 13] on span "Save" at bounding box center [588, 15] width 16 height 10
click at [590, 14] on span "Save" at bounding box center [588, 15] width 16 height 10
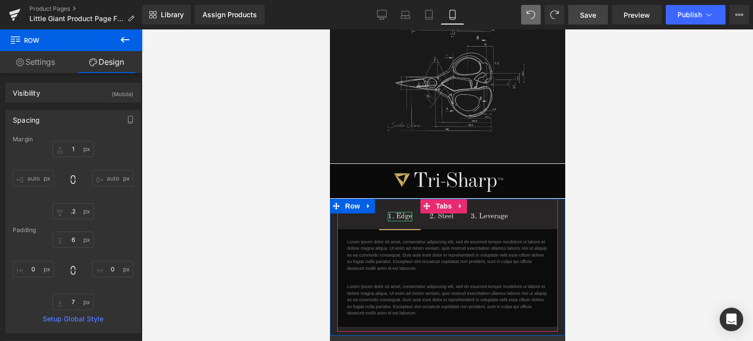
click at [396, 212] on div "1. Edge" at bounding box center [399, 216] width 25 height 9
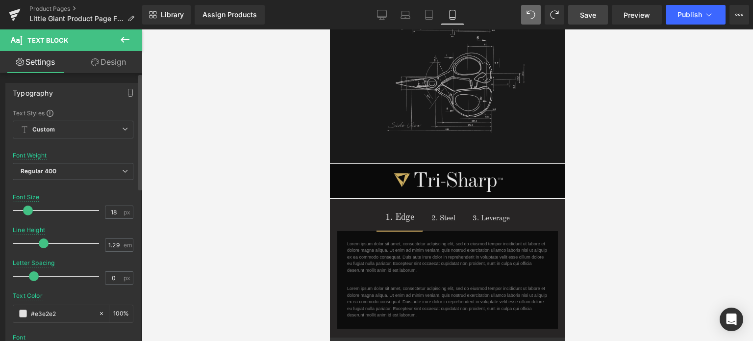
type input "17"
click at [26, 208] on span at bounding box center [27, 210] width 10 height 10
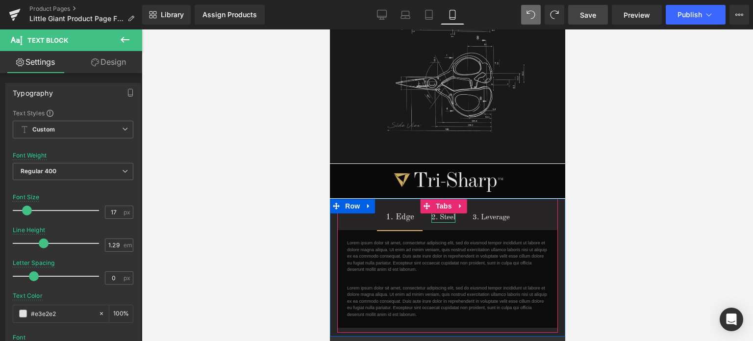
click at [438, 213] on div "2. Steel" at bounding box center [443, 217] width 24 height 9
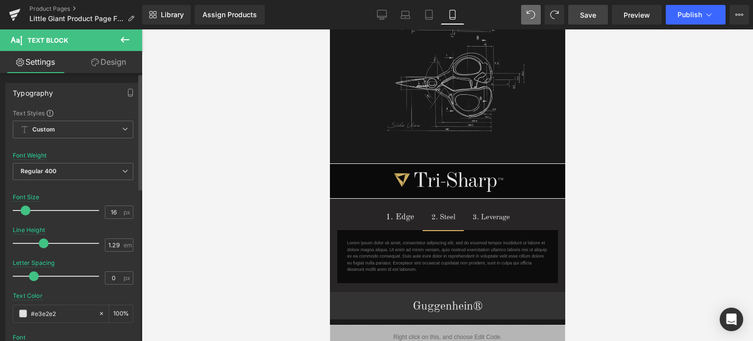
type input "17"
click at [27, 208] on span at bounding box center [27, 210] width 10 height 10
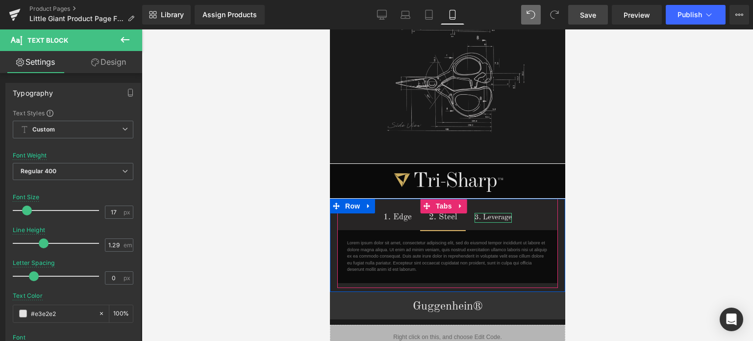
click at [487, 213] on div "3. Leverage" at bounding box center [492, 217] width 37 height 9
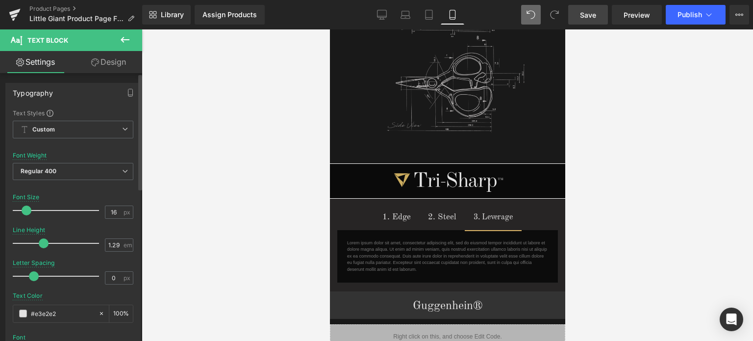
type input "17"
click at [25, 210] on span at bounding box center [27, 210] width 10 height 10
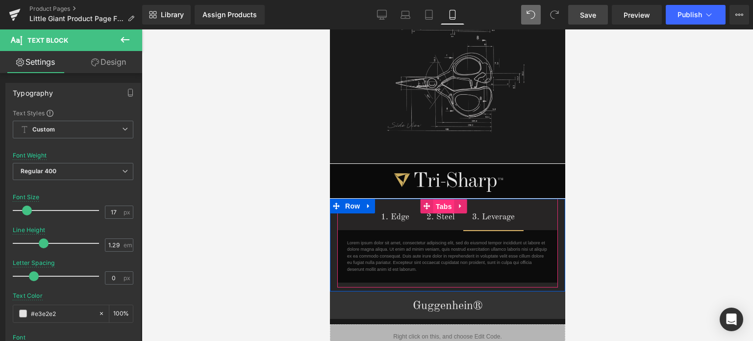
click at [440, 199] on span "Tabs" at bounding box center [443, 206] width 21 height 15
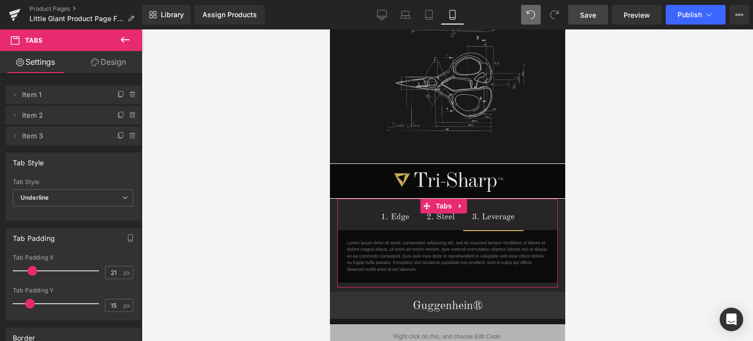
type input "22"
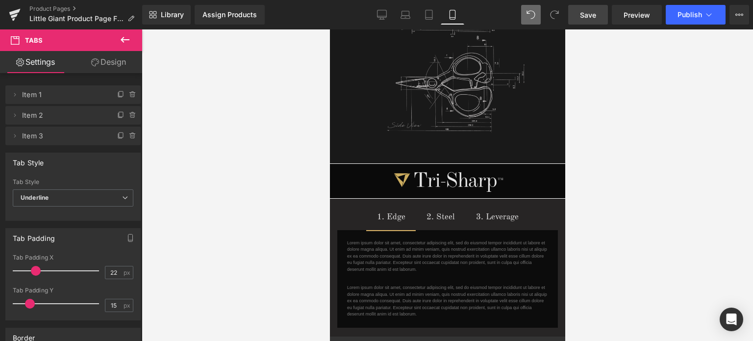
click at [34, 269] on span at bounding box center [36, 271] width 10 height 10
click at [595, 18] on span "Save" at bounding box center [588, 15] width 16 height 10
click at [350, 164] on span "Row" at bounding box center [352, 171] width 20 height 15
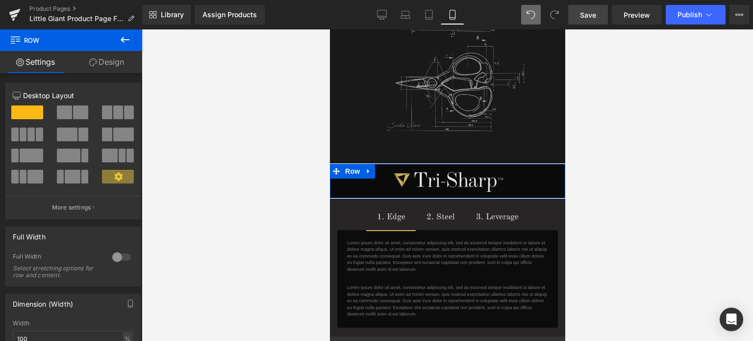
click at [117, 61] on link "Design" at bounding box center [106, 62] width 71 height 22
click at [0, 0] on div "Spacing" at bounding box center [0, 0] width 0 height 0
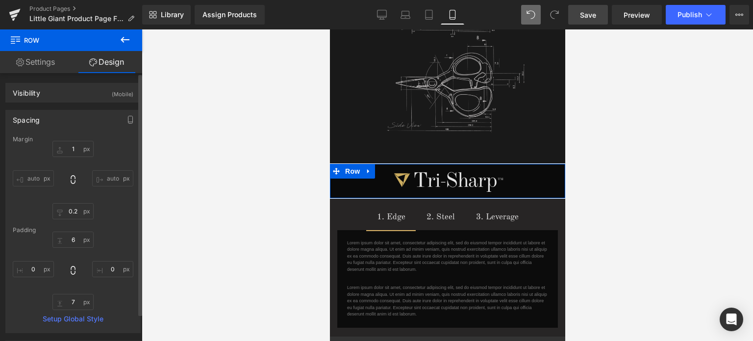
type input "1"
type input "0.2"
type input "6"
type input "0"
type input "7"
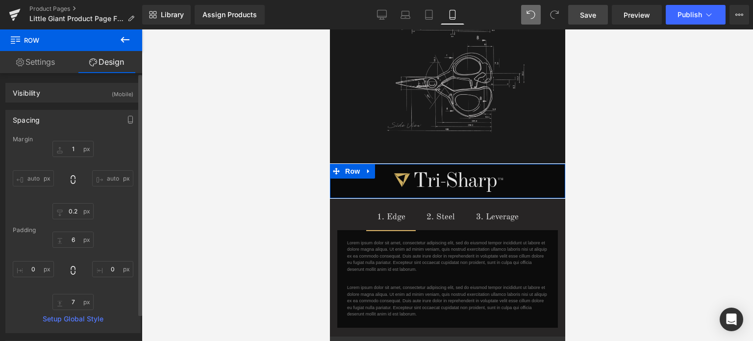
type input "0"
click at [73, 149] on input "1" at bounding box center [72, 149] width 41 height 16
click at [72, 147] on input ".2" at bounding box center [72, 149] width 41 height 16
type input ".8"
click at [76, 212] on input "0.2" at bounding box center [72, 211] width 41 height 16
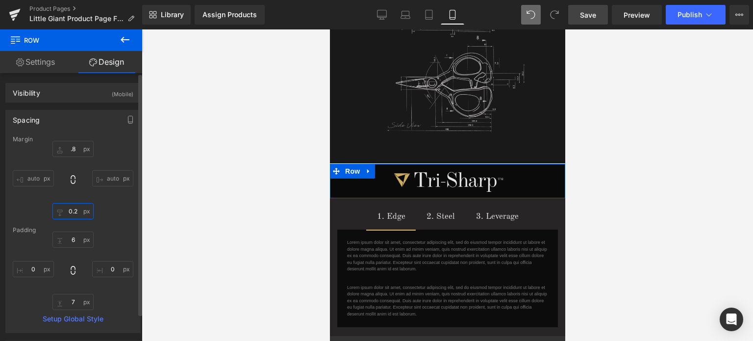
click at [75, 211] on input "0.2" at bounding box center [72, 211] width 41 height 16
click at [77, 210] on input "0.2" at bounding box center [72, 211] width 41 height 16
type input ".8"
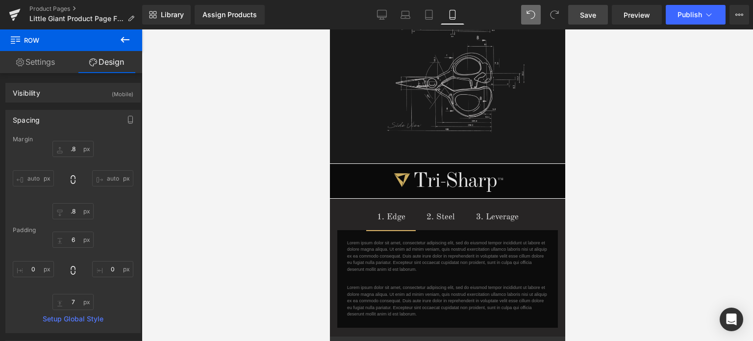
click at [717, 152] on div at bounding box center [447, 184] width 611 height 311
click at [595, 14] on span "Save" at bounding box center [588, 15] width 16 height 10
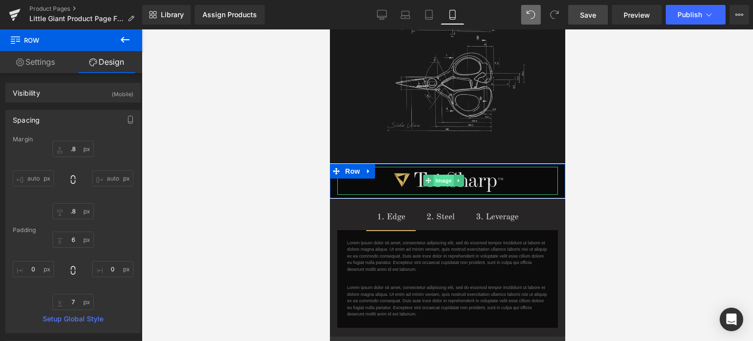
click at [443, 174] on span "Image" at bounding box center [443, 180] width 21 height 12
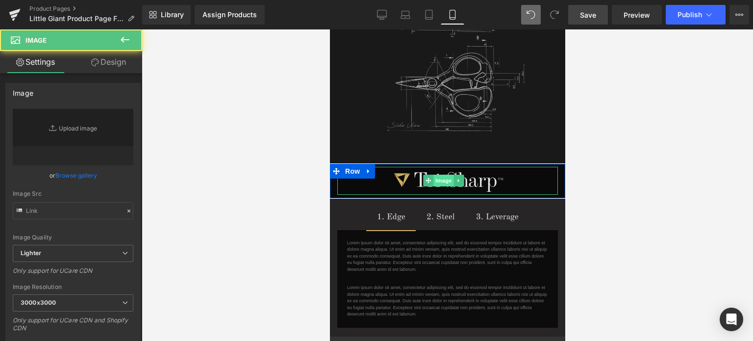
type input "[URL][DOMAIN_NAME]"
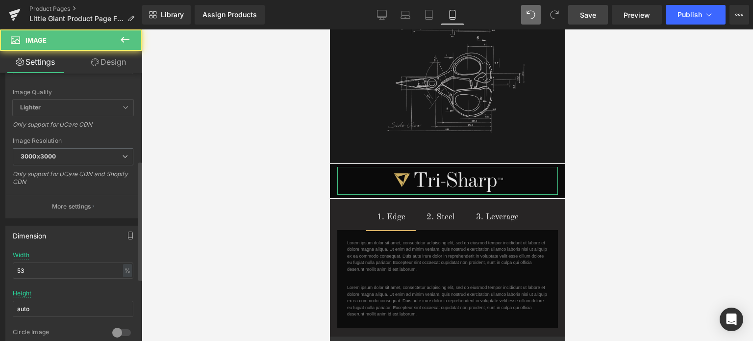
scroll to position [196, 0]
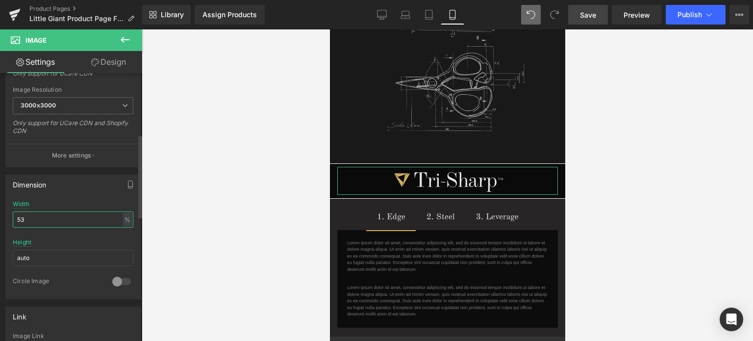
click at [25, 217] on input "53" at bounding box center [73, 219] width 121 height 16
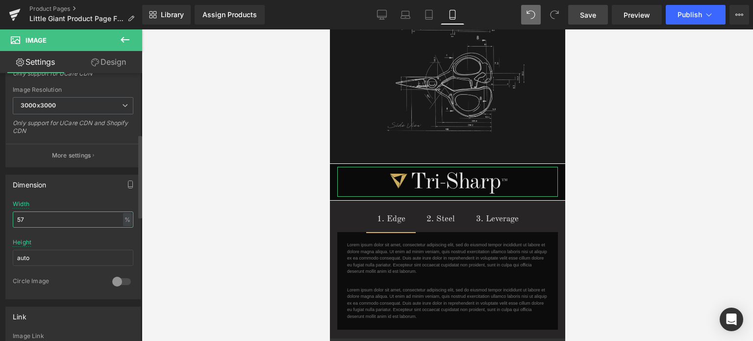
click at [24, 216] on input "57" at bounding box center [73, 219] width 121 height 16
type input "55"
click at [590, 15] on span "Save" at bounding box center [588, 15] width 16 height 10
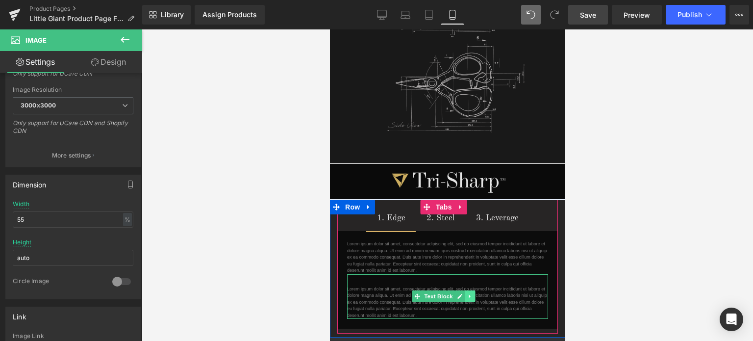
click at [470, 293] on icon at bounding box center [469, 296] width 5 height 6
drag, startPoint x: 473, startPoint y: 287, endPoint x: 547, endPoint y: 298, distance: 75.3
click at [474, 293] on icon at bounding box center [474, 296] width 5 height 6
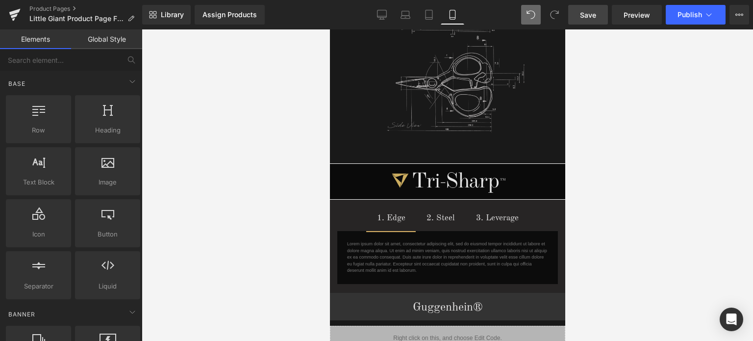
click at [593, 15] on span "Save" at bounding box center [588, 15] width 16 height 10
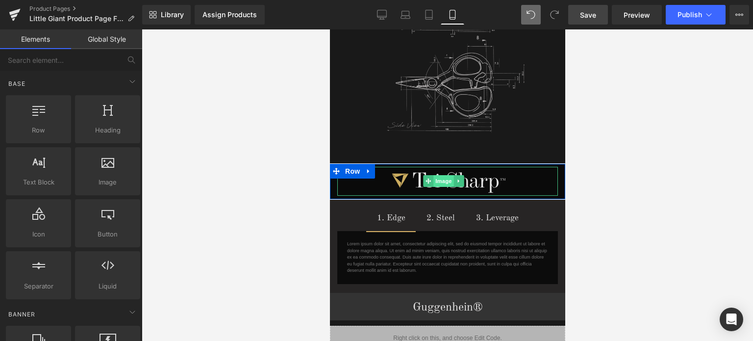
click at [447, 175] on span "Image" at bounding box center [443, 181] width 21 height 12
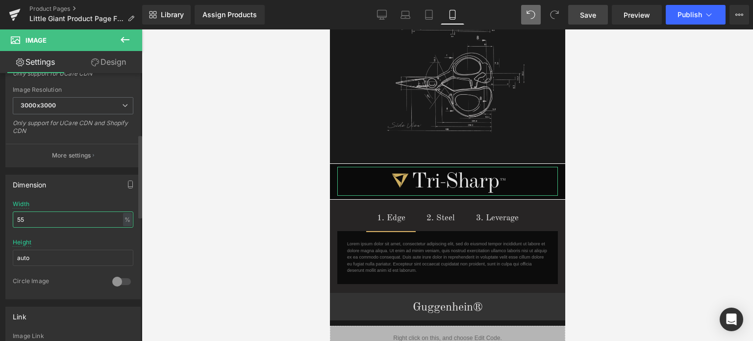
drag, startPoint x: 21, startPoint y: 217, endPoint x: 29, endPoint y: 217, distance: 8.8
click at [29, 217] on input "55" at bounding box center [73, 219] width 121 height 16
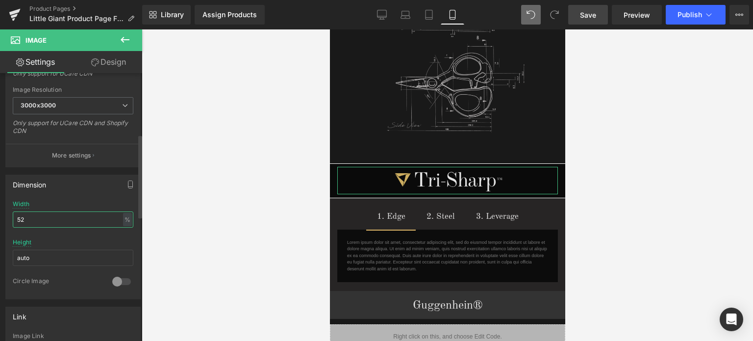
drag, startPoint x: 22, startPoint y: 218, endPoint x: 28, endPoint y: 217, distance: 6.9
click at [28, 217] on input "52" at bounding box center [73, 219] width 121 height 16
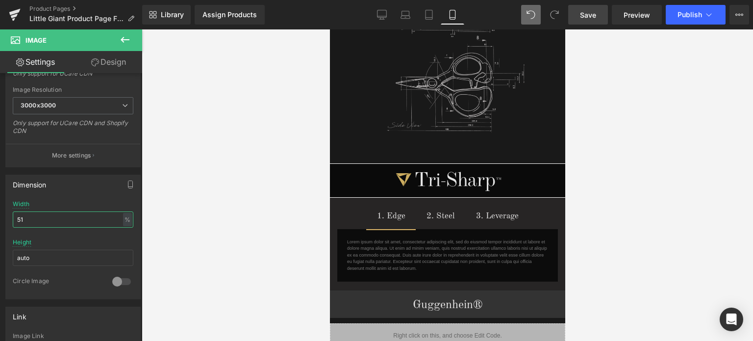
type input "51"
click at [596, 15] on span "Save" at bounding box center [588, 15] width 16 height 10
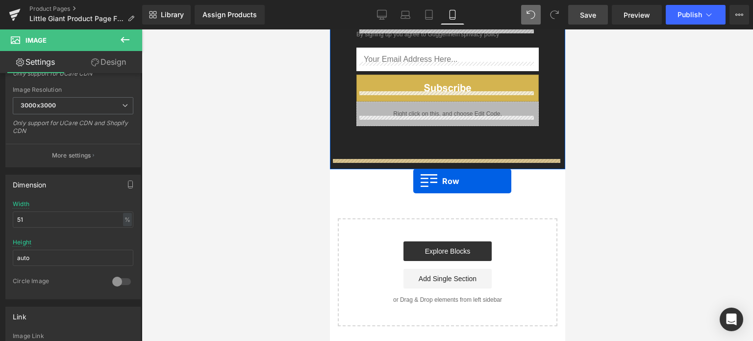
drag, startPoint x: 335, startPoint y: 160, endPoint x: 413, endPoint y: 181, distance: 80.3
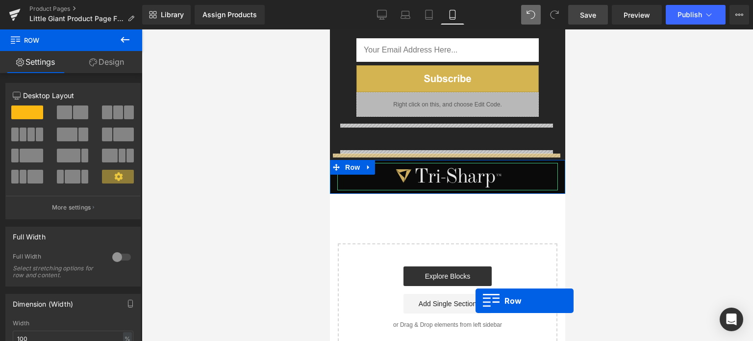
scroll to position [1778, 0]
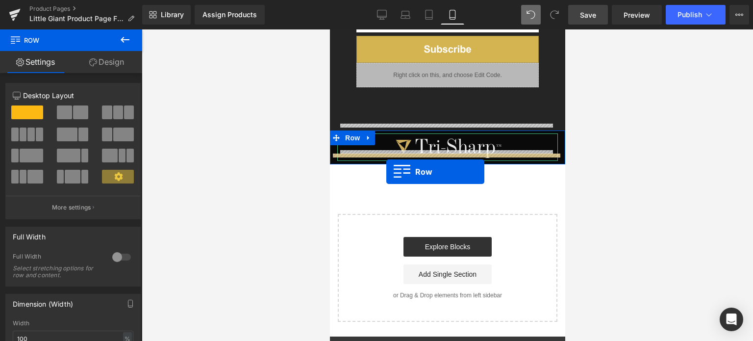
drag, startPoint x: 335, startPoint y: 165, endPoint x: 386, endPoint y: 172, distance: 51.4
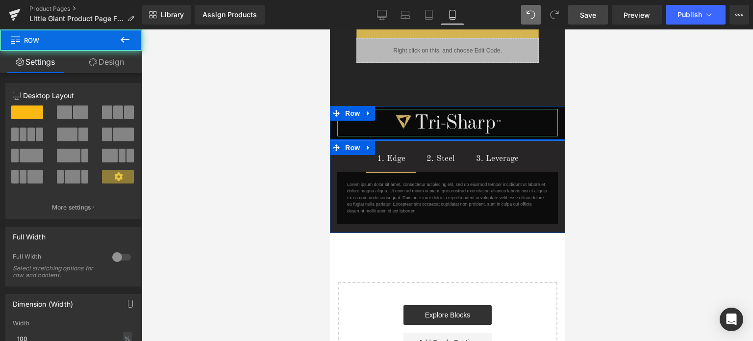
scroll to position [1754, 0]
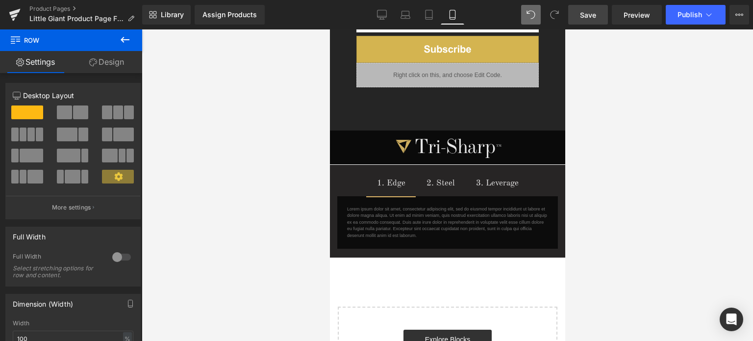
click at [596, 11] on span "Save" at bounding box center [588, 15] width 16 height 10
click at [590, 12] on span "Save" at bounding box center [588, 15] width 16 height 10
click at [594, 13] on span "Save" at bounding box center [588, 15] width 16 height 10
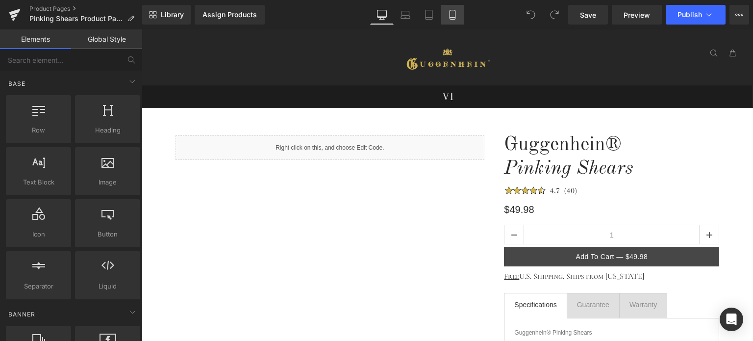
click at [451, 16] on icon at bounding box center [452, 15] width 10 height 10
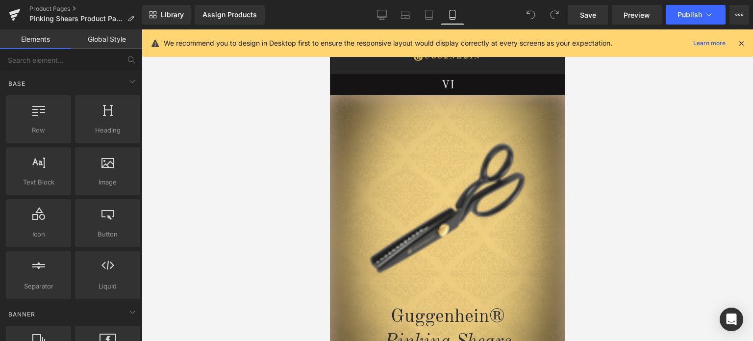
click at [744, 43] on icon at bounding box center [741, 43] width 9 height 9
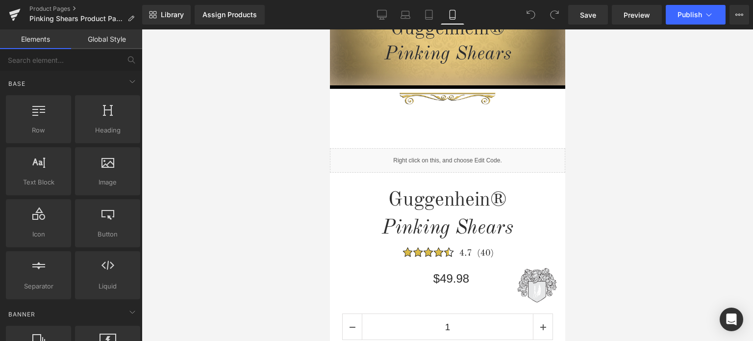
scroll to position [316, 0]
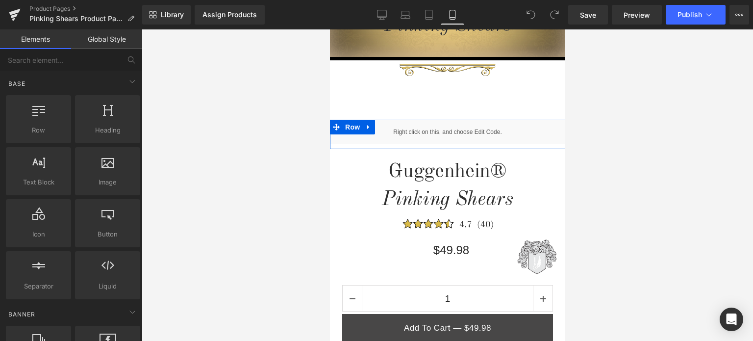
click at [457, 127] on div "Liquid" at bounding box center [446, 132] width 235 height 25
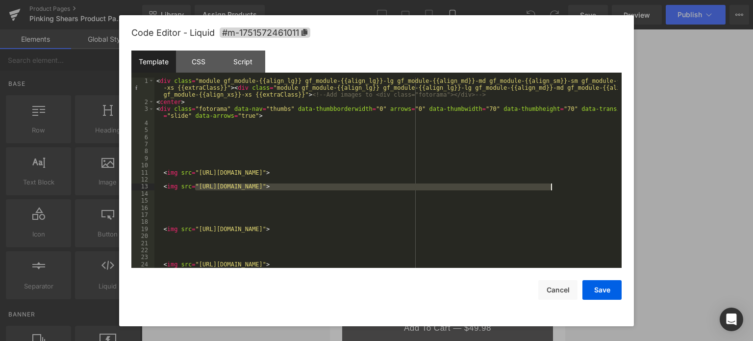
drag, startPoint x: 197, startPoint y: 187, endPoint x: 550, endPoint y: 189, distance: 353.4
click at [0, 0] on div "< div class = "module gf_module-{{align_lg}} gf_module-{{align_lg}}-lg gf_modul…" at bounding box center [0, 0] width 0 height 0
click at [0, 0] on button "Save" at bounding box center [0, 0] width 0 height 0
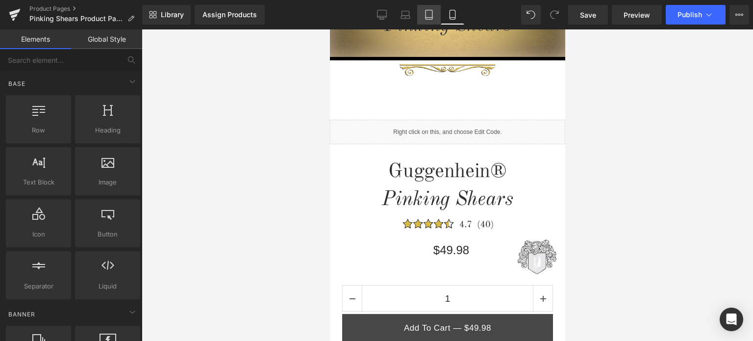
click at [427, 15] on icon at bounding box center [429, 15] width 10 height 10
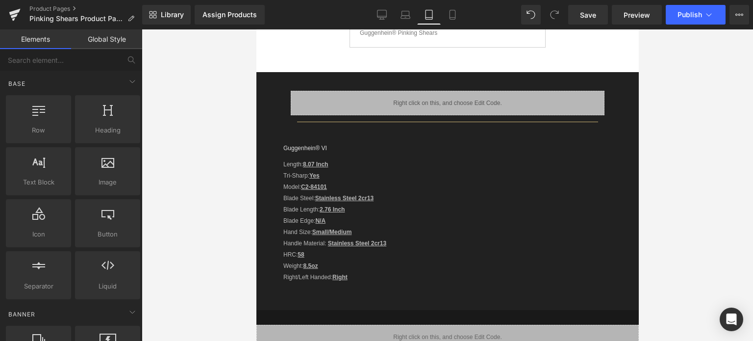
scroll to position [67, 0]
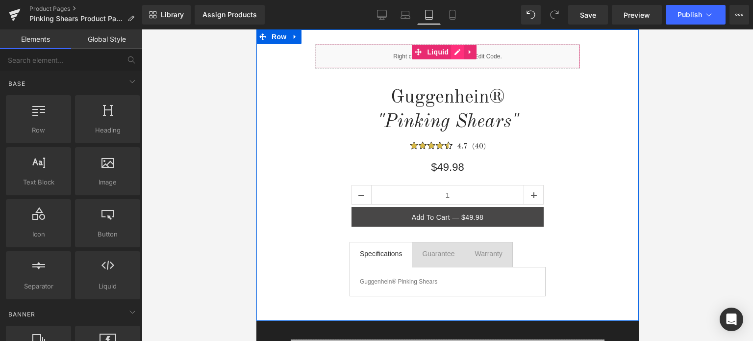
click at [455, 54] on div "Liquid" at bounding box center [447, 56] width 265 height 25
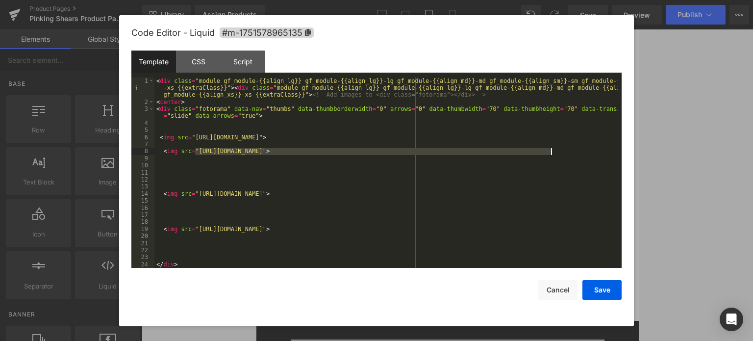
drag, startPoint x: 196, startPoint y: 152, endPoint x: 551, endPoint y: 151, distance: 355.3
click at [0, 0] on div "< div class = "module gf_module-{{align_lg}} gf_module-{{align_lg}}-lg gf_modul…" at bounding box center [0, 0] width 0 height 0
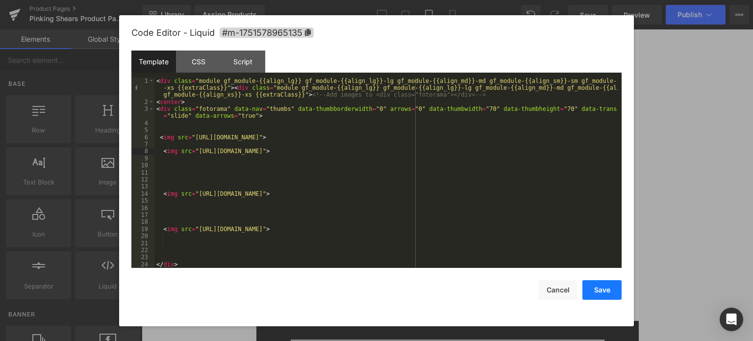
click at [0, 0] on button "Save" at bounding box center [0, 0] width 0 height 0
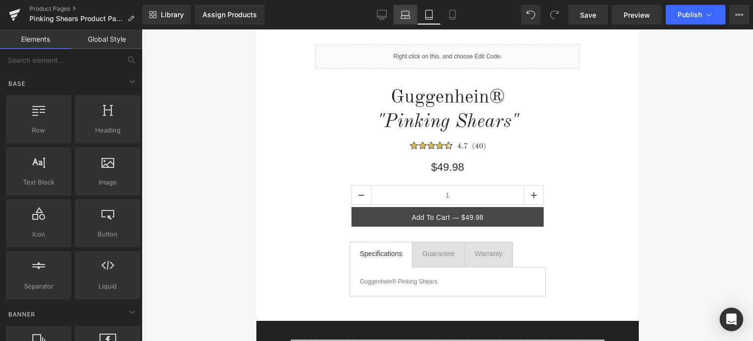
click at [405, 13] on icon at bounding box center [405, 15] width 10 height 10
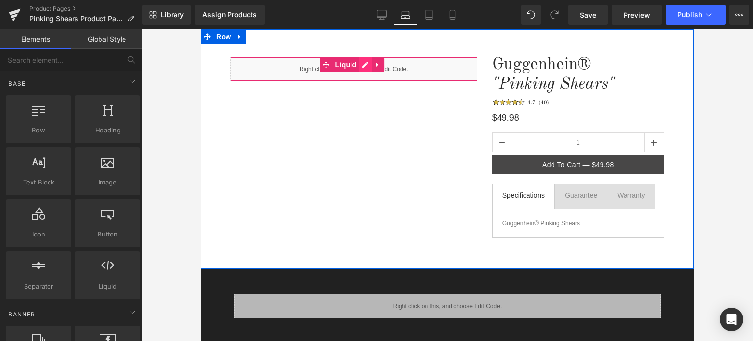
click at [363, 65] on div "Liquid" at bounding box center [353, 69] width 247 height 25
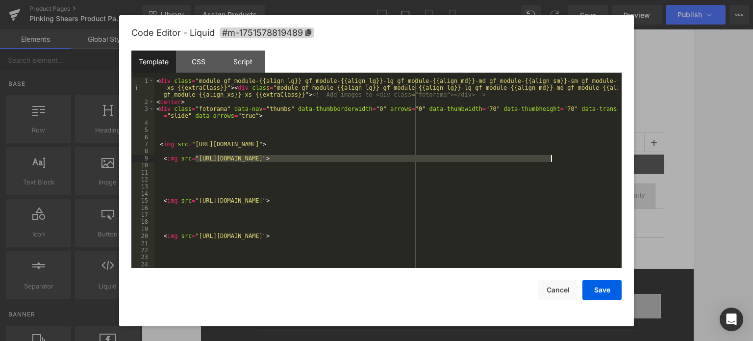
drag, startPoint x: 196, startPoint y: 158, endPoint x: 550, endPoint y: 160, distance: 353.9
click at [0, 0] on div "< div class = "module gf_module-{{align_lg}} gf_module-{{align_lg}}-lg gf_modul…" at bounding box center [0, 0] width 0 height 0
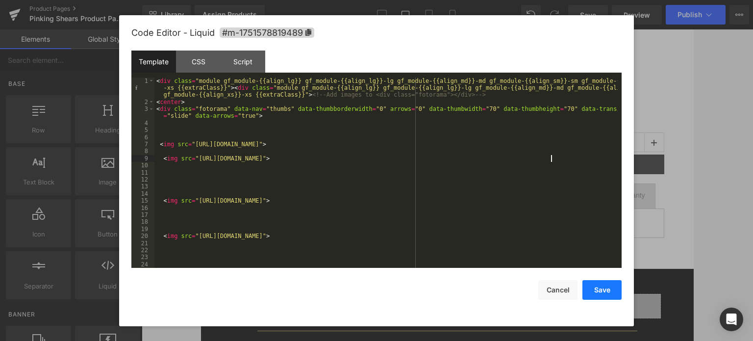
click at [0, 0] on button "Save" at bounding box center [0, 0] width 0 height 0
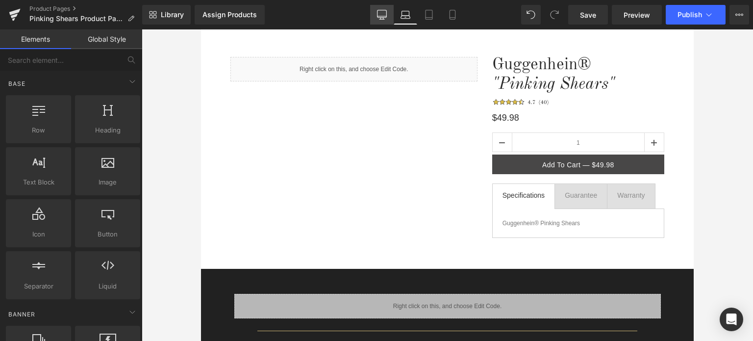
click at [379, 15] on icon at bounding box center [382, 15] width 10 height 10
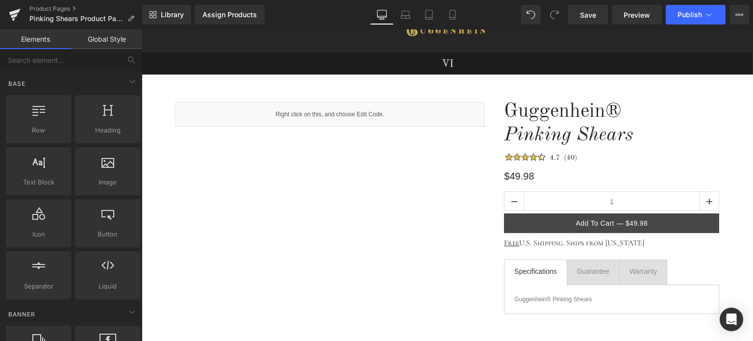
scroll to position [0, 0]
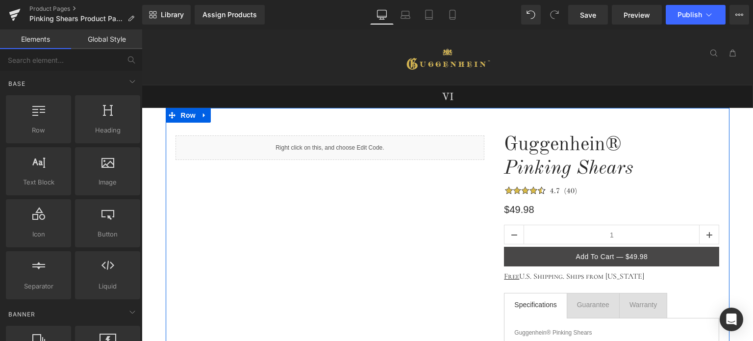
click at [340, 144] on div "Liquid" at bounding box center [329, 147] width 309 height 25
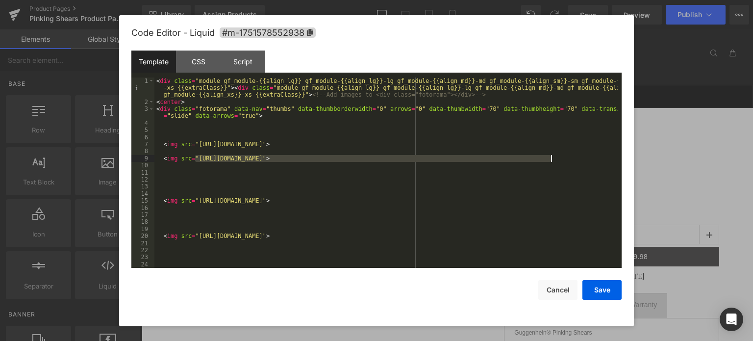
drag, startPoint x: 195, startPoint y: 160, endPoint x: 550, endPoint y: 159, distance: 355.3
click at [0, 0] on div "< div class = "module gf_module-{{align_lg}} gf_module-{{align_lg}}-lg gf_modul…" at bounding box center [0, 0] width 0 height 0
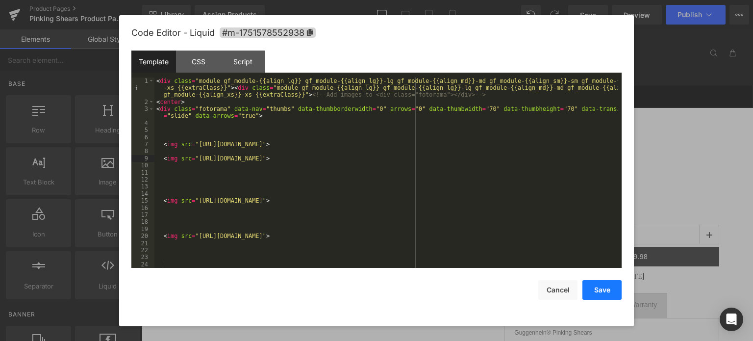
click at [0, 0] on button "Save" at bounding box center [0, 0] width 0 height 0
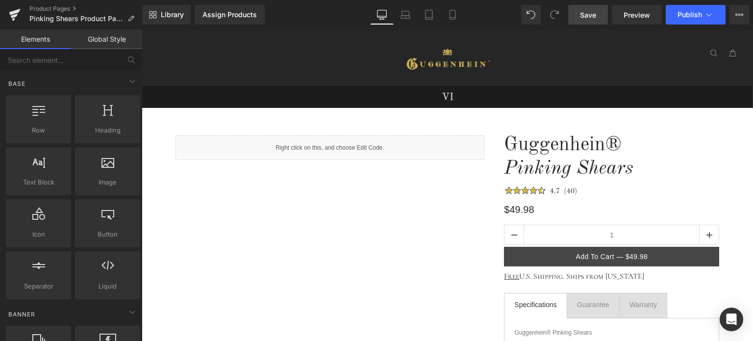
click at [596, 13] on span "Save" at bounding box center [588, 15] width 16 height 10
click at [639, 12] on span "Preview" at bounding box center [636, 15] width 26 height 10
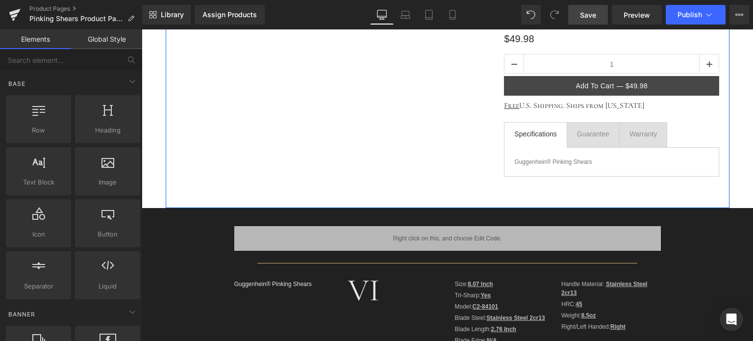
scroll to position [294, 0]
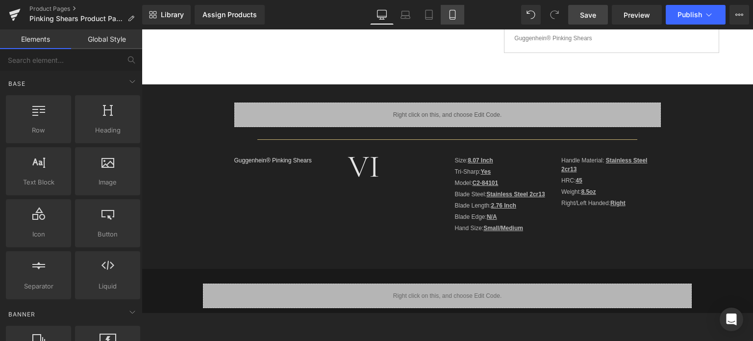
click at [455, 20] on link "Mobile" at bounding box center [453, 15] width 24 height 20
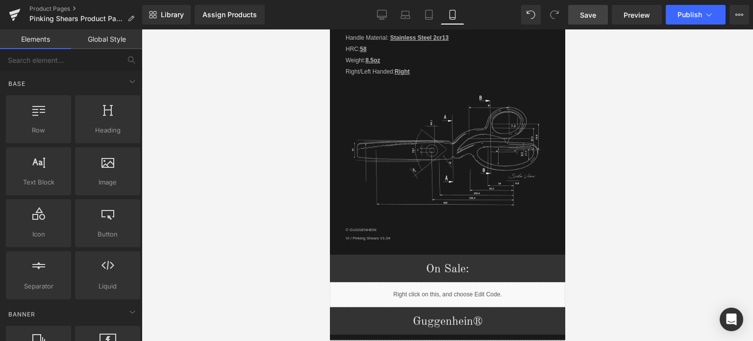
scroll to position [1230, 0]
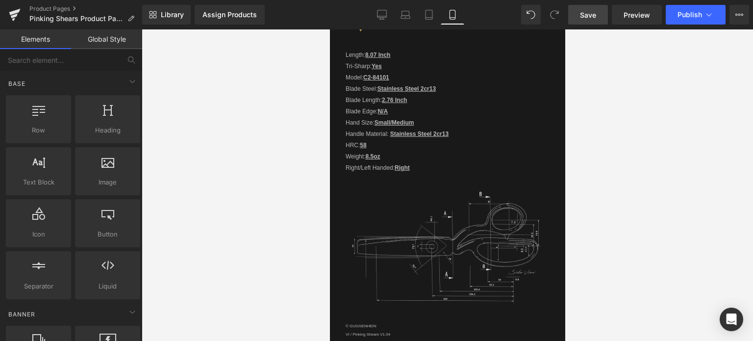
click at [444, 246] on img at bounding box center [447, 244] width 204 height 144
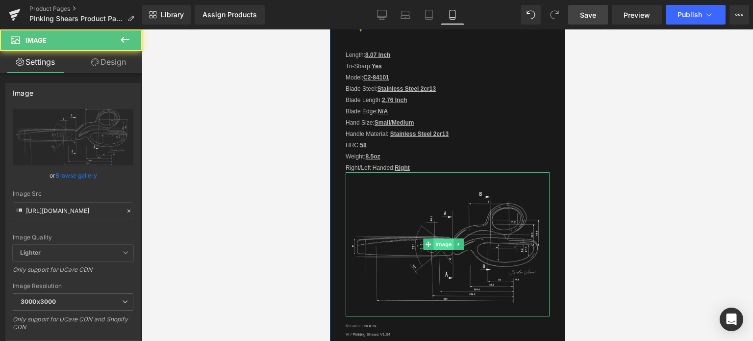
click at [445, 240] on span "Image" at bounding box center [443, 244] width 21 height 12
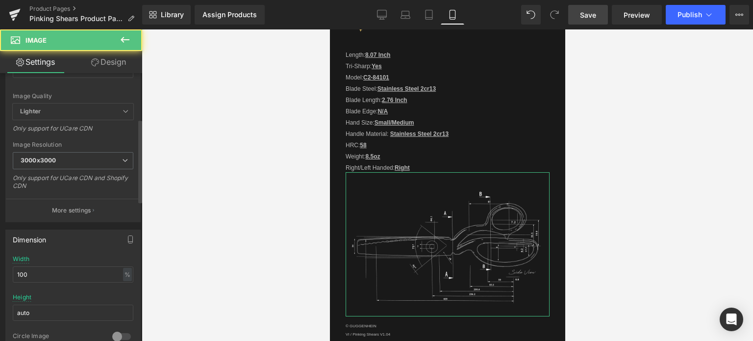
scroll to position [147, 0]
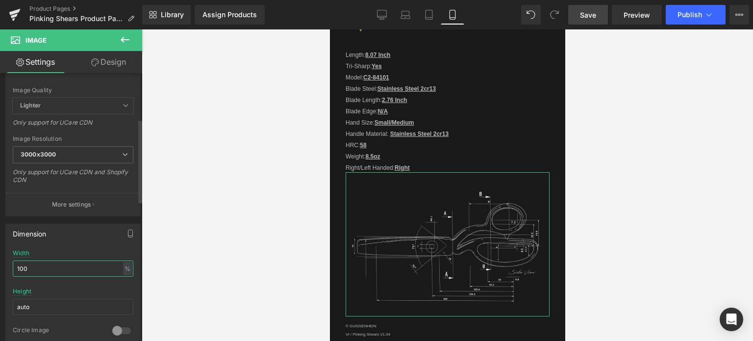
click at [19, 267] on input "100" at bounding box center [73, 268] width 121 height 16
drag, startPoint x: 23, startPoint y: 267, endPoint x: 15, endPoint y: 267, distance: 7.8
click at [15, 267] on input "100" at bounding box center [73, 268] width 121 height 16
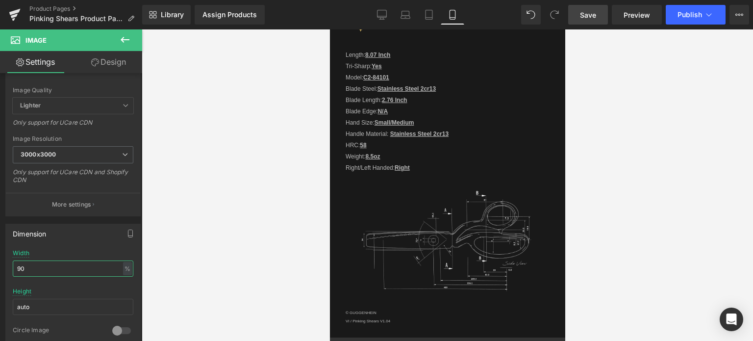
type input "90"
click at [589, 16] on span "Save" at bounding box center [588, 15] width 16 height 10
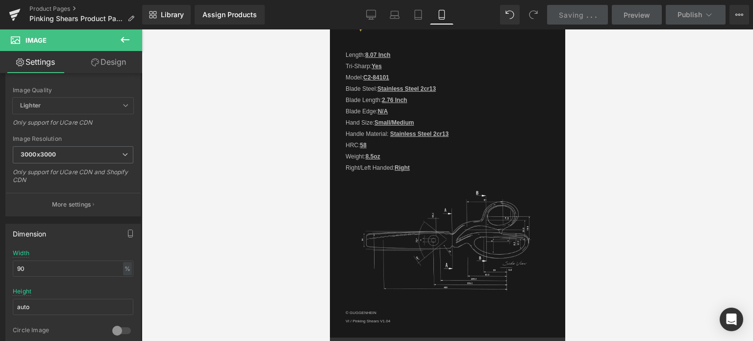
scroll to position [789, 0]
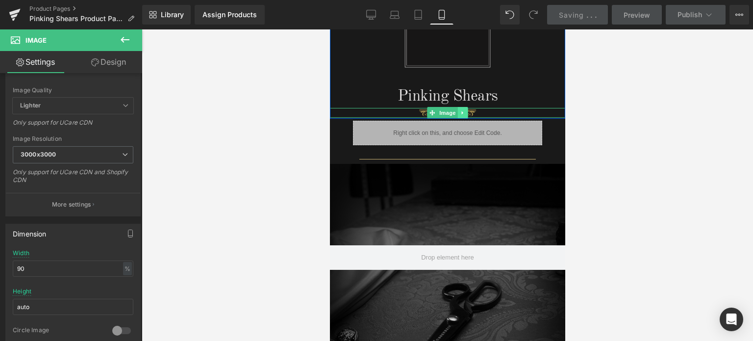
click at [461, 111] on icon at bounding box center [461, 112] width 1 height 3
click at [462, 110] on link at bounding box center [467, 113] width 10 height 12
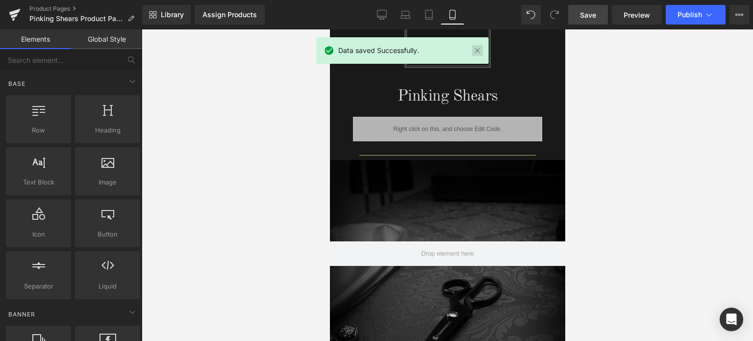
click at [474, 51] on link at bounding box center [477, 50] width 11 height 11
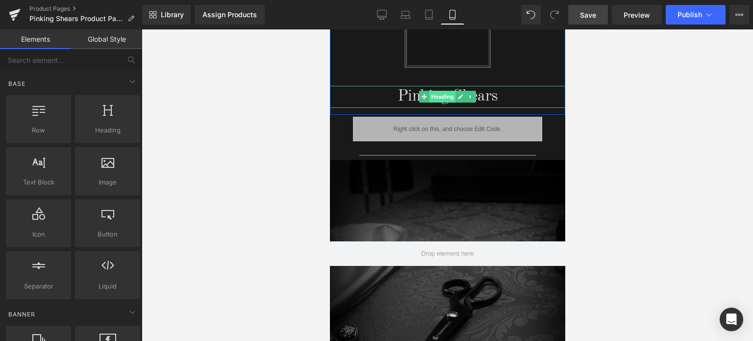
click at [441, 95] on span "Heading" at bounding box center [442, 97] width 26 height 12
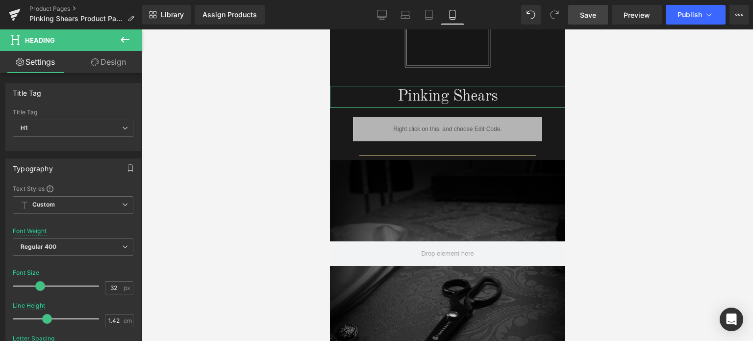
click at [111, 61] on link "Design" at bounding box center [108, 62] width 71 height 22
click at [0, 0] on div "Spacing" at bounding box center [0, 0] width 0 height 0
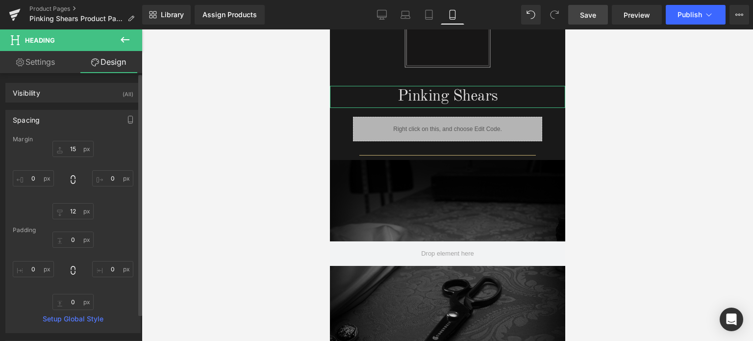
type input "15"
type input "0"
type input "12"
type input "0"
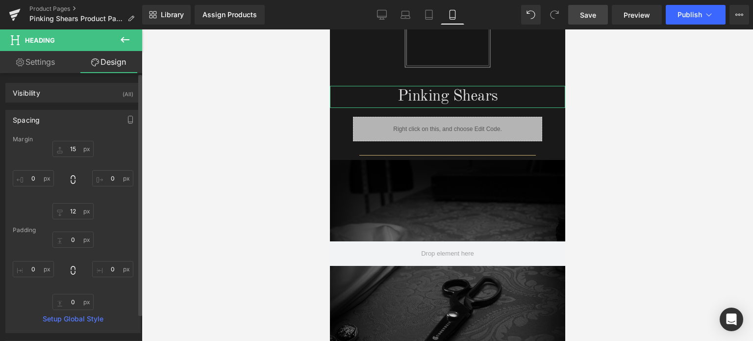
type input "0"
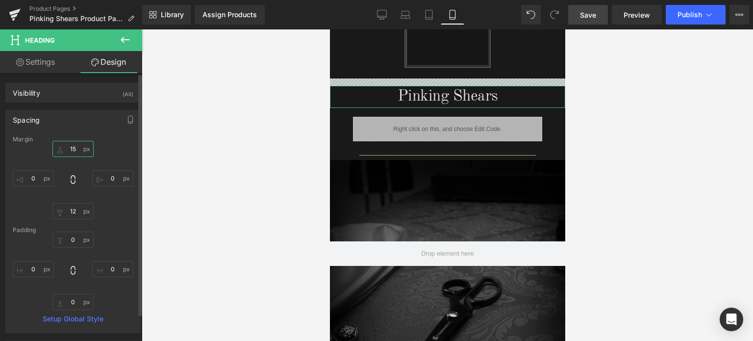
click at [77, 149] on input "15" at bounding box center [72, 149] width 41 height 16
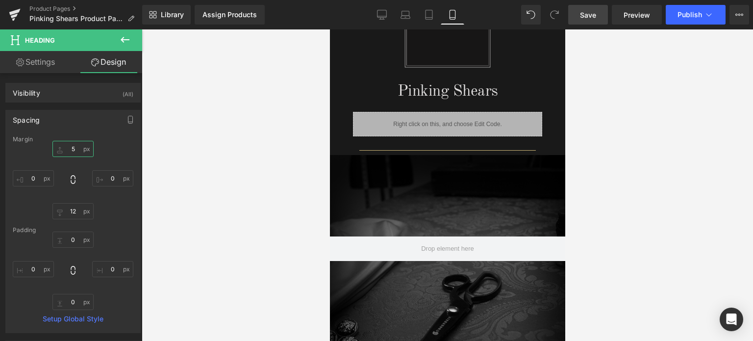
type input "5"
click at [595, 13] on span "Save" at bounding box center [588, 15] width 16 height 10
click at [590, 16] on span "Save" at bounding box center [588, 15] width 16 height 10
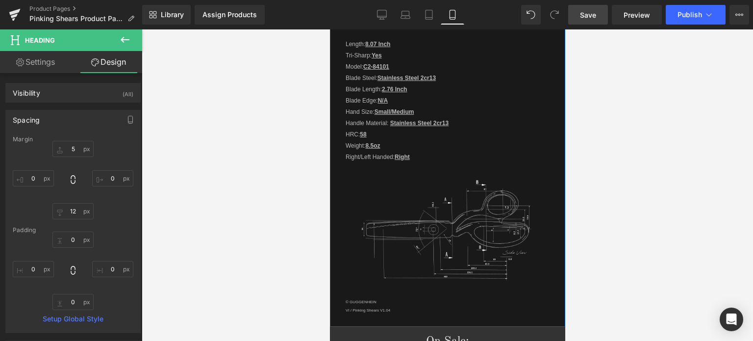
scroll to position [1328, 0]
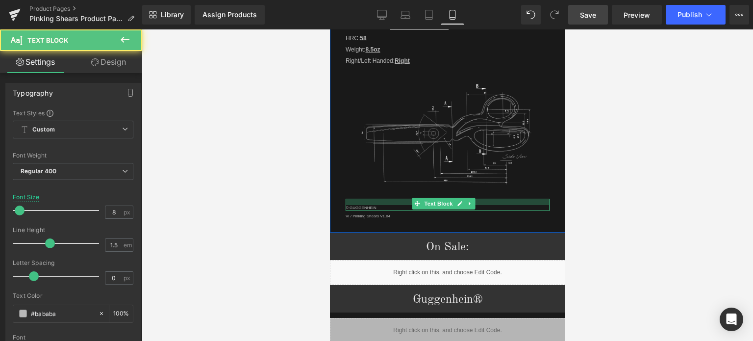
drag, startPoint x: 408, startPoint y: 192, endPoint x: 1016, endPoint y: 176, distance: 608.4
click at [408, 198] on div at bounding box center [447, 201] width 204 height 6
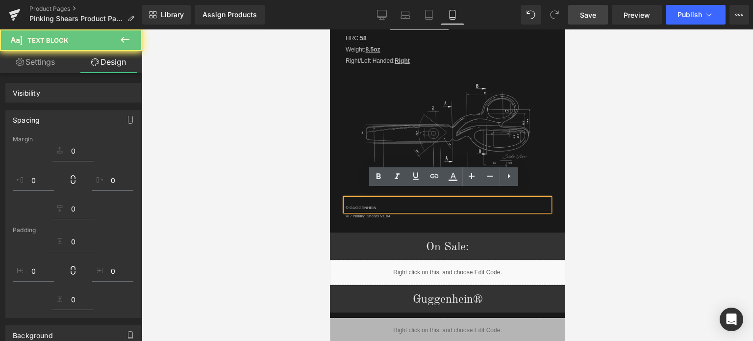
click at [464, 127] on img at bounding box center [446, 130] width 183 height 131
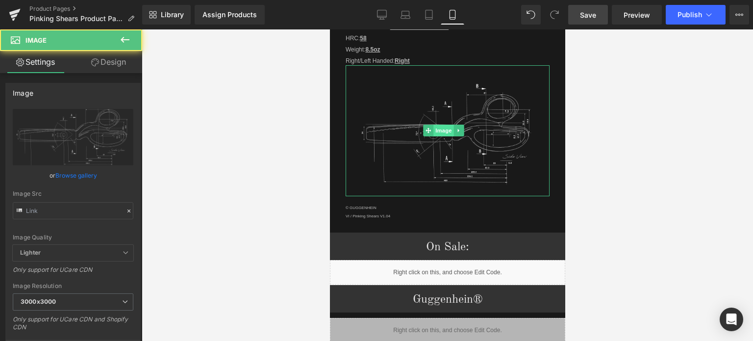
type input "https://cdn.shopify.com/s/files/1/0566/0963/6442/files/3_57c0ce14-8243-4e4a-b8c…"
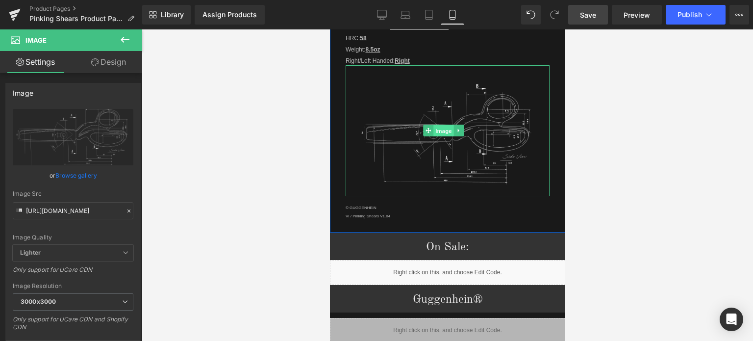
click at [445, 126] on span "Image" at bounding box center [443, 131] width 21 height 12
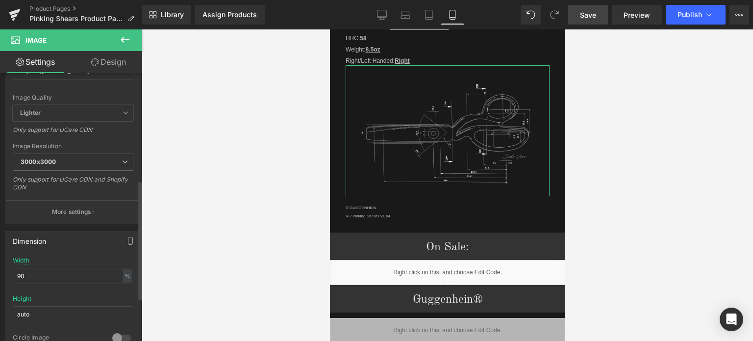
scroll to position [245, 0]
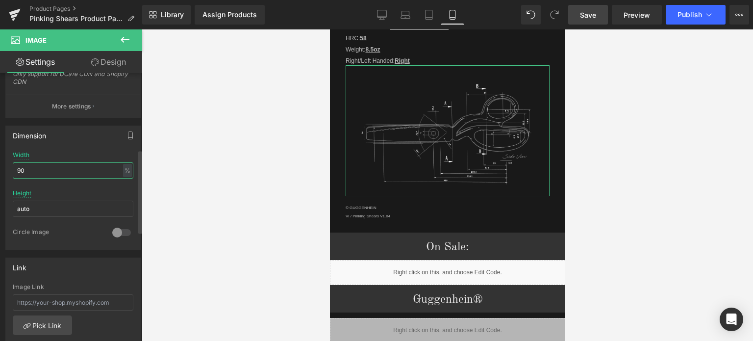
click at [18, 168] on input "90" at bounding box center [73, 170] width 121 height 16
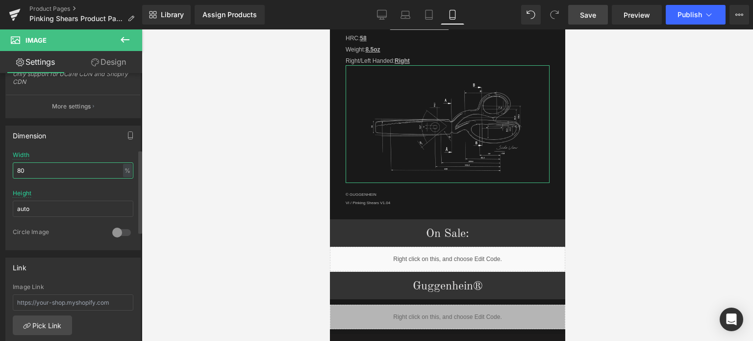
drag, startPoint x: 20, startPoint y: 168, endPoint x: 26, endPoint y: 168, distance: 6.4
click at [26, 168] on input "80" at bounding box center [73, 170] width 121 height 16
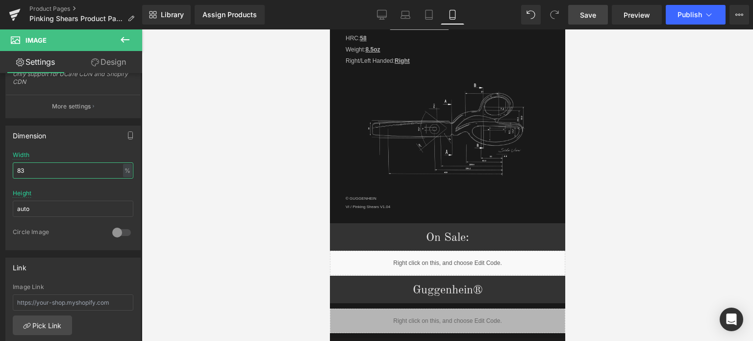
type input "83"
click at [591, 14] on span "Save" at bounding box center [588, 15] width 16 height 10
click at [592, 10] on span "Save" at bounding box center [588, 15] width 16 height 10
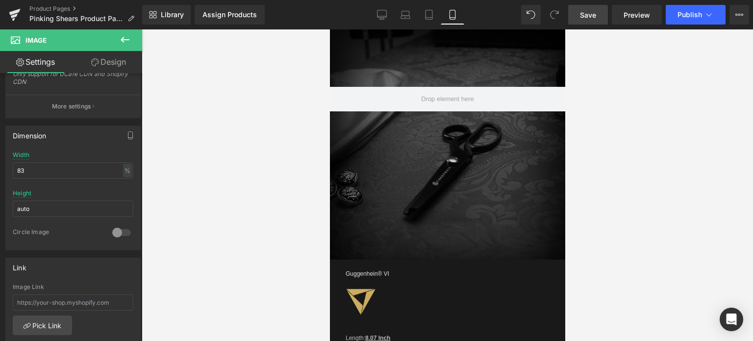
scroll to position [906, 0]
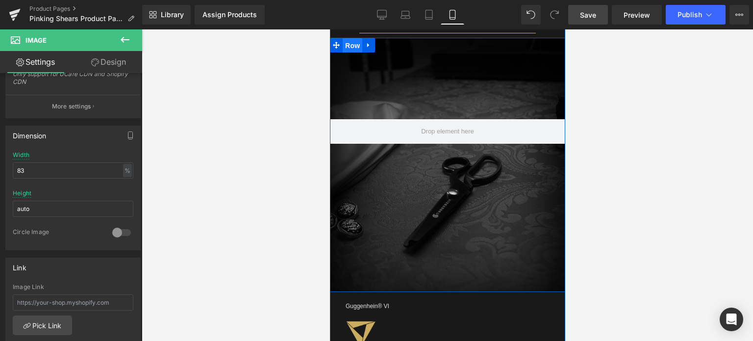
click at [354, 47] on span "Row" at bounding box center [352, 45] width 20 height 15
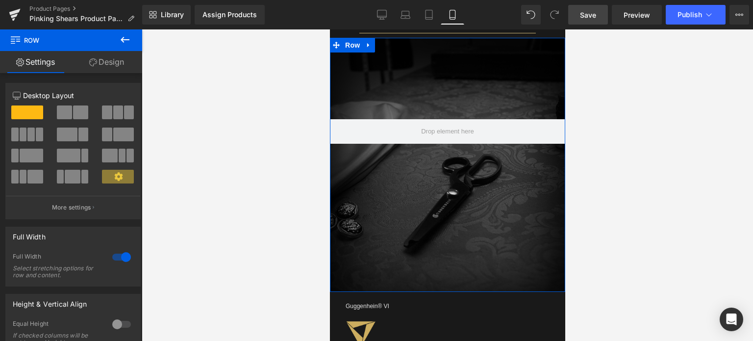
click at [118, 63] on link "Design" at bounding box center [106, 62] width 71 height 22
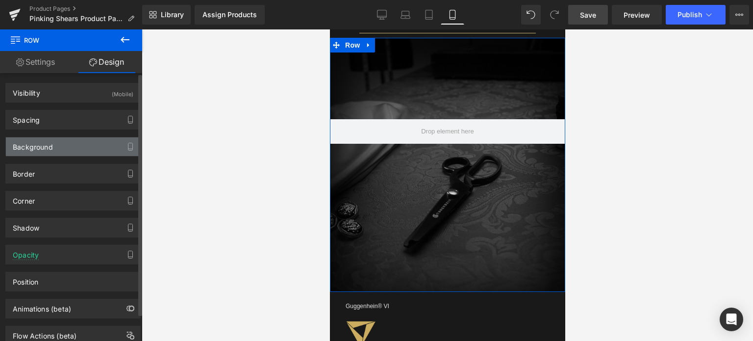
click at [71, 149] on div "Background" at bounding box center [73, 146] width 134 height 19
type input "transparent"
type input "0"
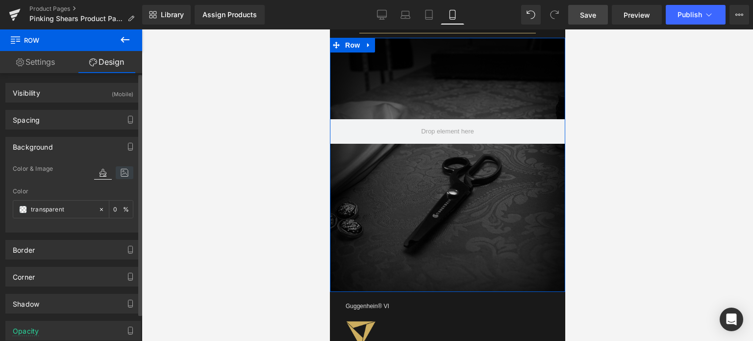
click at [119, 173] on icon at bounding box center [125, 172] width 18 height 13
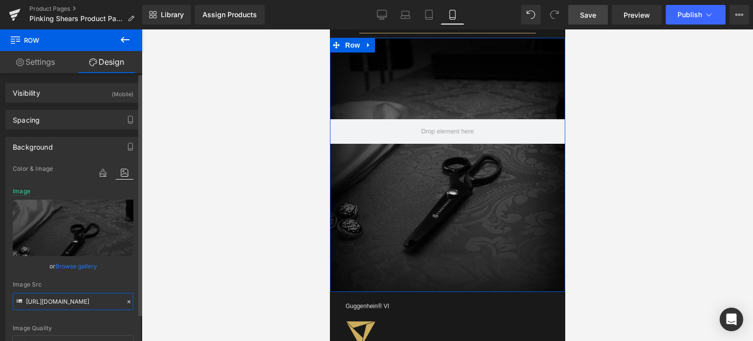
click at [66, 299] on input "https://cdn.shopify.com/s/files/1/0566/0963/6442/files/1_15a4548c-9676-4d42-9c5…" at bounding box center [73, 301] width 121 height 17
paste input "2_596f0c2b-a059-41ac-a904-284360350c63.jpg?v=1756030822"
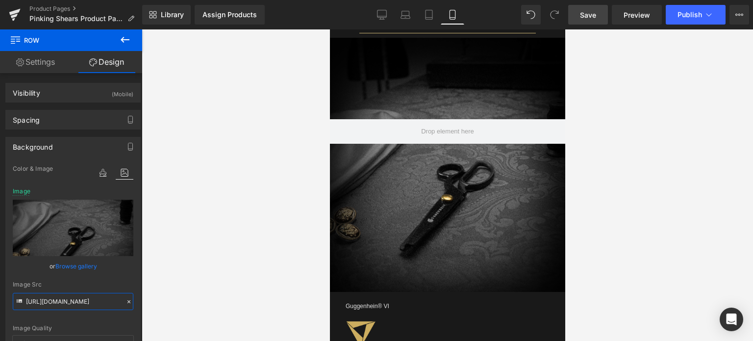
type input "https://cdn.shopify.com/s/files/1/0566/0963/6442/files/2_596f0c2b-a059-41ac-a90…"
click at [593, 13] on span "Save" at bounding box center [588, 15] width 16 height 10
click at [592, 14] on span "Save" at bounding box center [588, 15] width 16 height 10
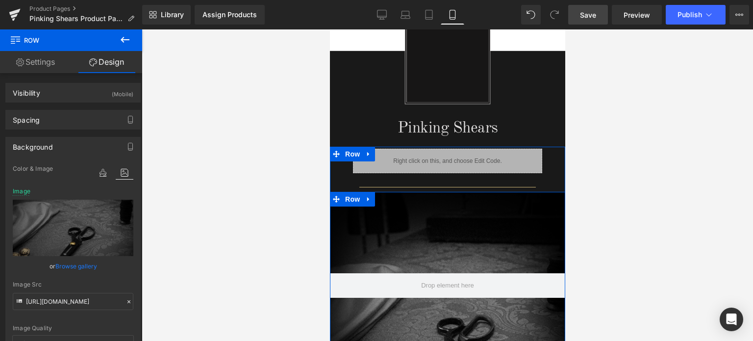
scroll to position [710, 0]
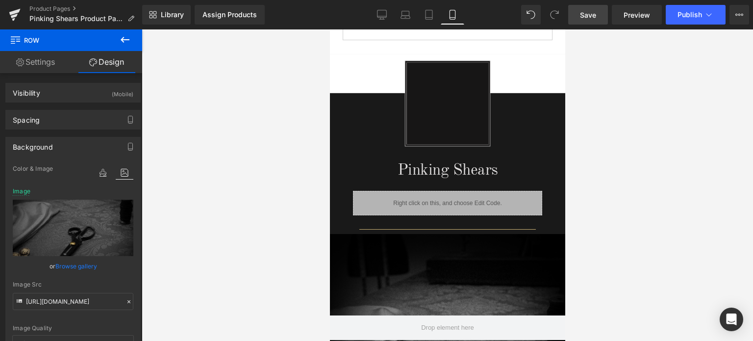
click at [588, 11] on span "Save" at bounding box center [588, 15] width 16 height 10
click at [592, 15] on span "Save" at bounding box center [588, 15] width 16 height 10
click at [589, 15] on span "Save" at bounding box center [588, 15] width 16 height 10
click at [55, 8] on link "Product Pages" at bounding box center [85, 9] width 113 height 8
